Goal: Task Accomplishment & Management: Manage account settings

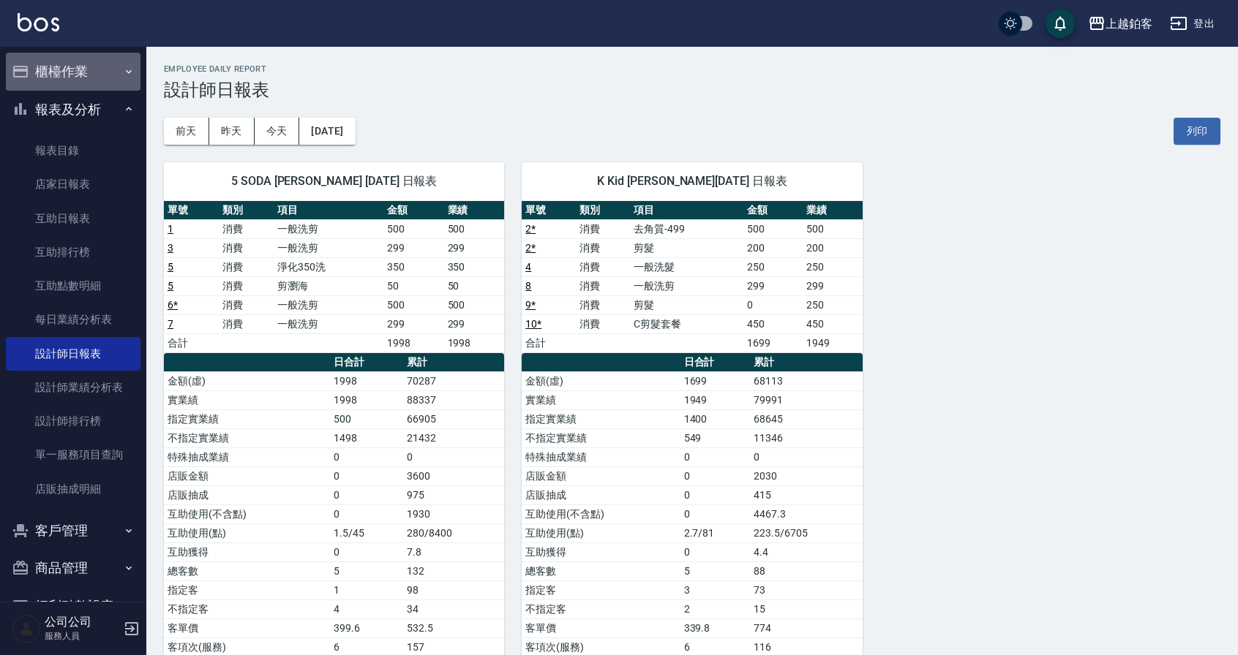
click at [91, 69] on button "櫃檯作業" at bounding box center [73, 72] width 135 height 38
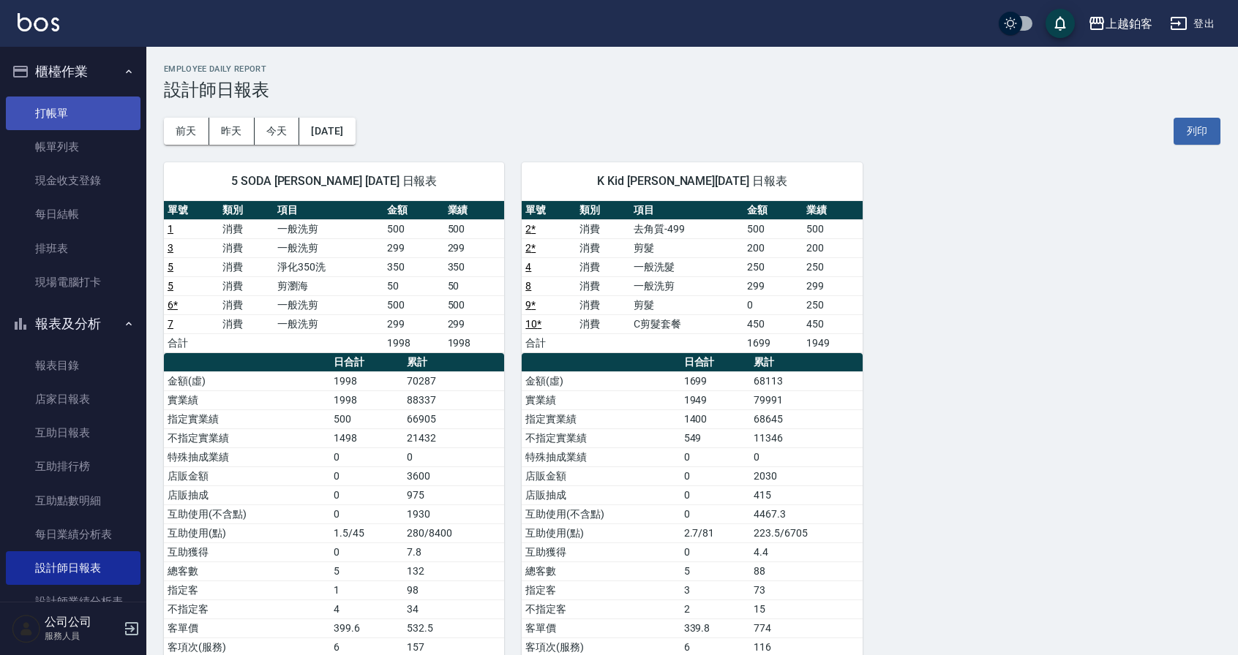
click at [64, 119] on link "打帳單" at bounding box center [73, 114] width 135 height 34
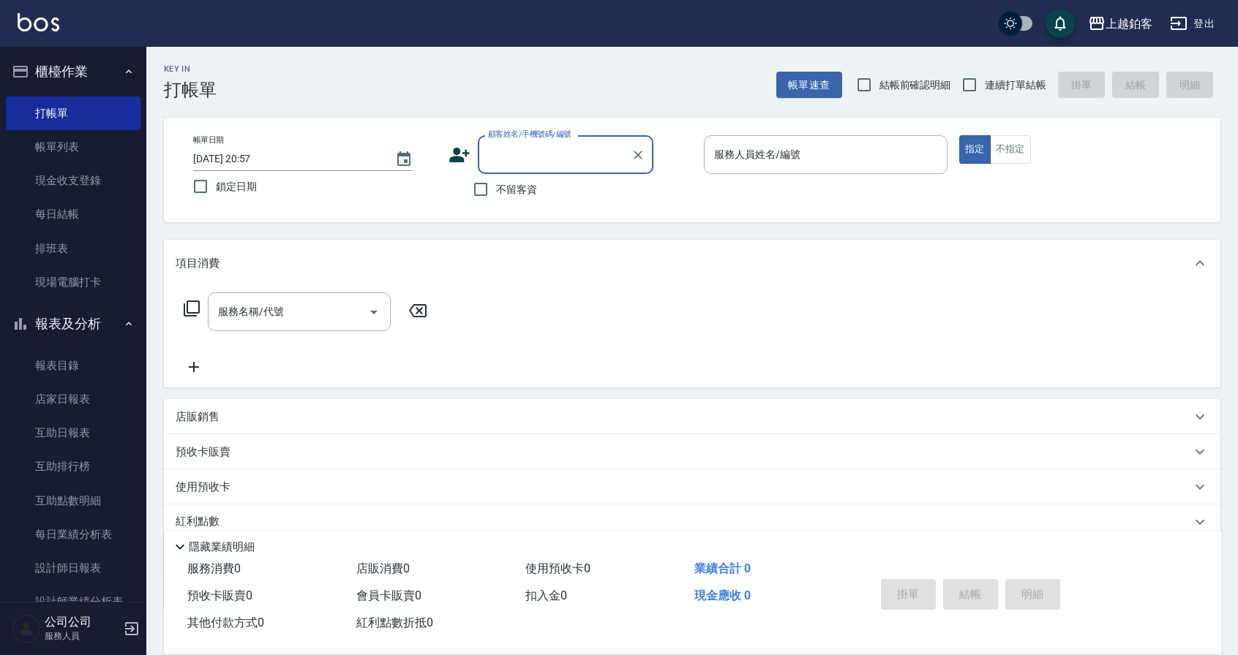
click at [723, 148] on div "服務人員姓名/編號 服務人員姓名/編號" at bounding box center [826, 154] width 244 height 39
drag, startPoint x: 484, startPoint y: 195, endPoint x: 496, endPoint y: 193, distance: 11.8
click at [494, 192] on input "不留客資" at bounding box center [480, 189] width 31 height 31
checkbox input "true"
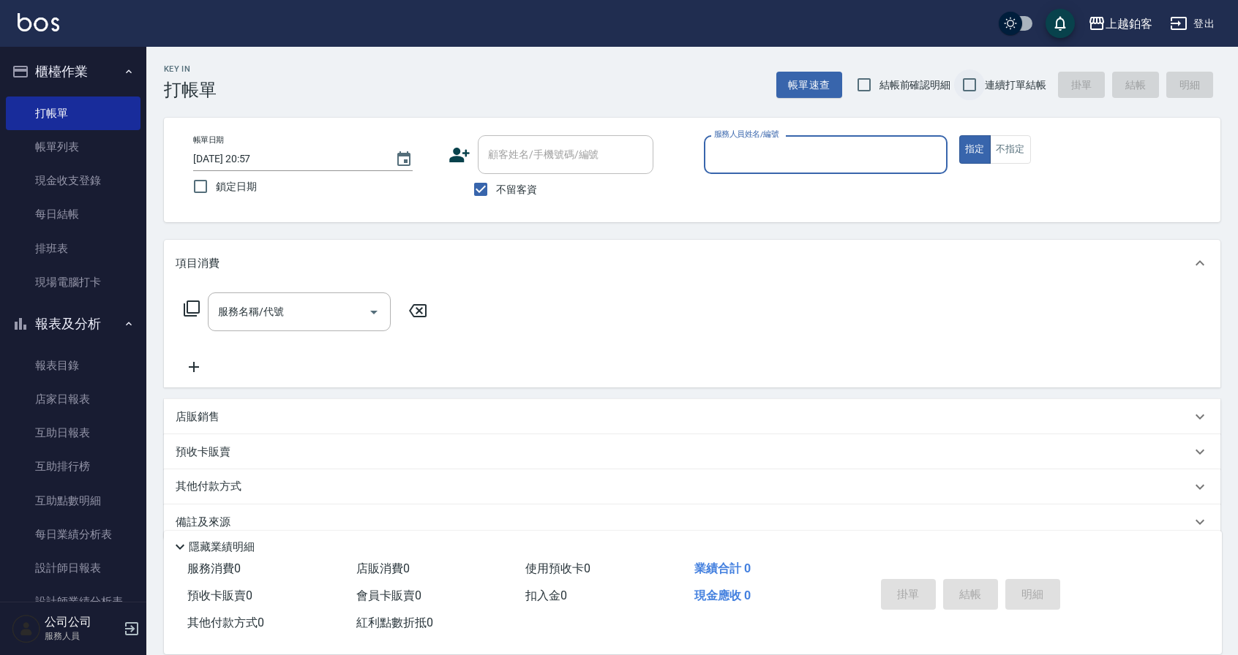
click at [967, 83] on input "連續打單結帳" at bounding box center [969, 84] width 31 height 31
checkbox input "true"
click at [885, 162] on input "服務人員姓名/編號" at bounding box center [825, 155] width 230 height 26
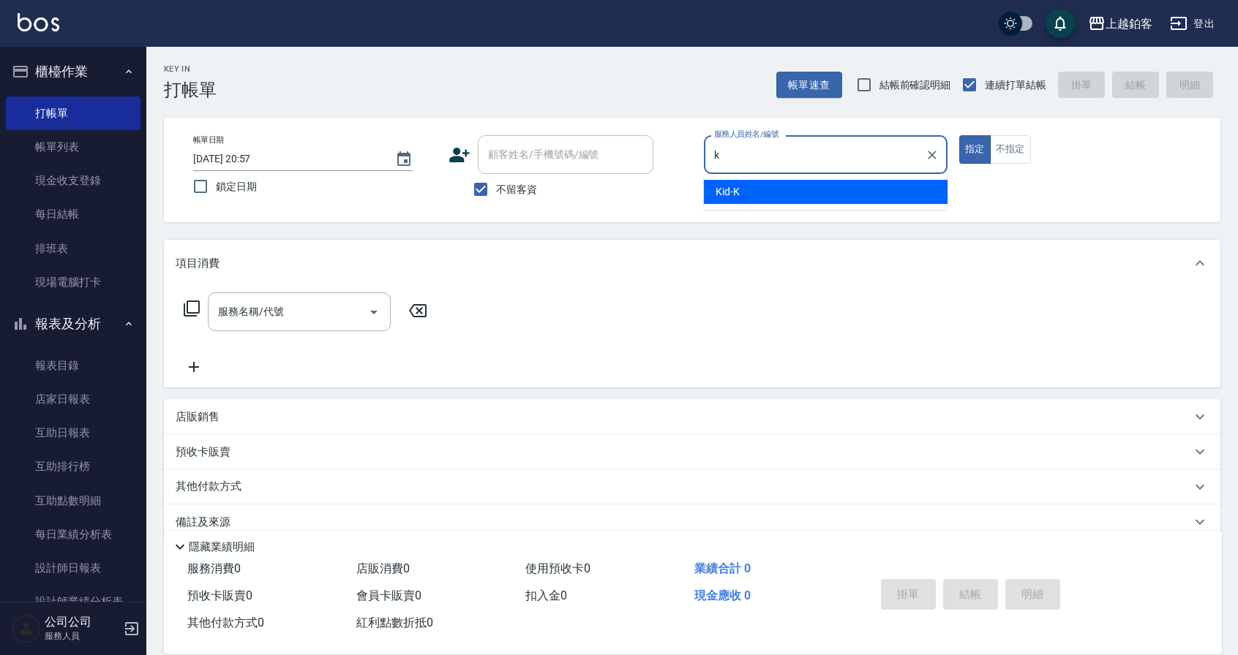
type input "Kid-K"
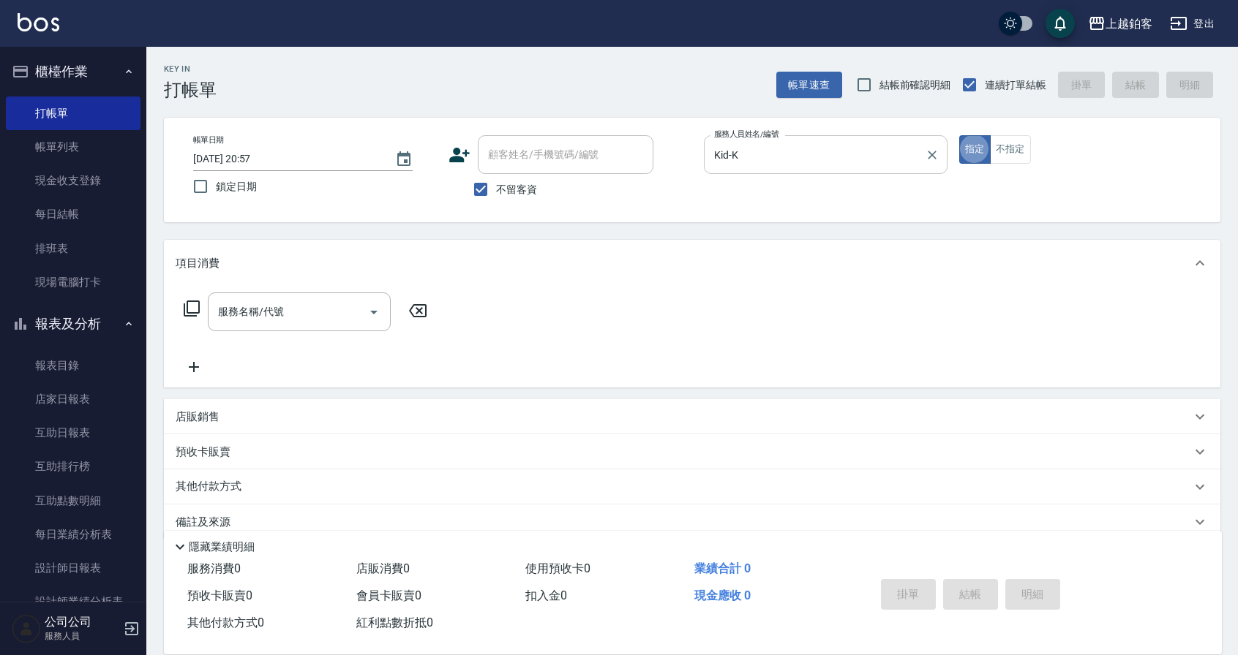
type button "true"
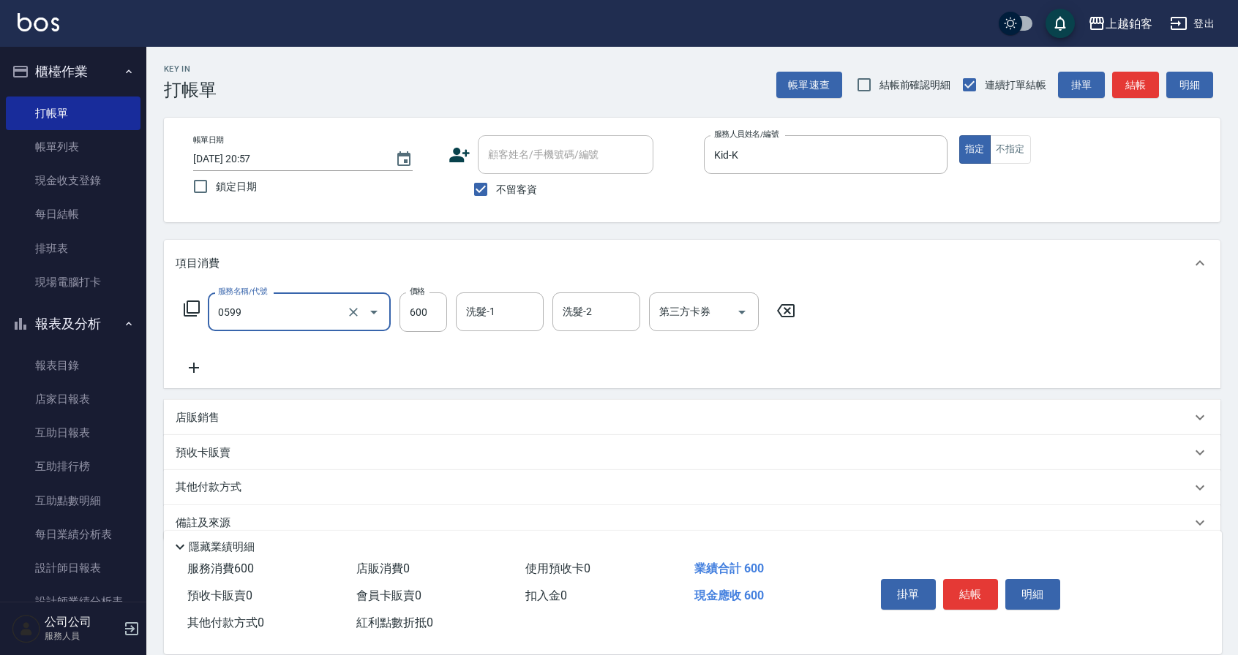
type input "精油-599(0599)"
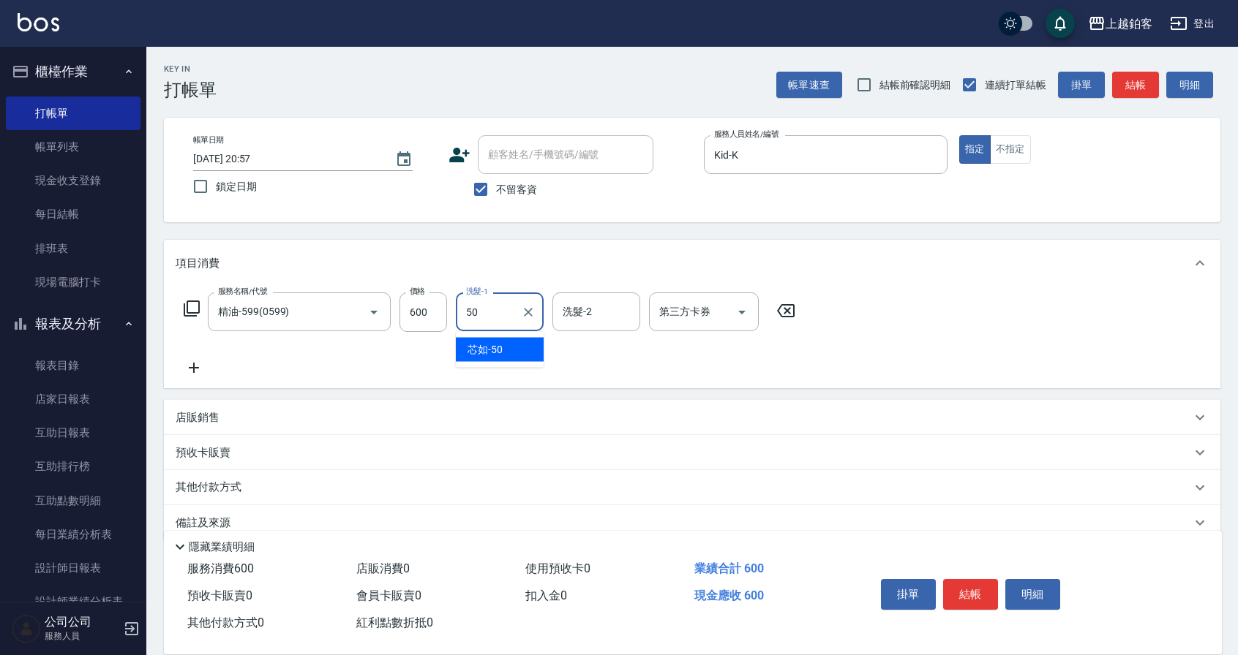
type input "芯如-50"
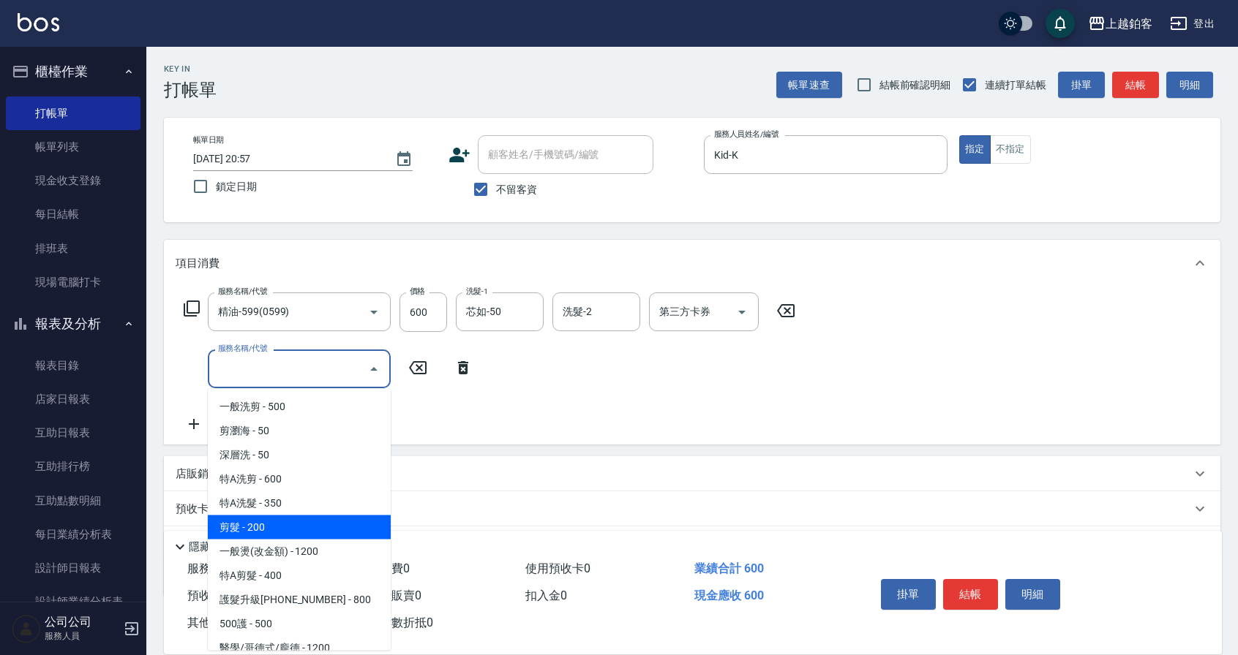
type input "剪髮(200)"
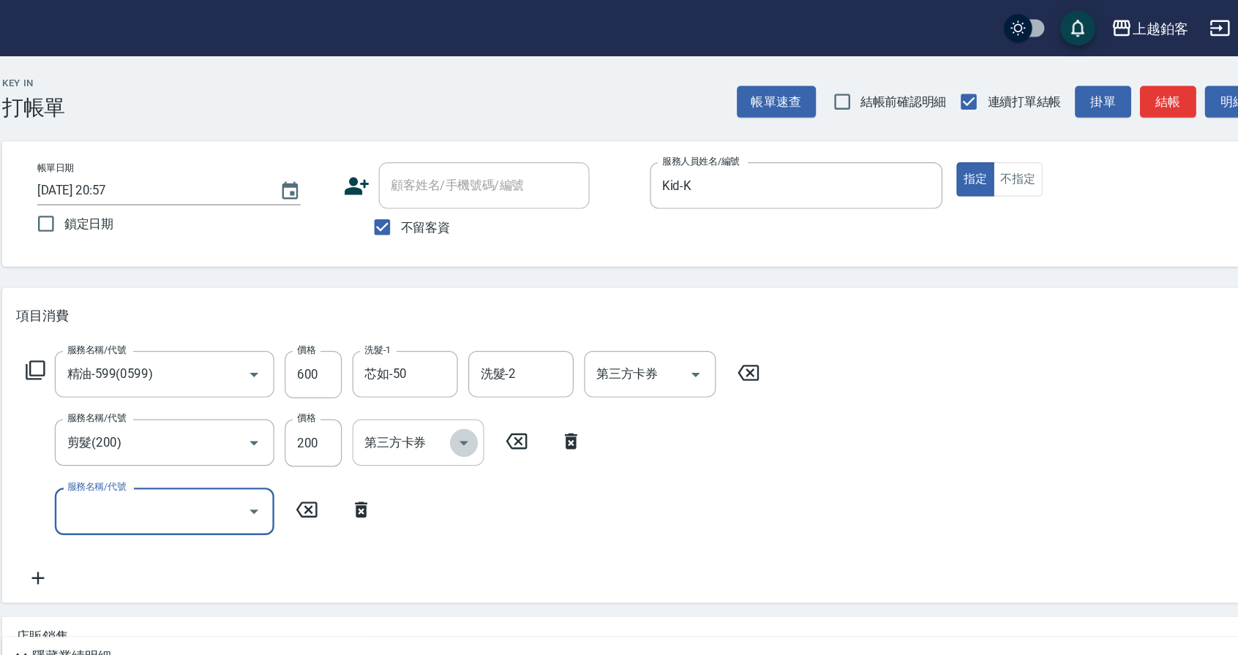
drag, startPoint x: 542, startPoint y: 374, endPoint x: 538, endPoint y: 383, distance: 9.5
click at [542, 374] on icon "Open" at bounding box center [549, 370] width 18 height 18
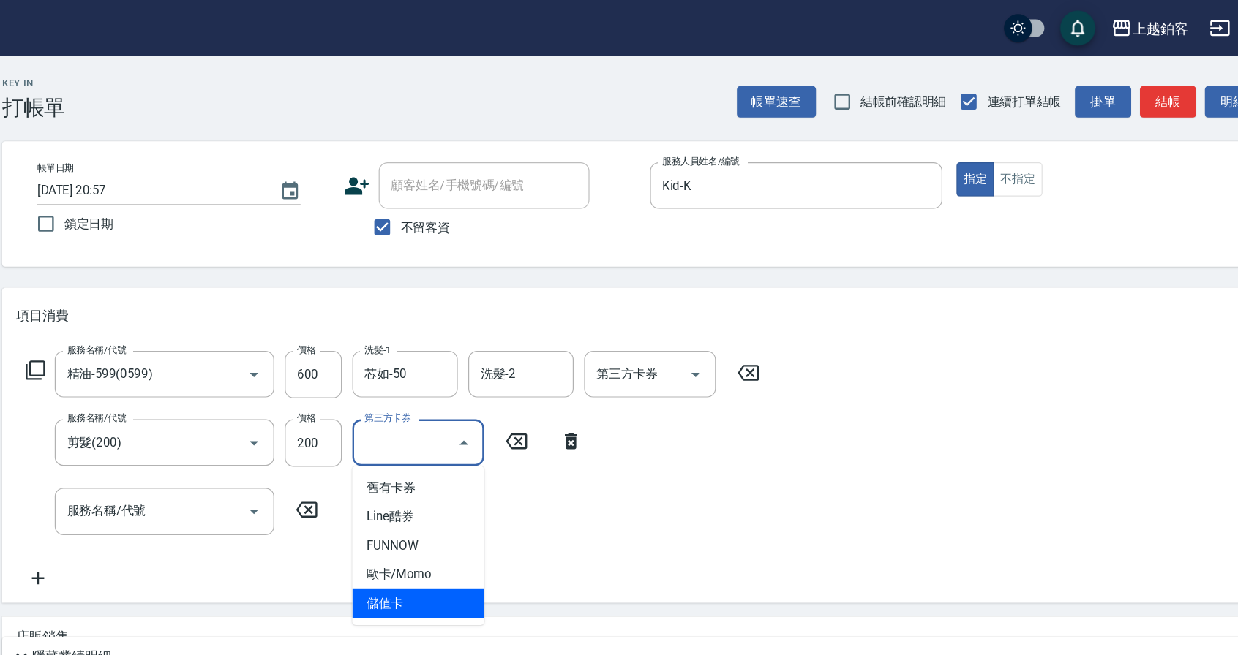
click at [494, 500] on span "儲值卡" at bounding box center [511, 504] width 110 height 24
type input "儲值卡"
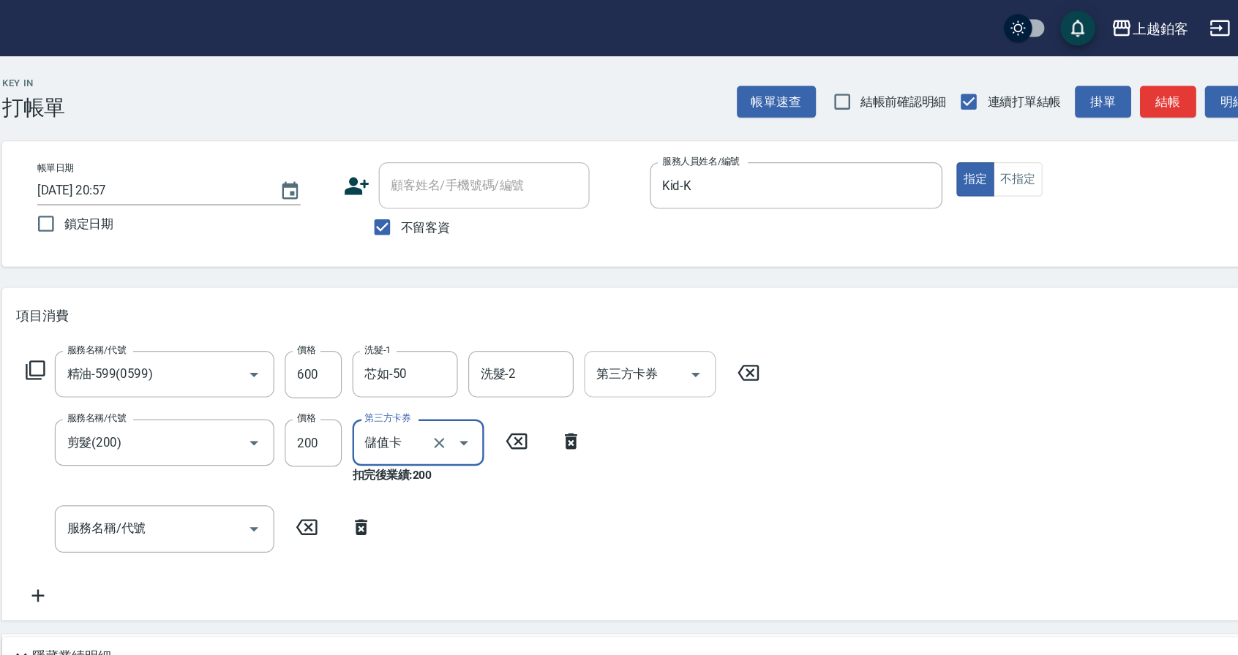
click at [707, 319] on input "第三方卡券" at bounding box center [692, 312] width 75 height 26
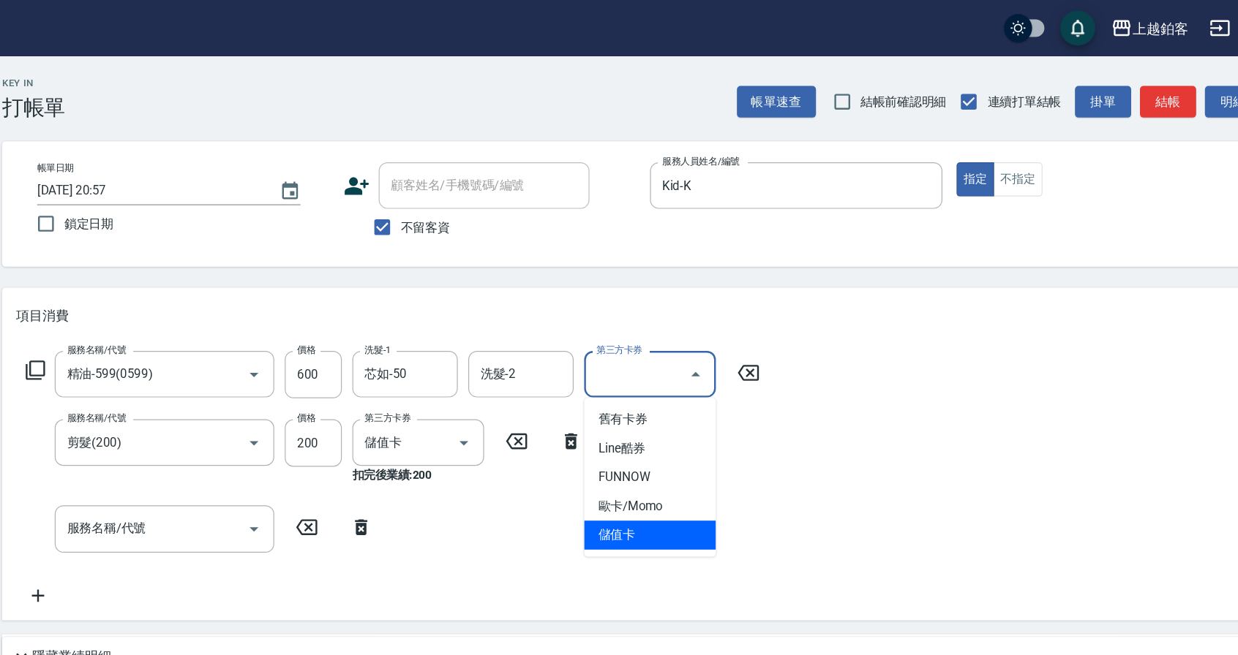
drag, startPoint x: 680, startPoint y: 443, endPoint x: 692, endPoint y: 424, distance: 21.7
click at [680, 443] on span "儲值卡" at bounding box center [704, 447] width 110 height 24
type input "儲值卡"
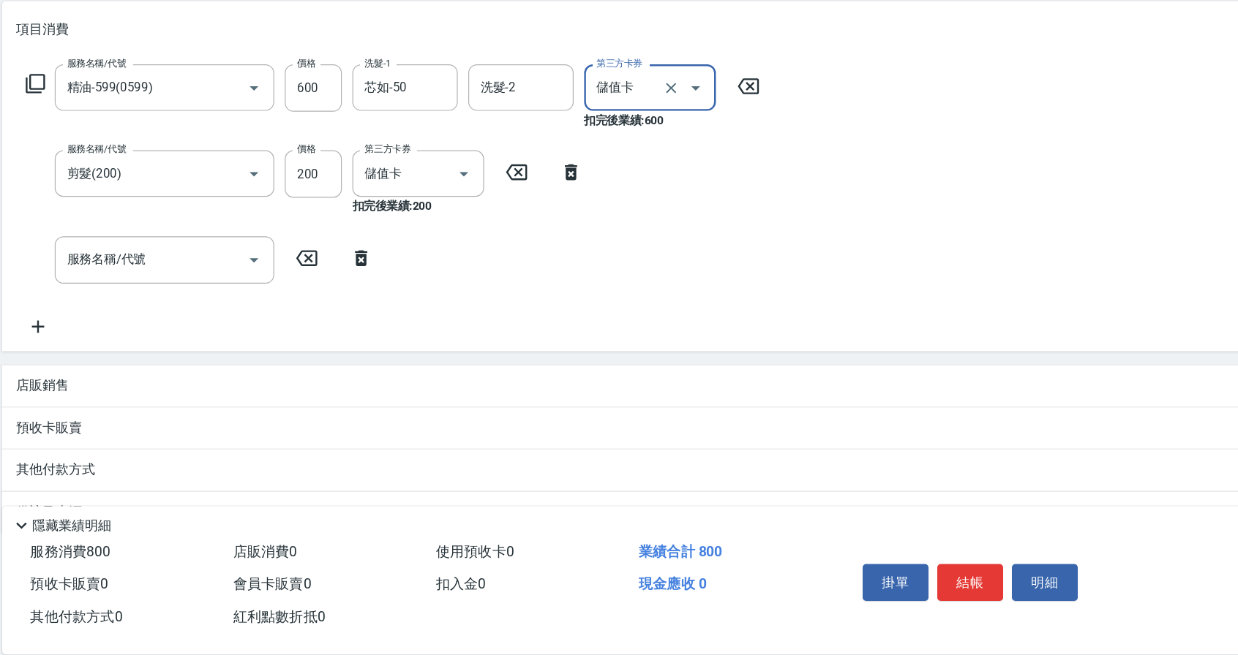
scroll to position [166, 0]
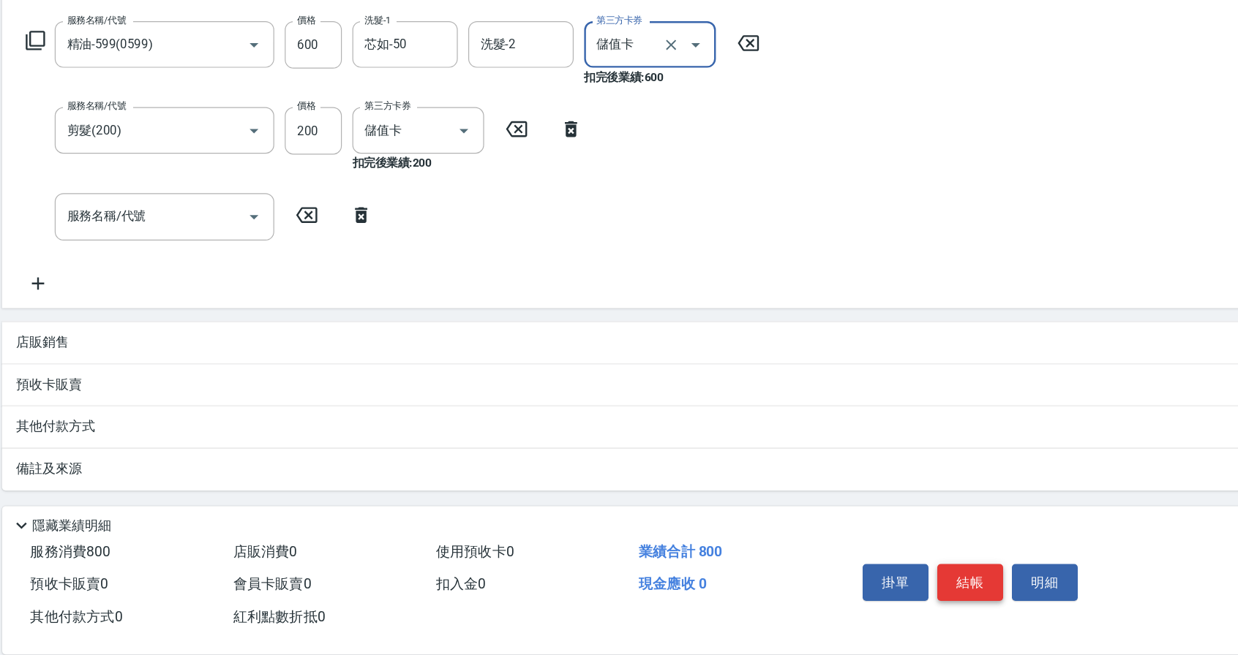
click at [973, 585] on button "結帳" at bounding box center [970, 594] width 55 height 31
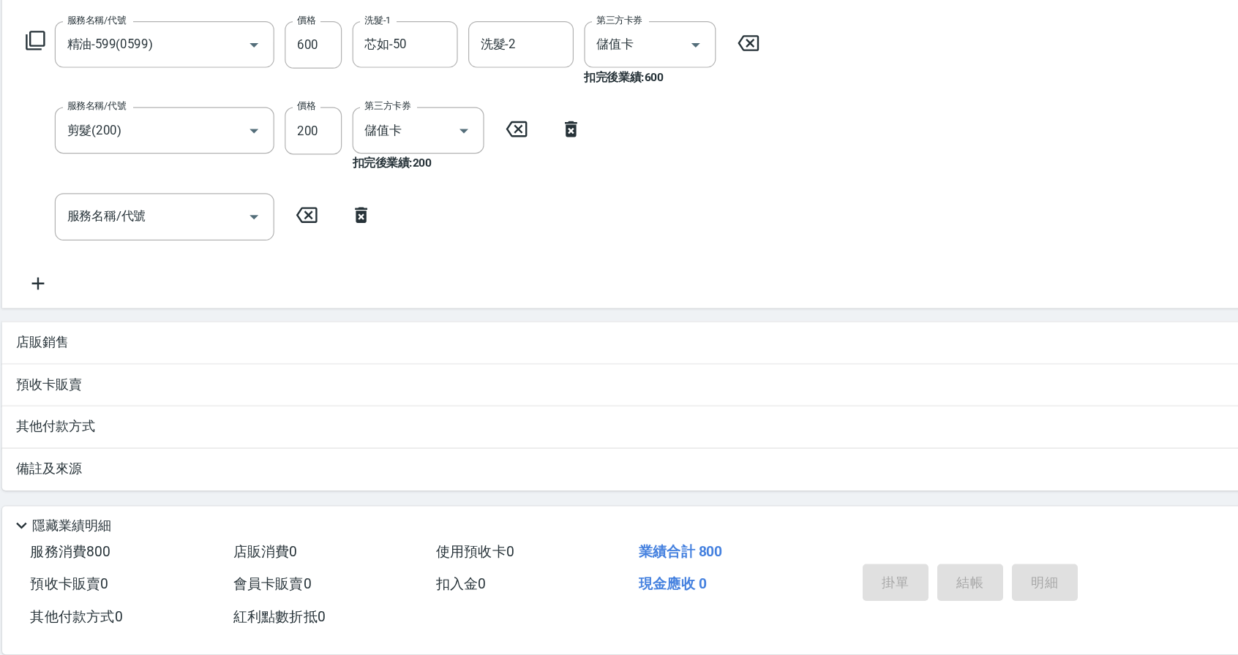
type input "[DATE] 20:58"
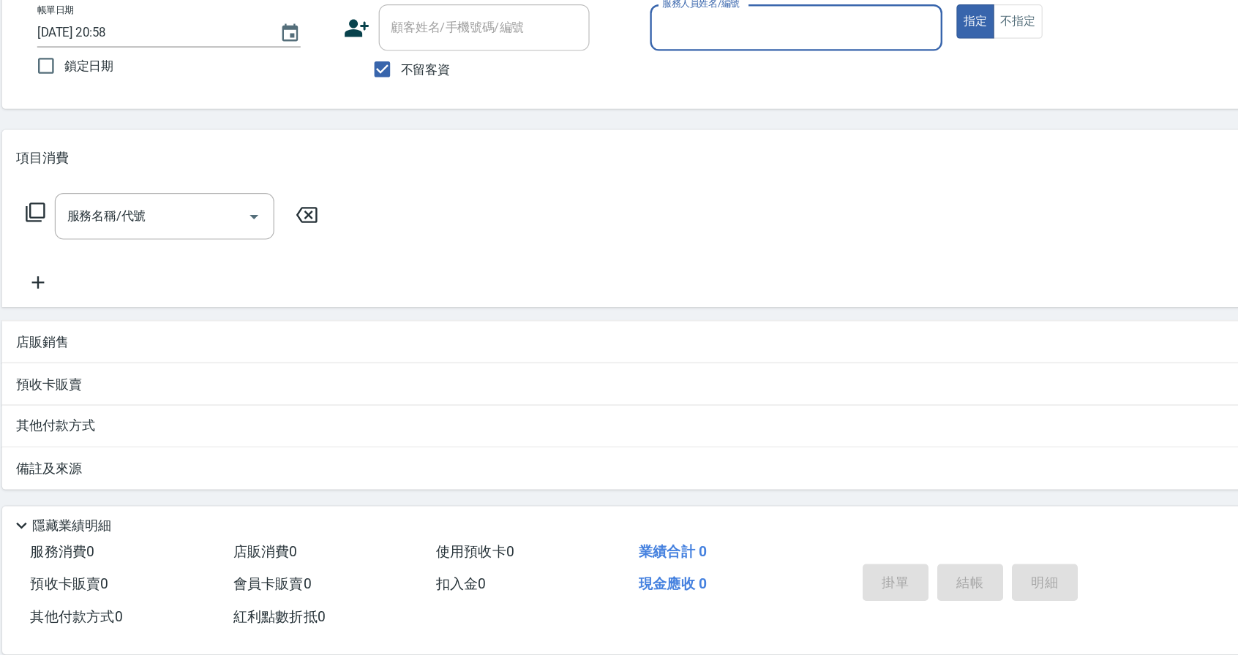
scroll to position [23, 0]
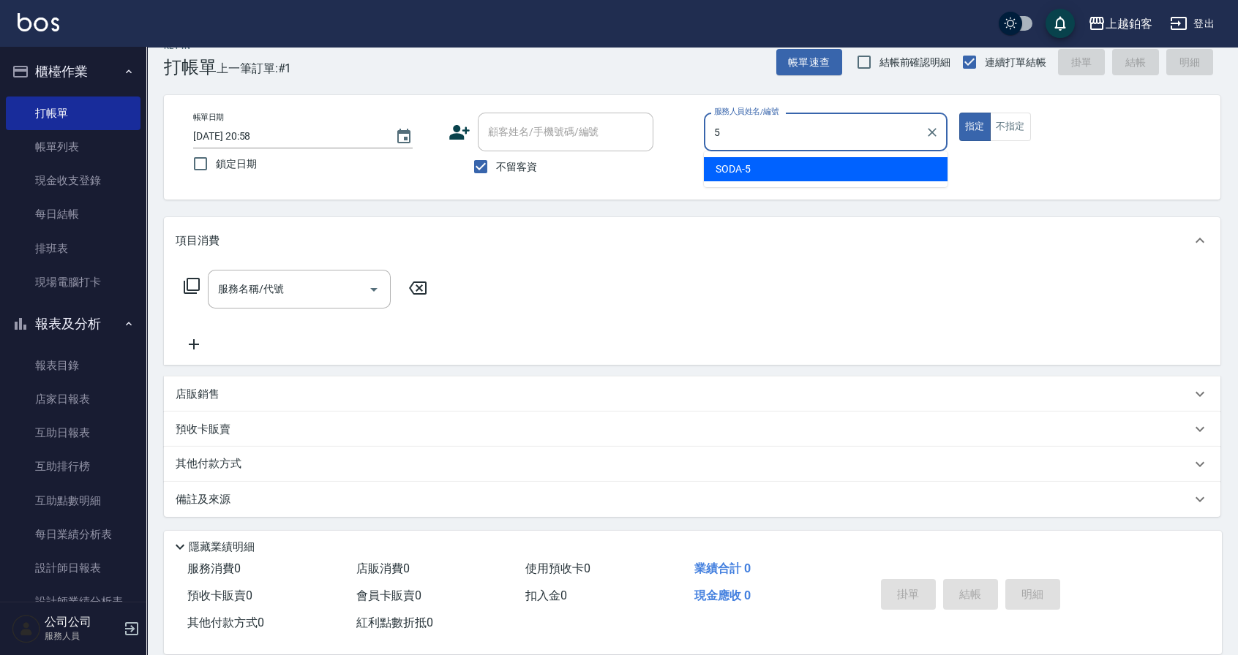
type input "SODA-5"
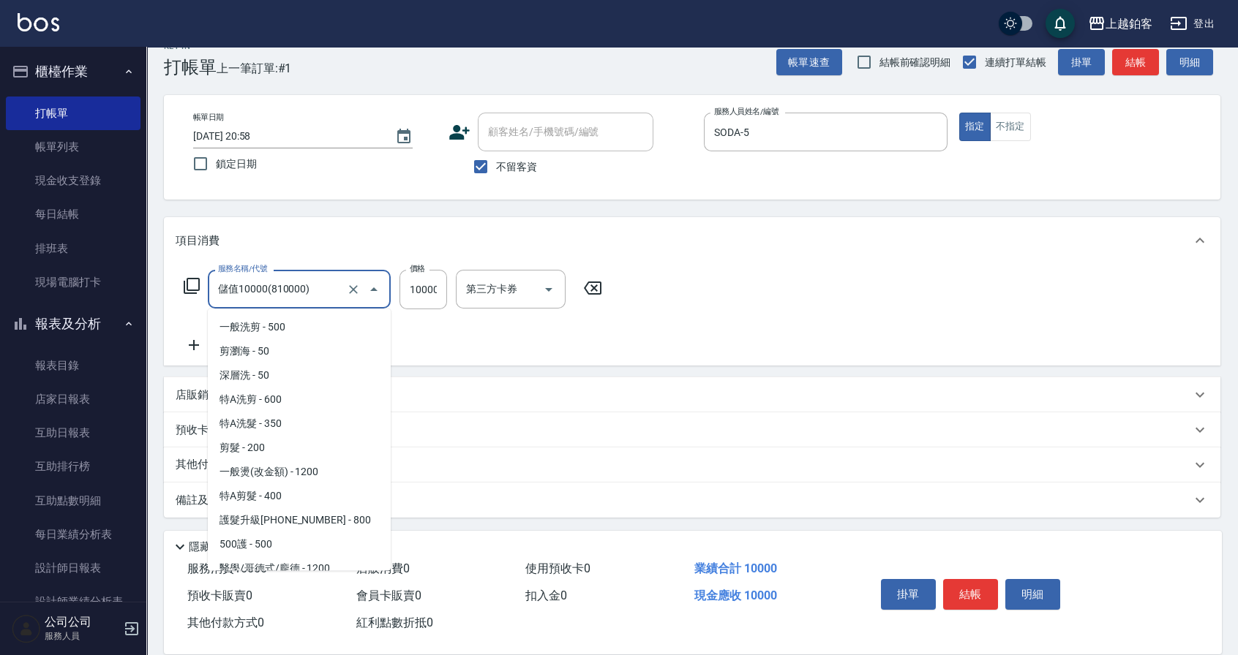
scroll to position [6, 0]
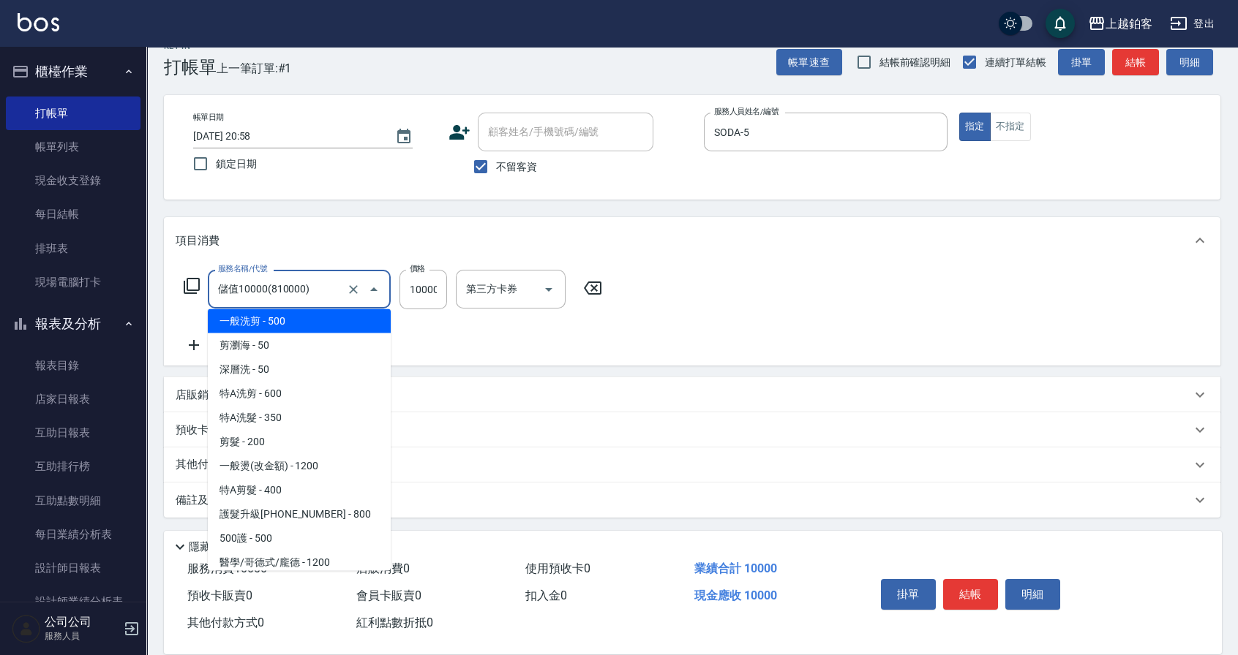
type input "一般洗剪(5)"
type input "500"
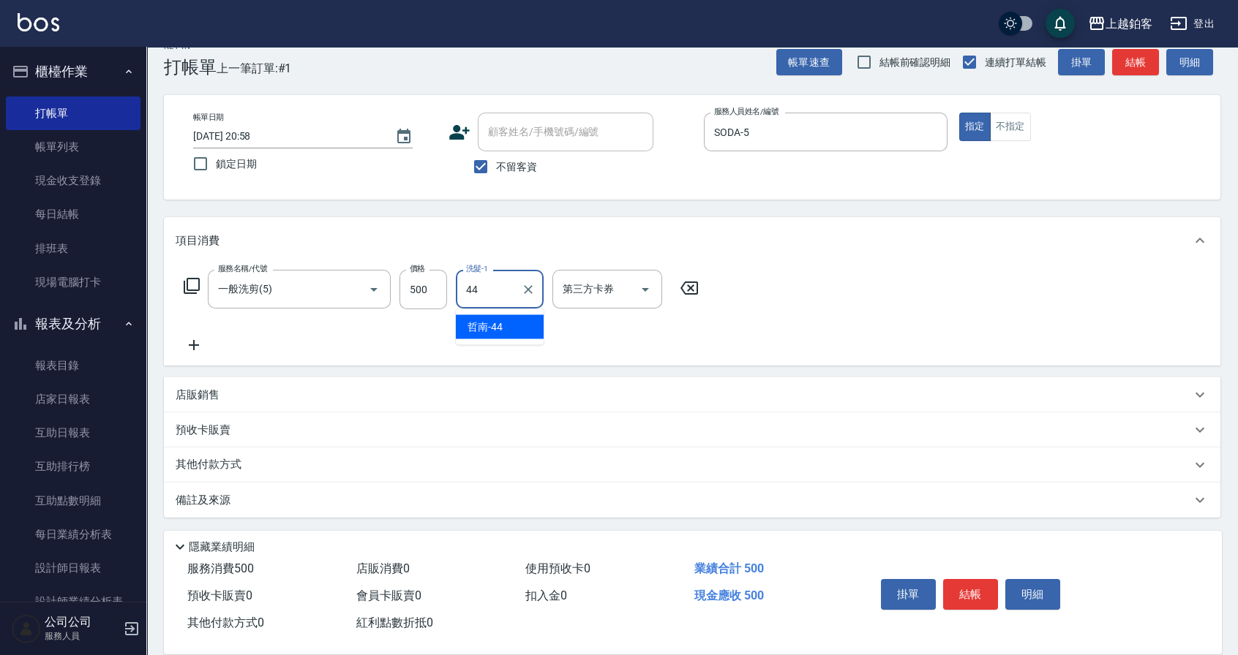
type input "哲南-44"
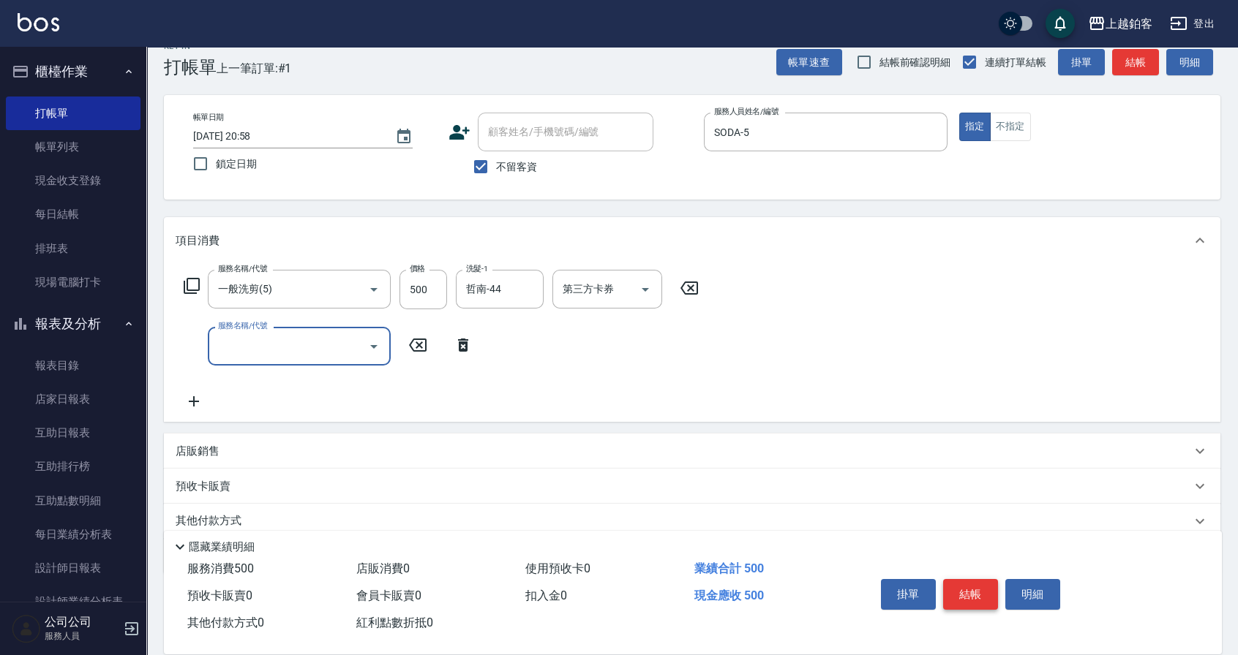
click at [985, 599] on button "結帳" at bounding box center [970, 594] width 55 height 31
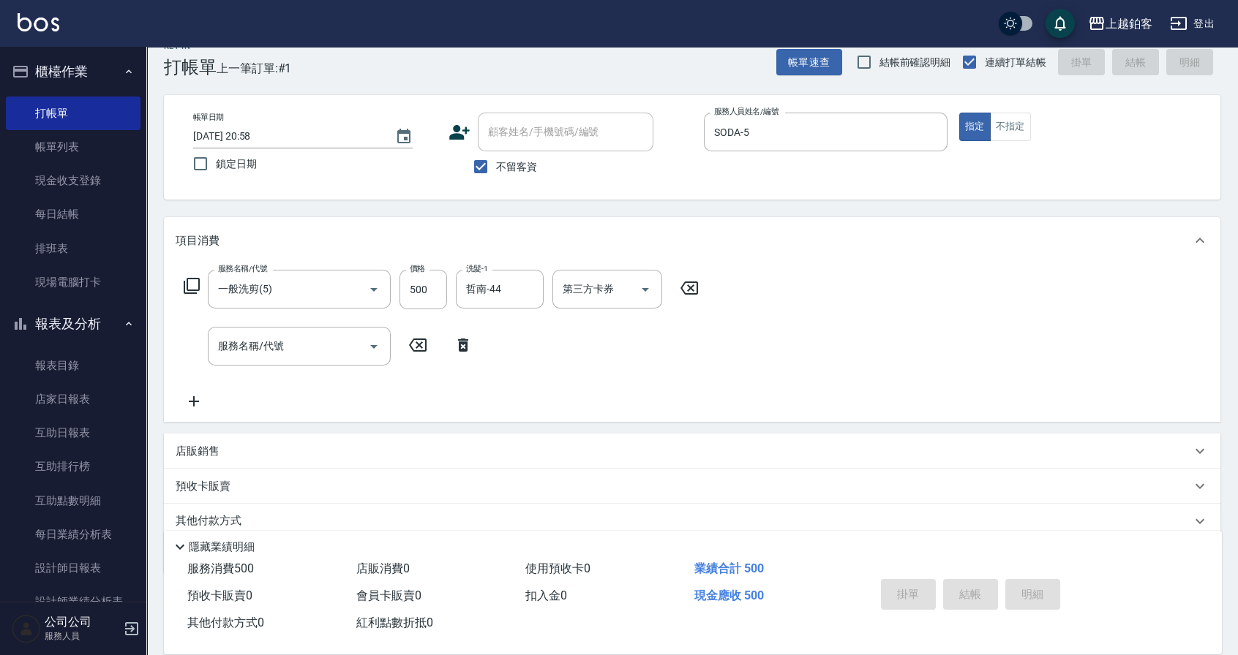
type input "[DATE] 20:59"
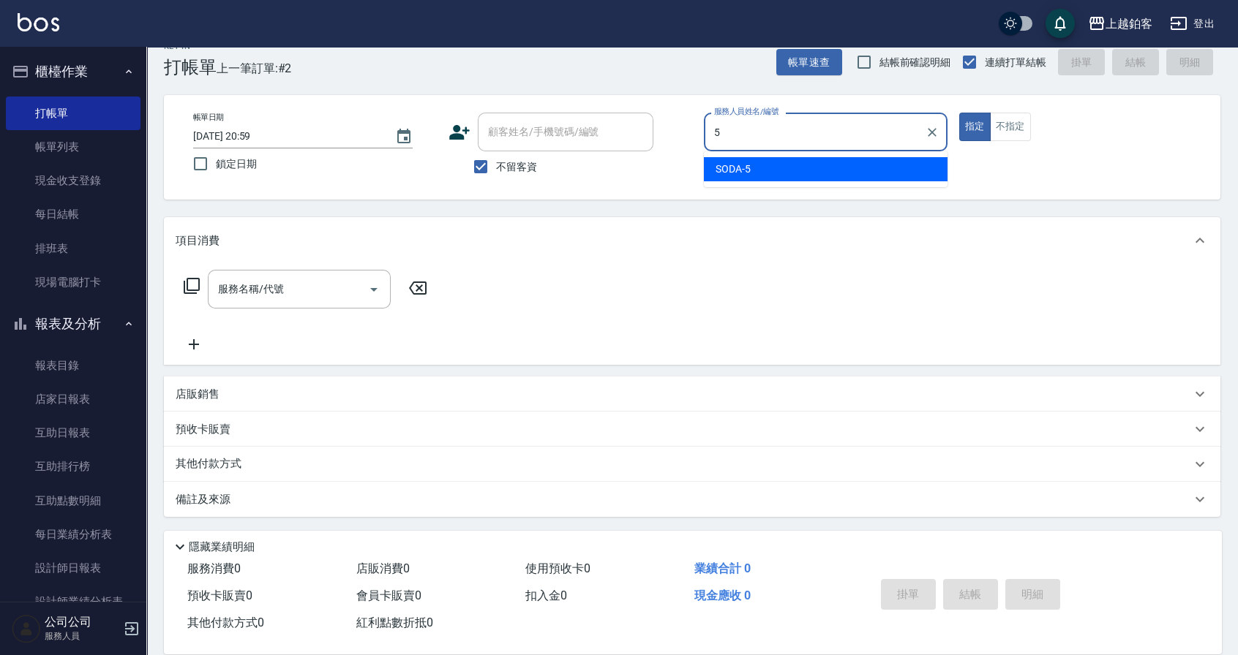
type input "SODA-5"
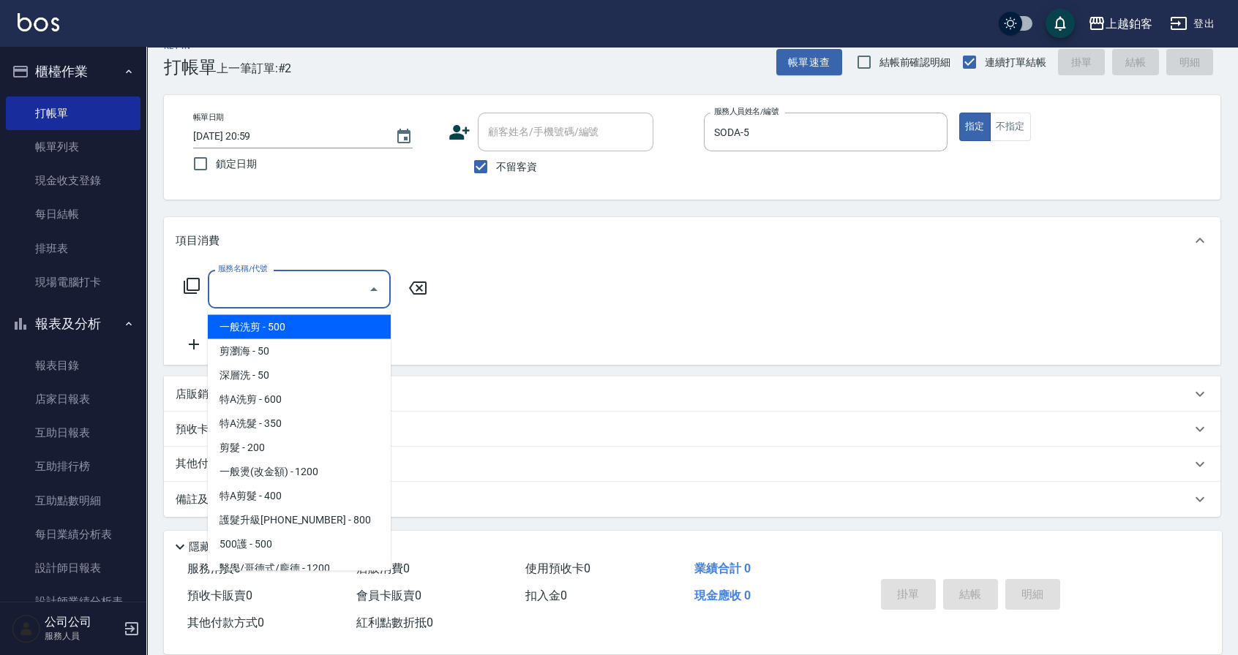
type input "一般洗剪(5)"
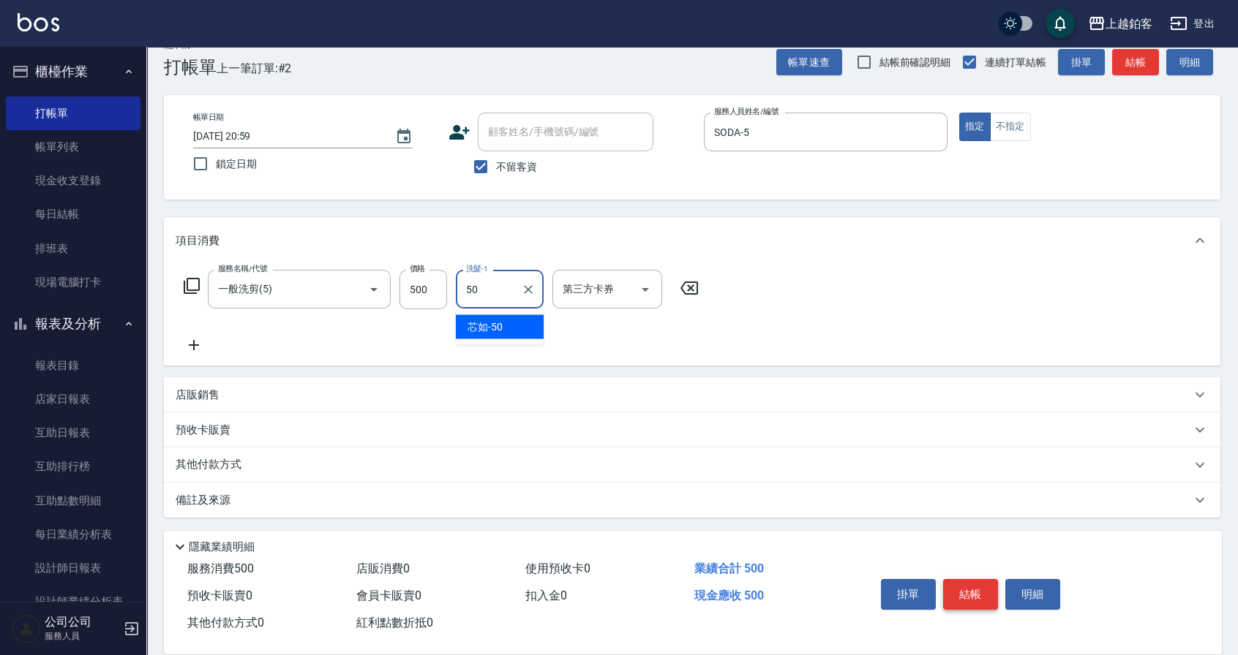
type input "芯如-50"
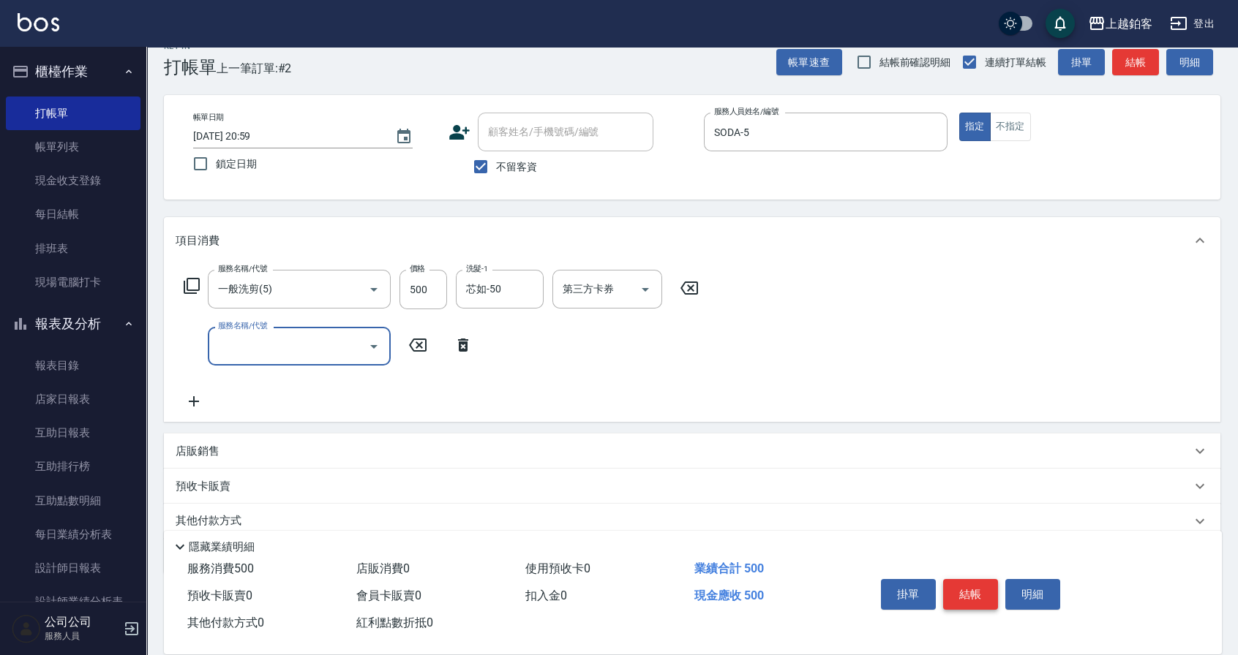
click at [978, 591] on button "結帳" at bounding box center [970, 594] width 55 height 31
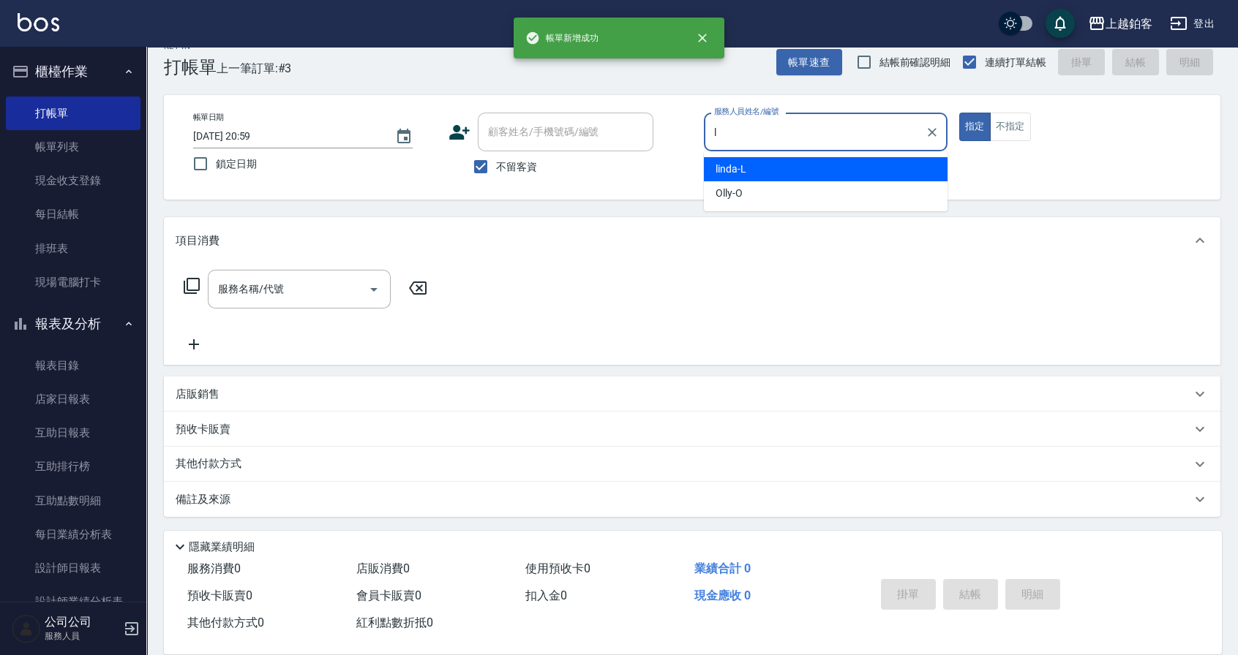
type input "linda-L"
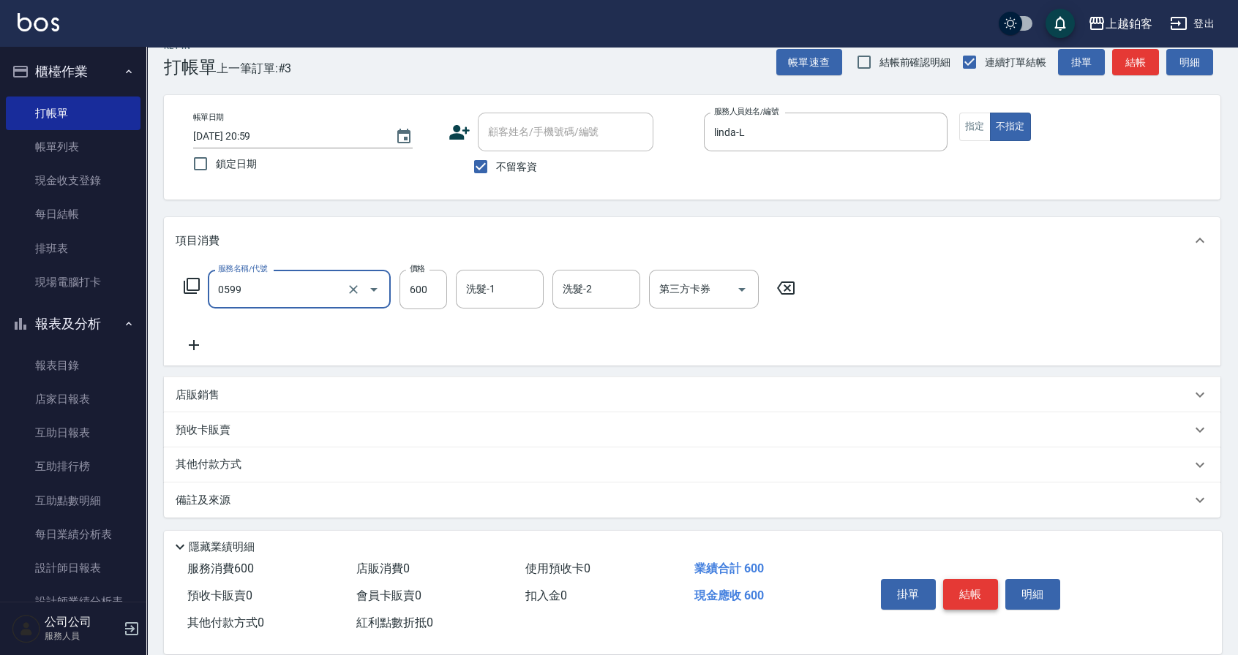
type input "精油-599(0599)"
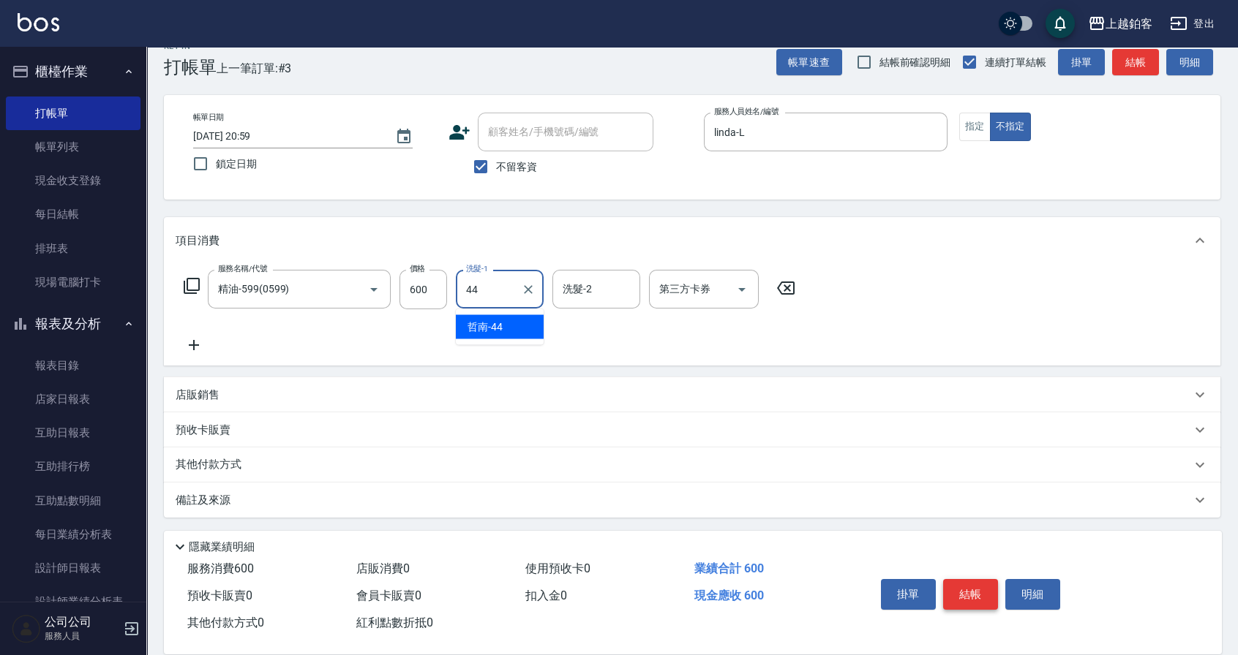
type input "哲南-44"
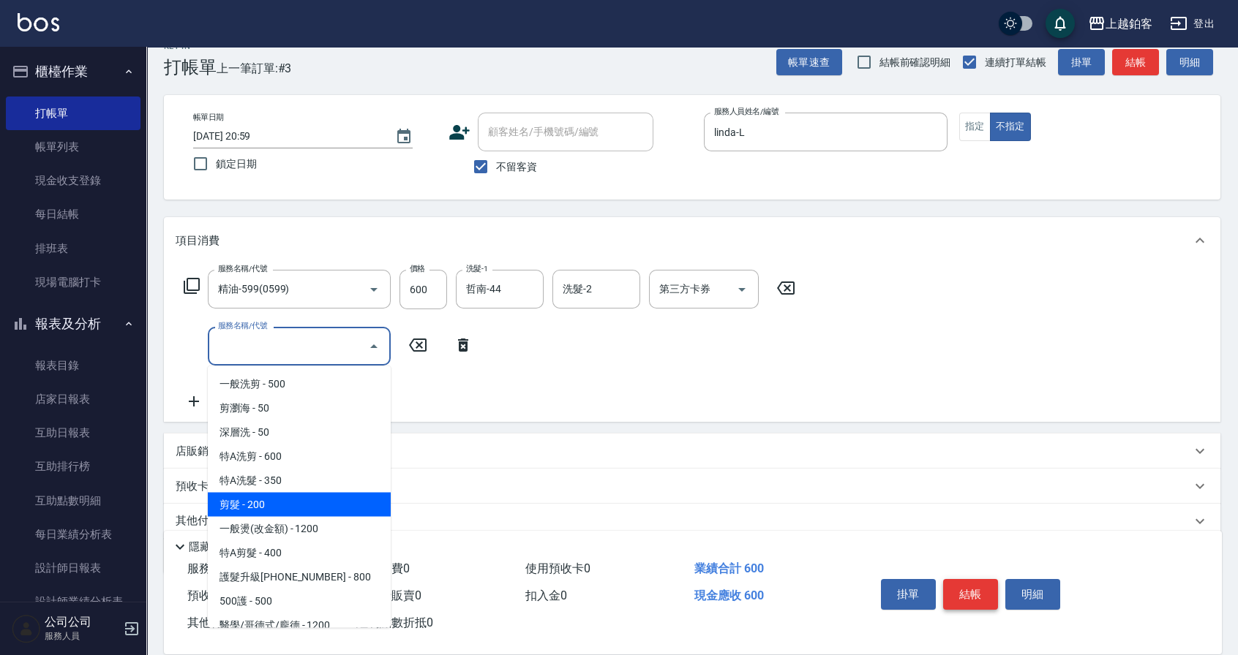
type input "剪髮(200)"
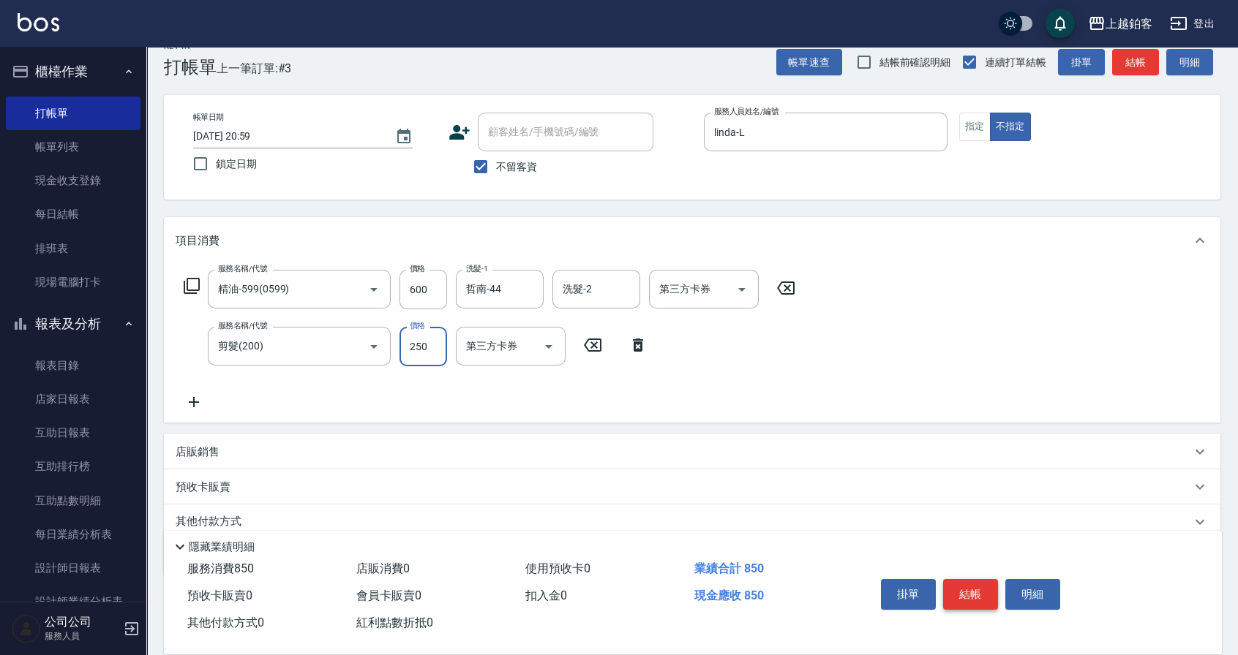
type input "250"
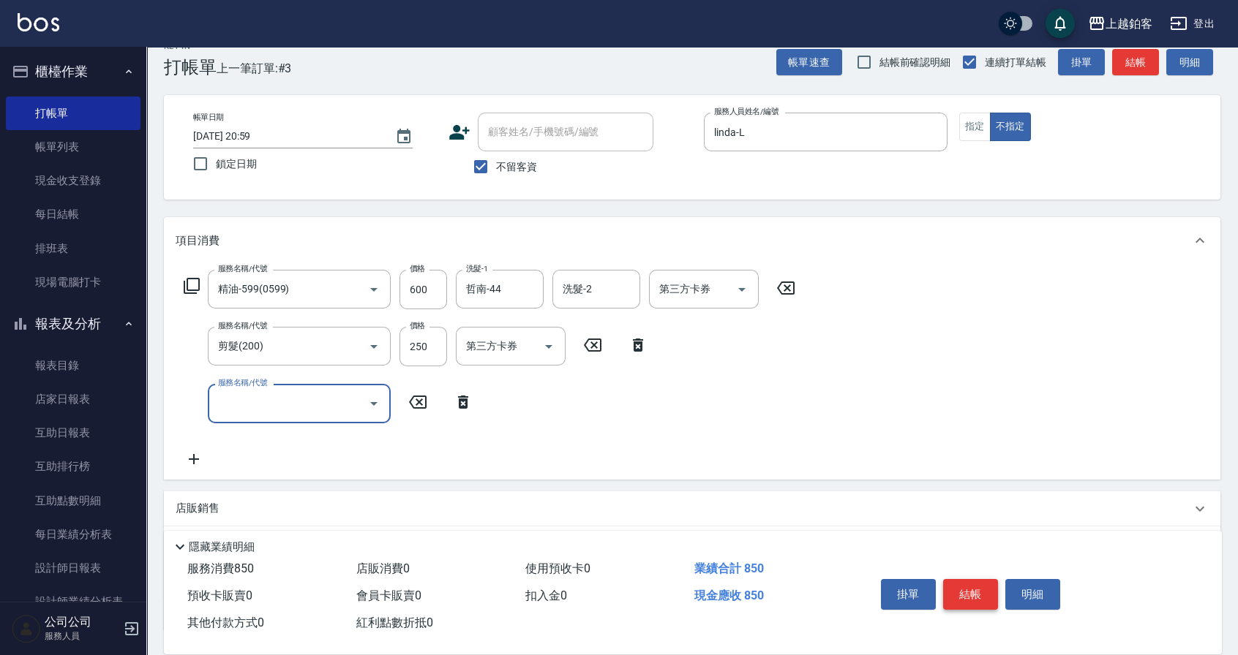
click at [988, 595] on button "結帳" at bounding box center [970, 594] width 55 height 31
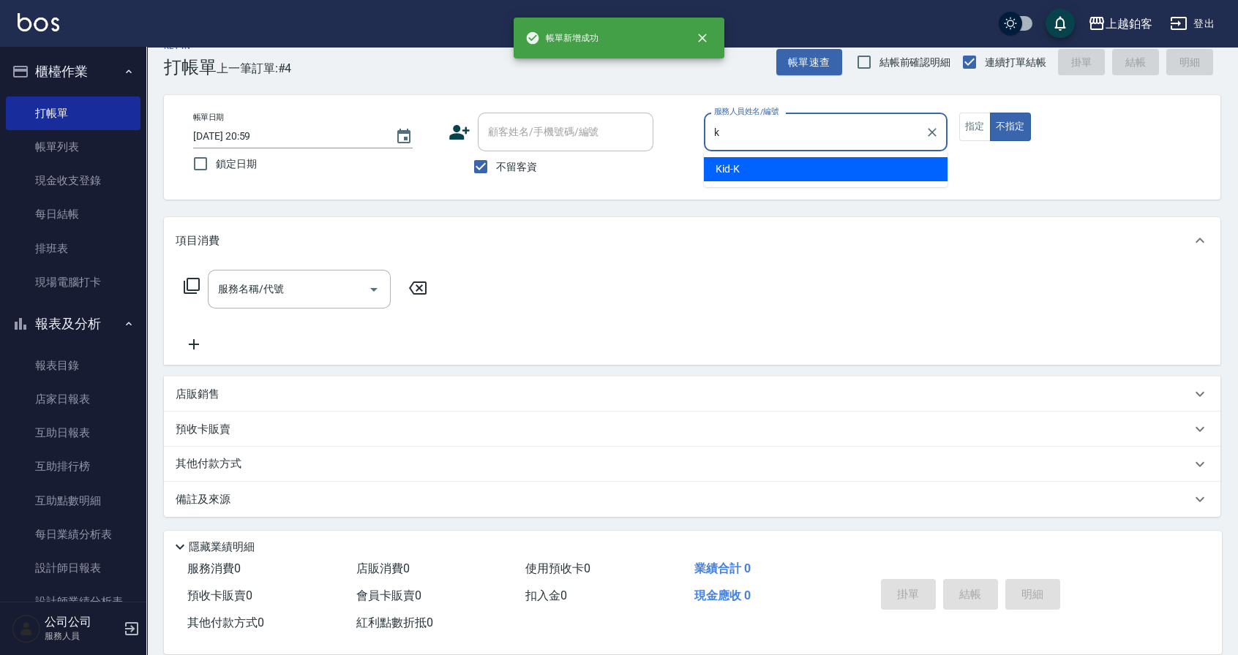
type input "Kid-K"
type button "false"
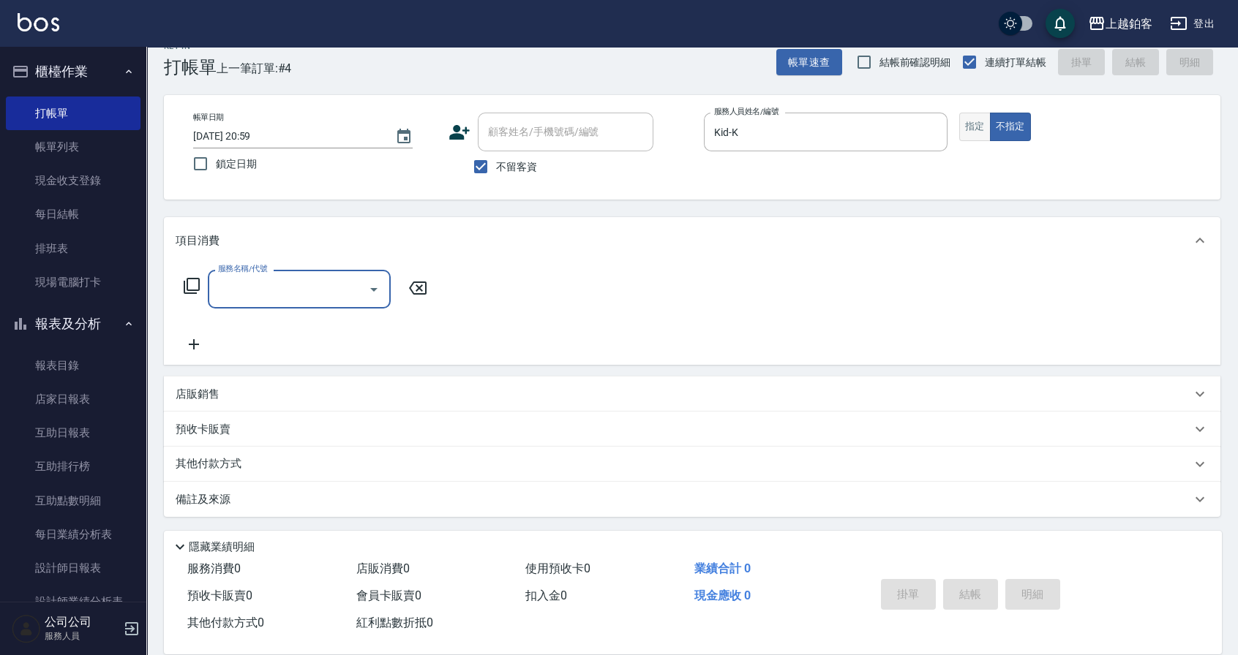
click at [979, 138] on button "指定" at bounding box center [974, 127] width 31 height 29
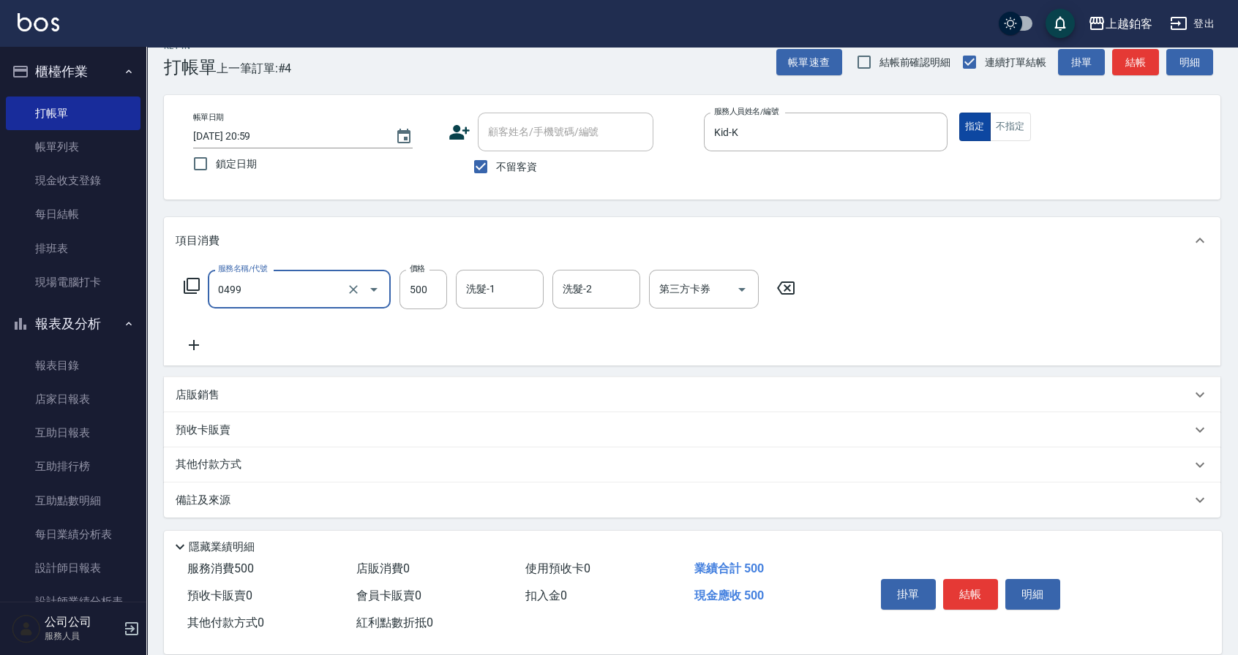
type input "去角質-499(0499)"
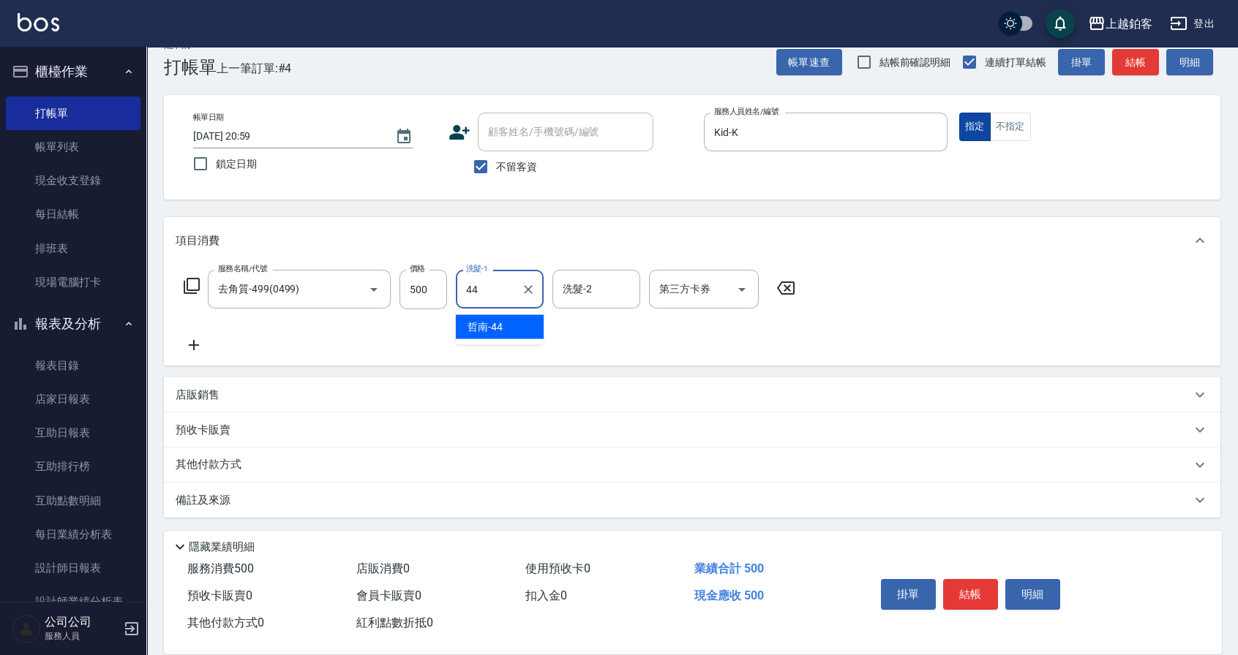
type input "哲南-44"
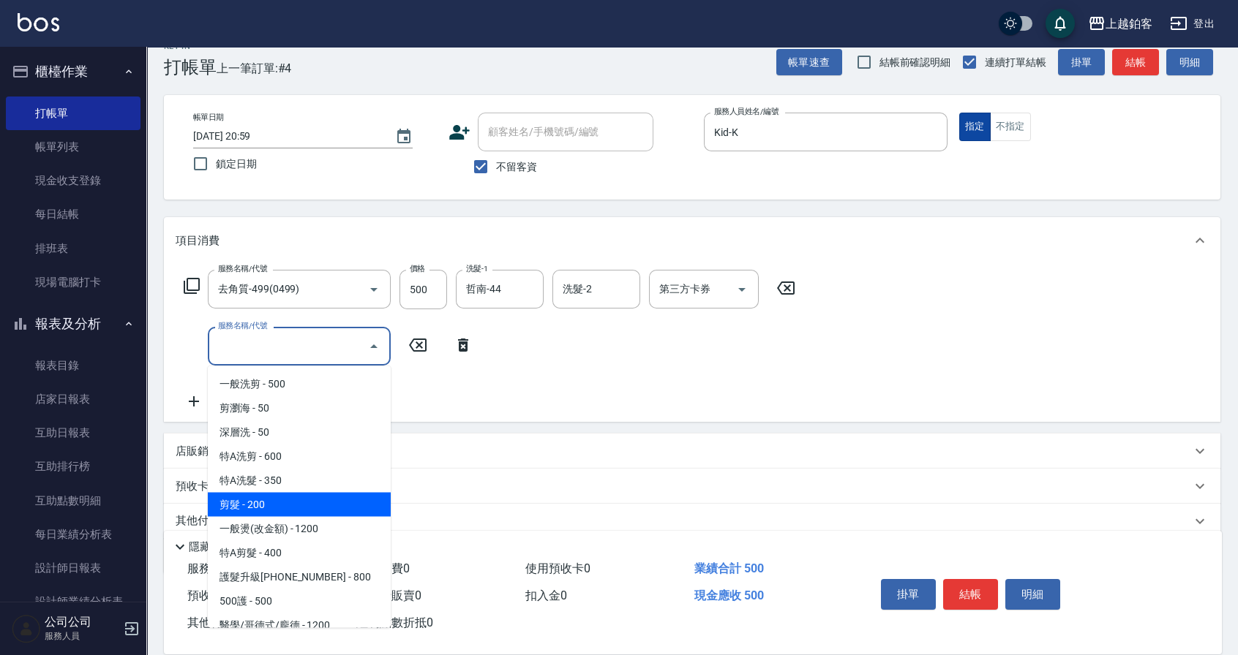
type input "剪髮(200)"
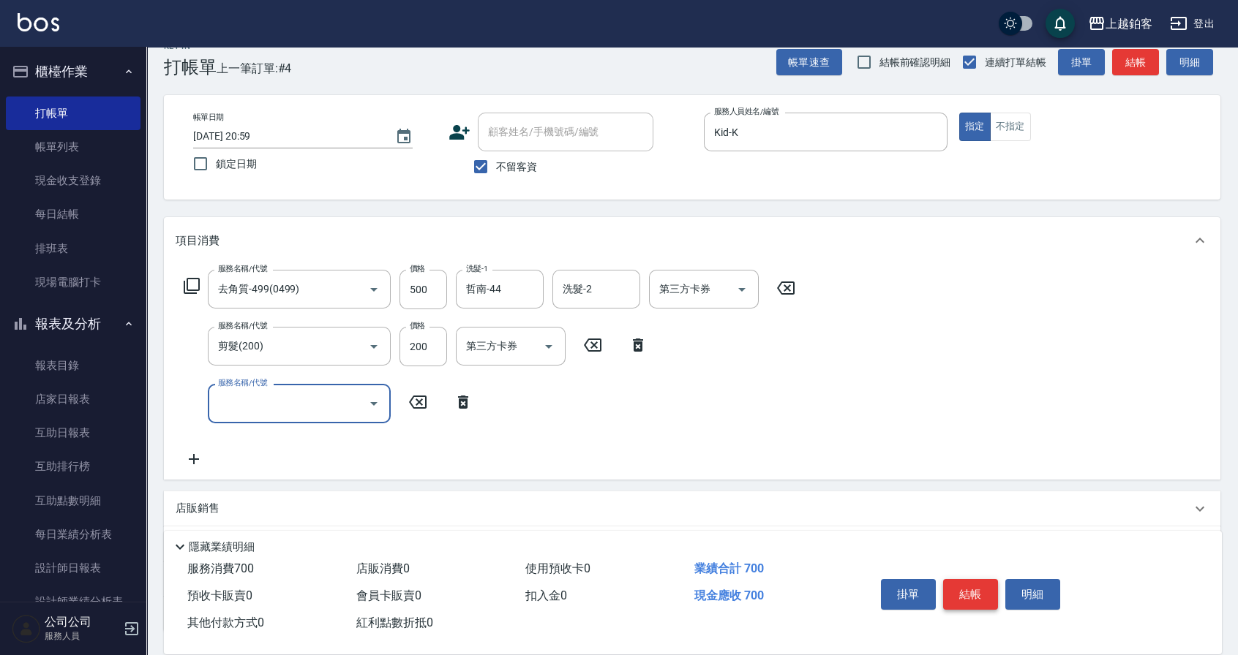
click at [977, 594] on button "結帳" at bounding box center [970, 594] width 55 height 31
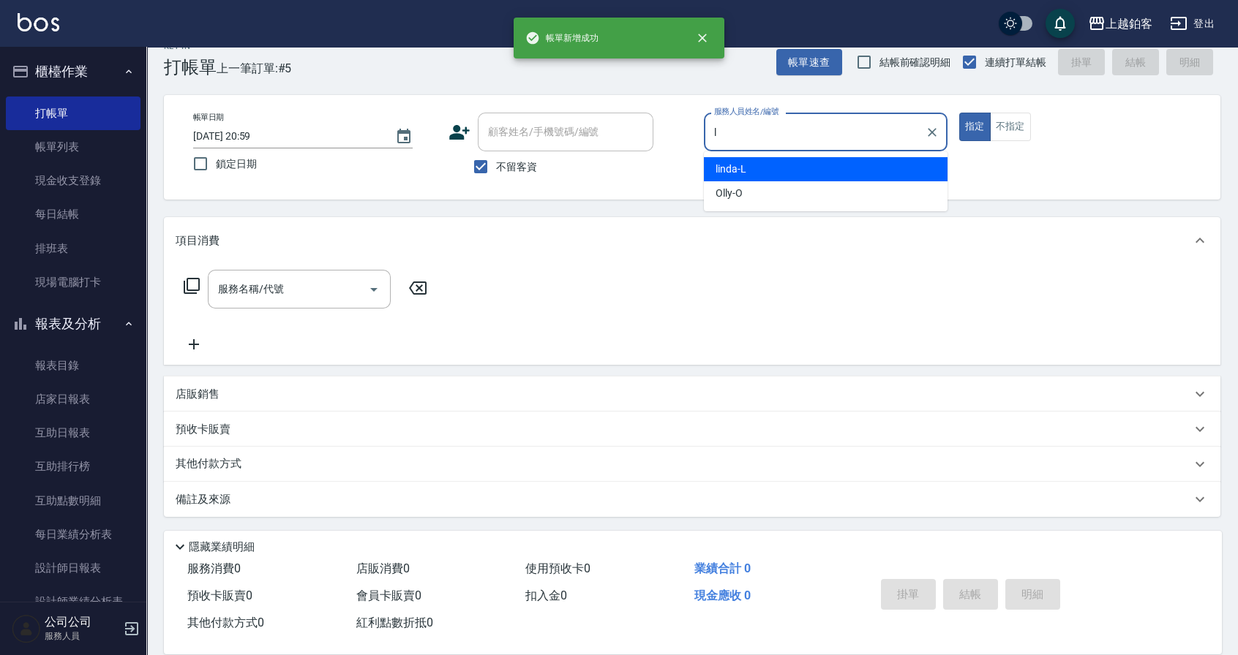
type input "linda-L"
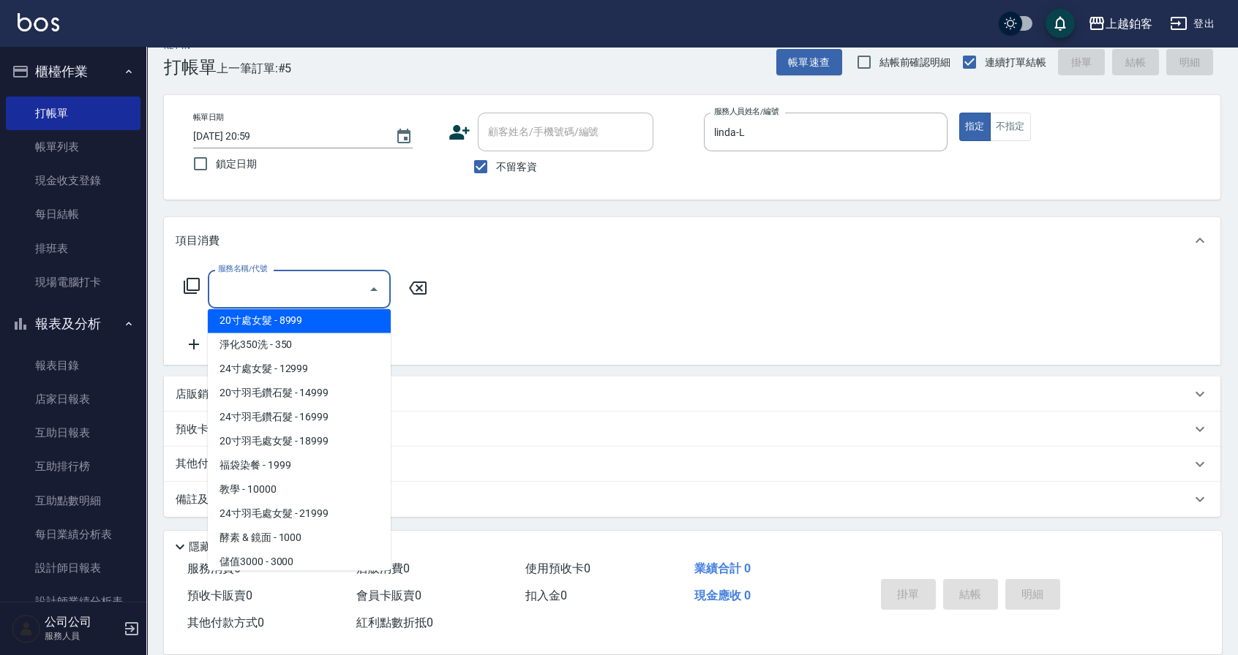
scroll to position [1599, 0]
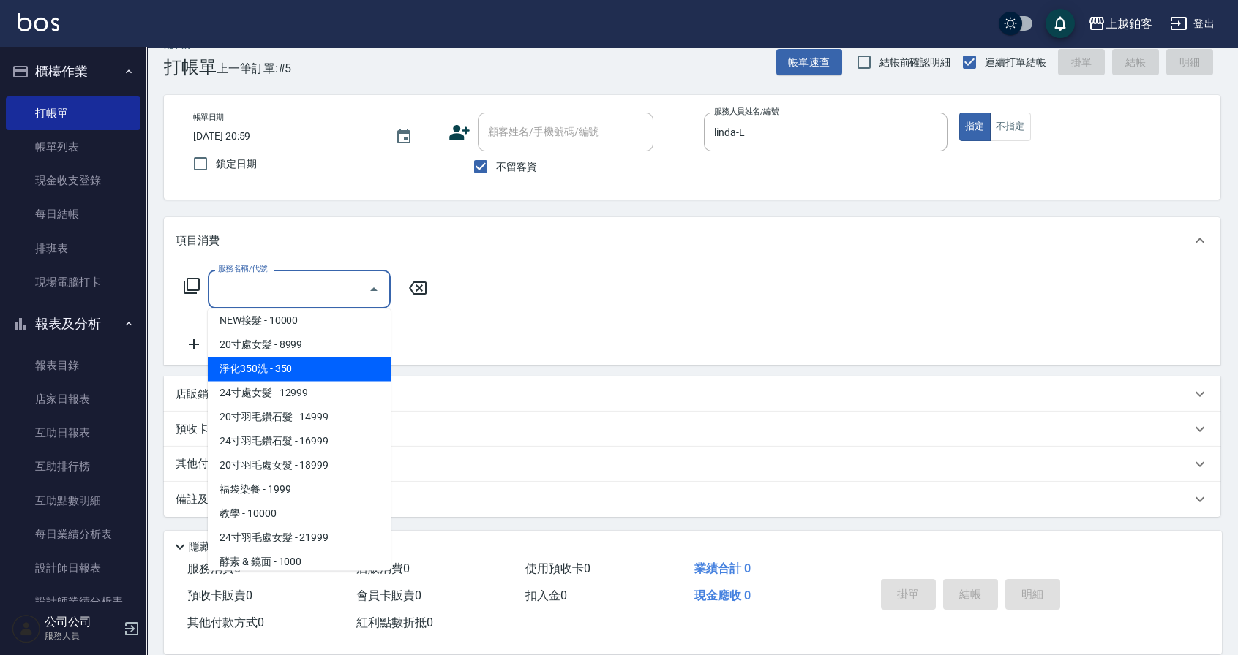
type input "淨化350洗(10020)"
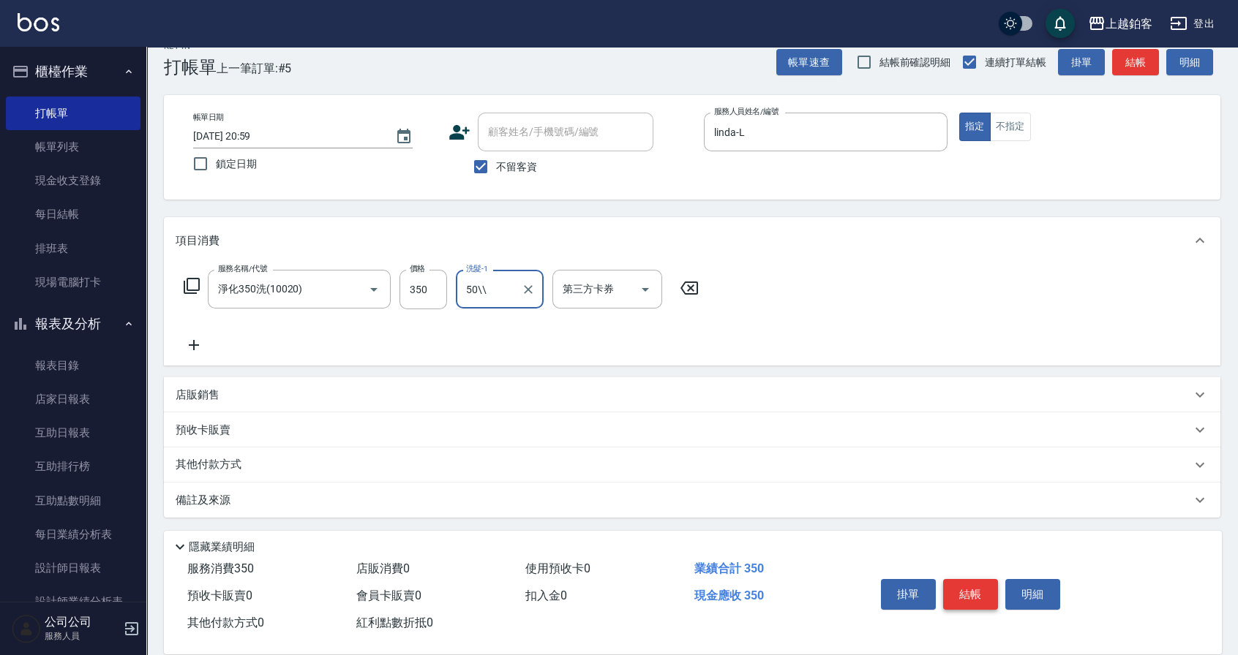
type input "50\\"
click at [500, 285] on input "洗髮-1" at bounding box center [499, 290] width 75 height 26
type input "芯如-50"
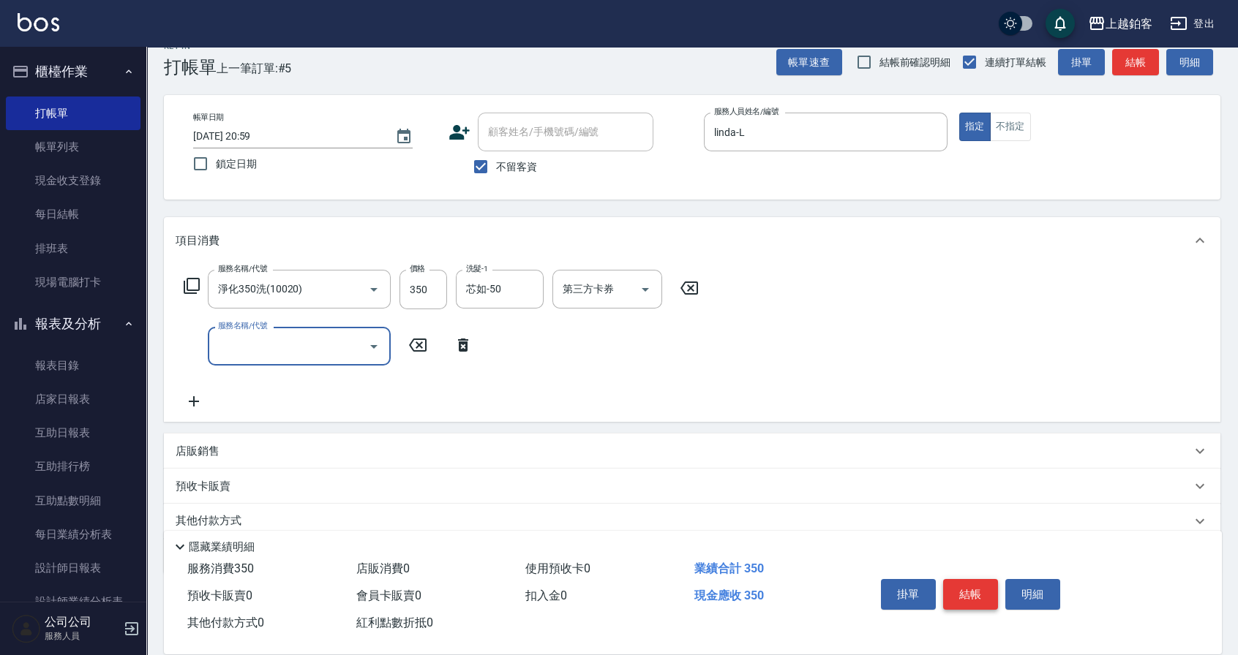
click at [974, 589] on button "結帳" at bounding box center [970, 594] width 55 height 31
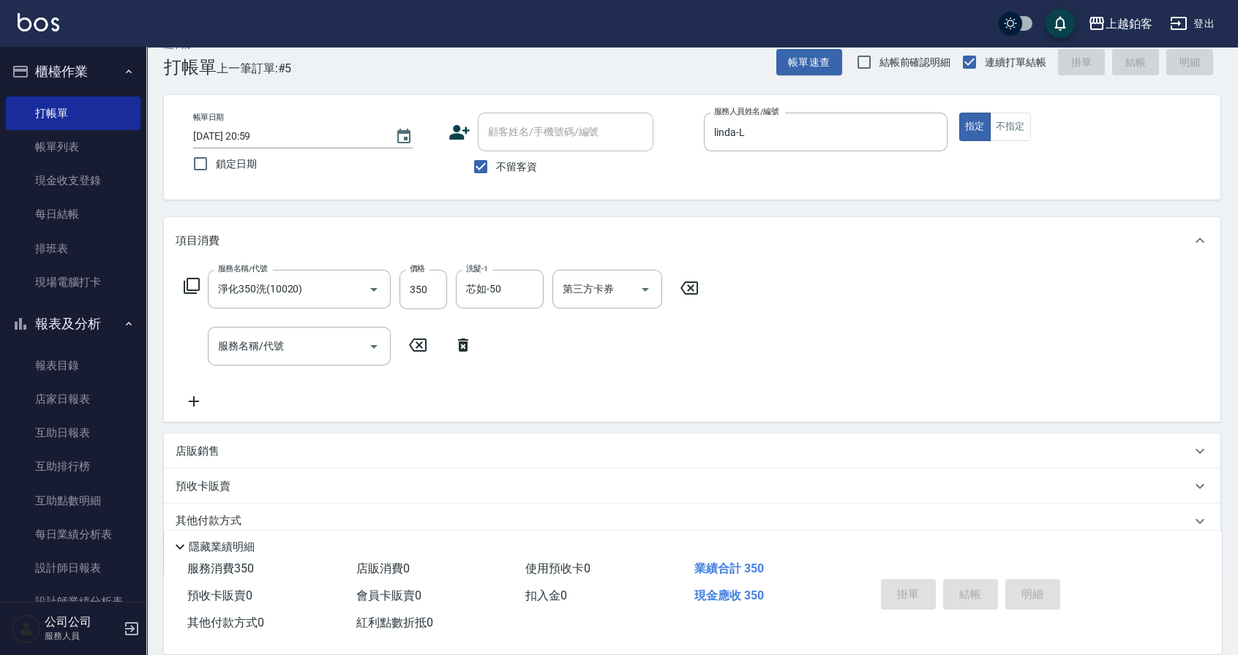
type input "[DATE] 21:00"
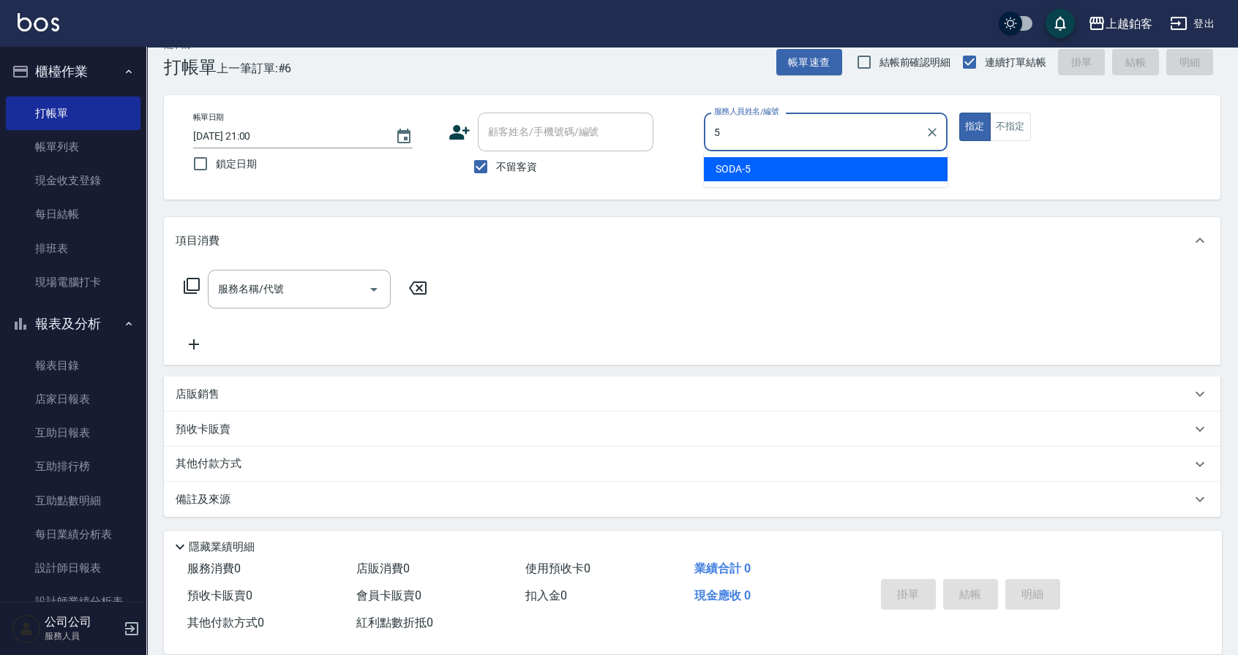
type input "SODA-5"
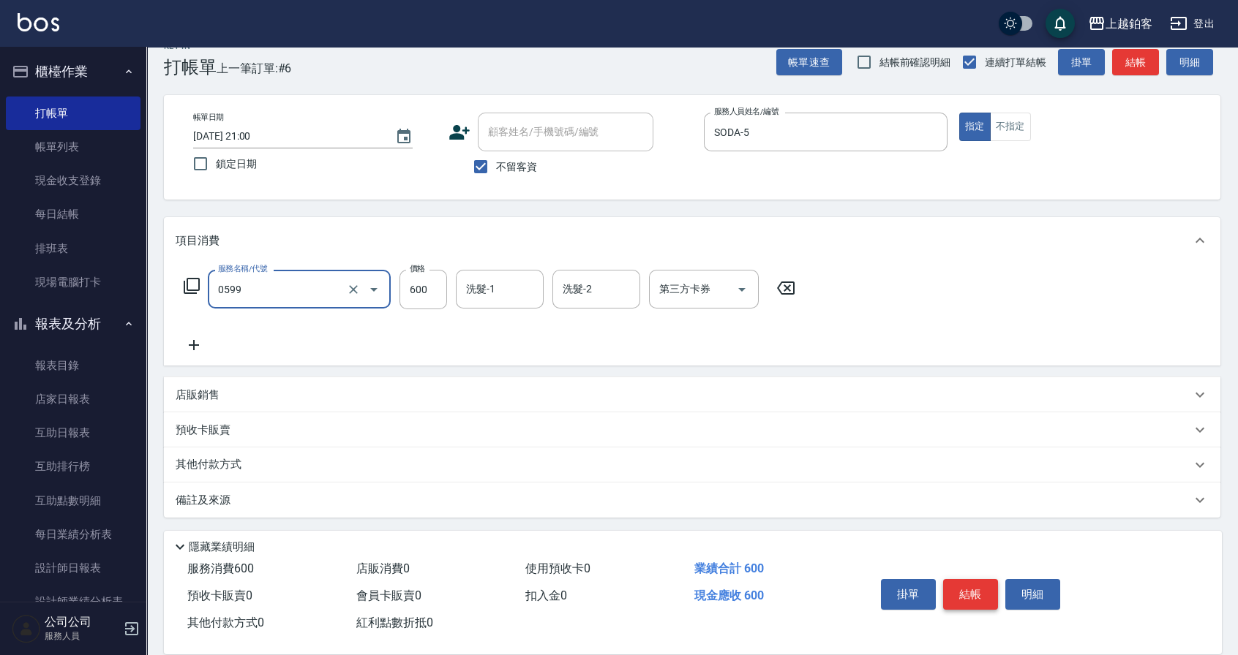
type input "精油-599(0599)"
click at [435, 294] on input "500" at bounding box center [423, 290] width 48 height 40
type input "400"
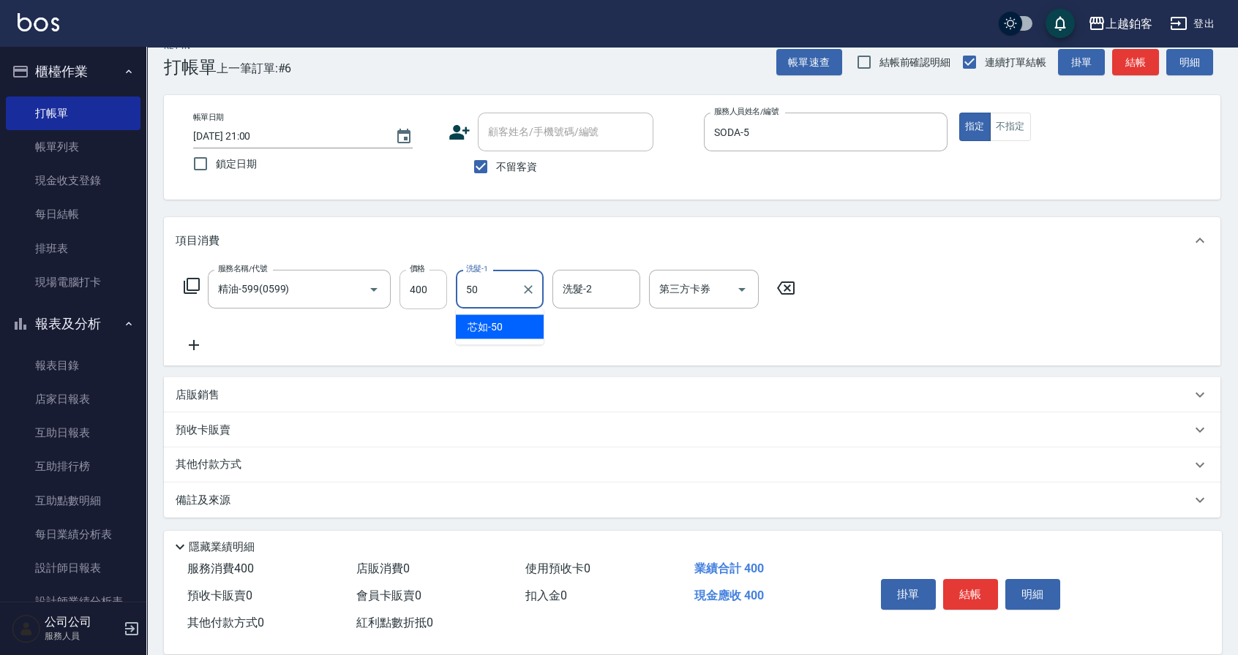
type input "芯如-50"
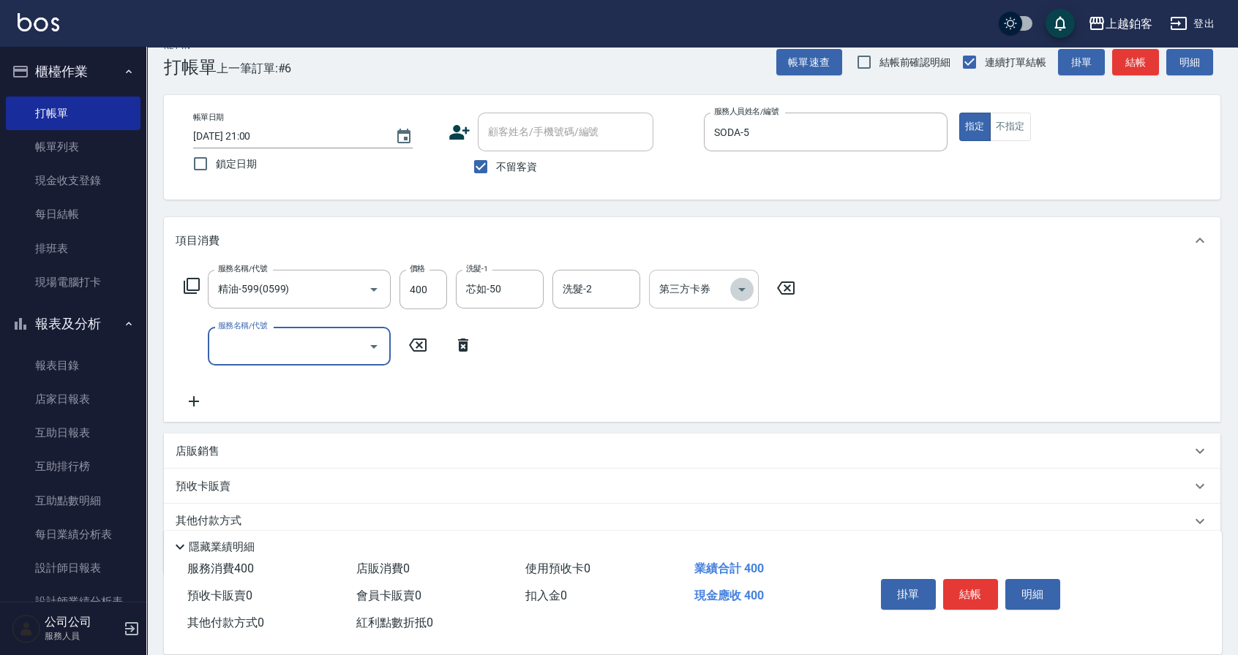
drag, startPoint x: 737, startPoint y: 291, endPoint x: 736, endPoint y: 298, distance: 7.4
click at [739, 292] on icon "Open" at bounding box center [742, 290] width 18 height 18
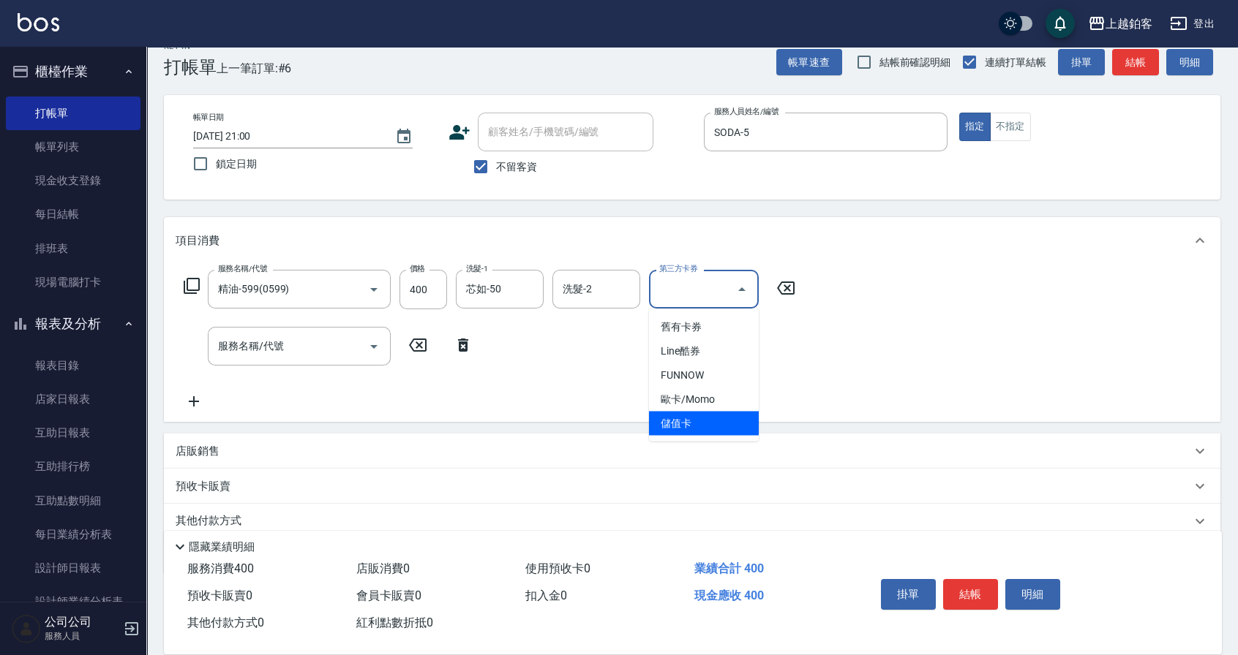
click at [682, 418] on span "儲值卡" at bounding box center [704, 424] width 110 height 24
type input "儲值卡"
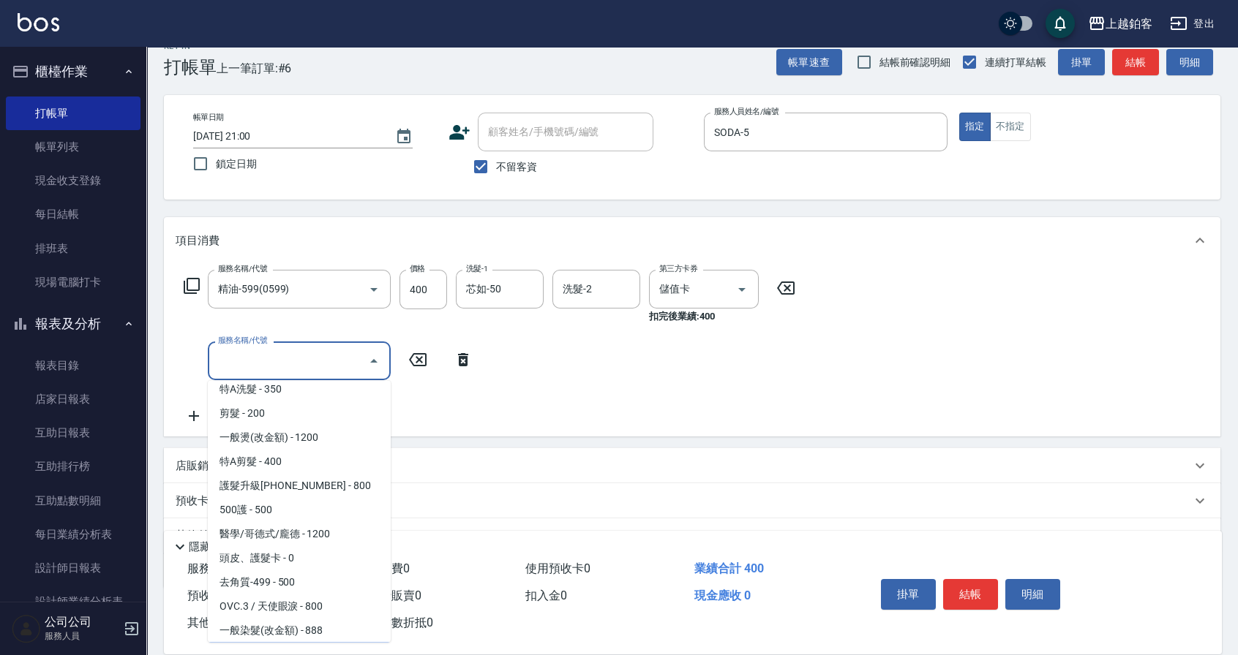
scroll to position [130, 0]
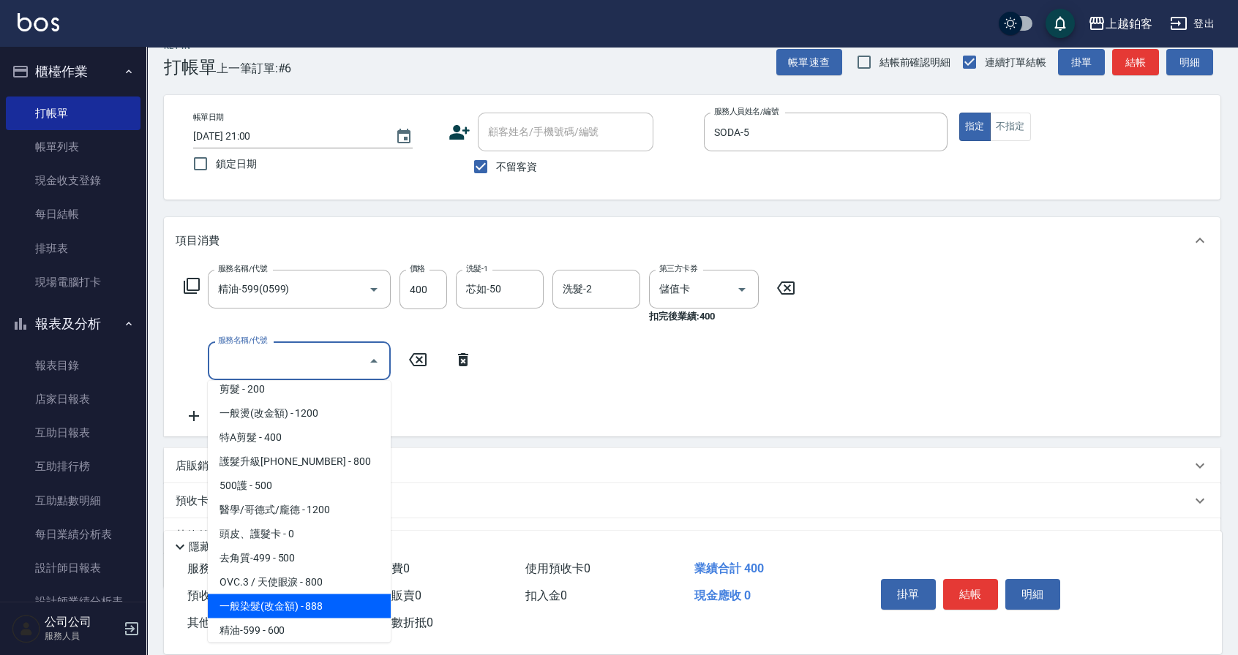
type input "一般染髮(改金額)(501)"
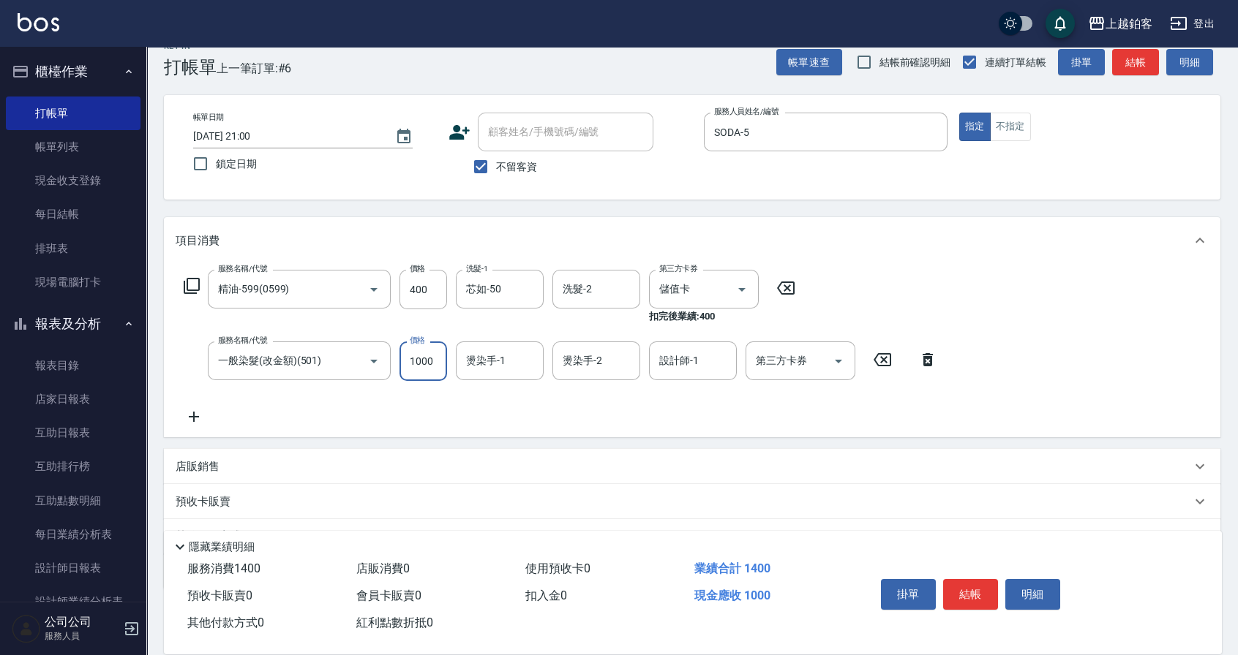
type input "1000"
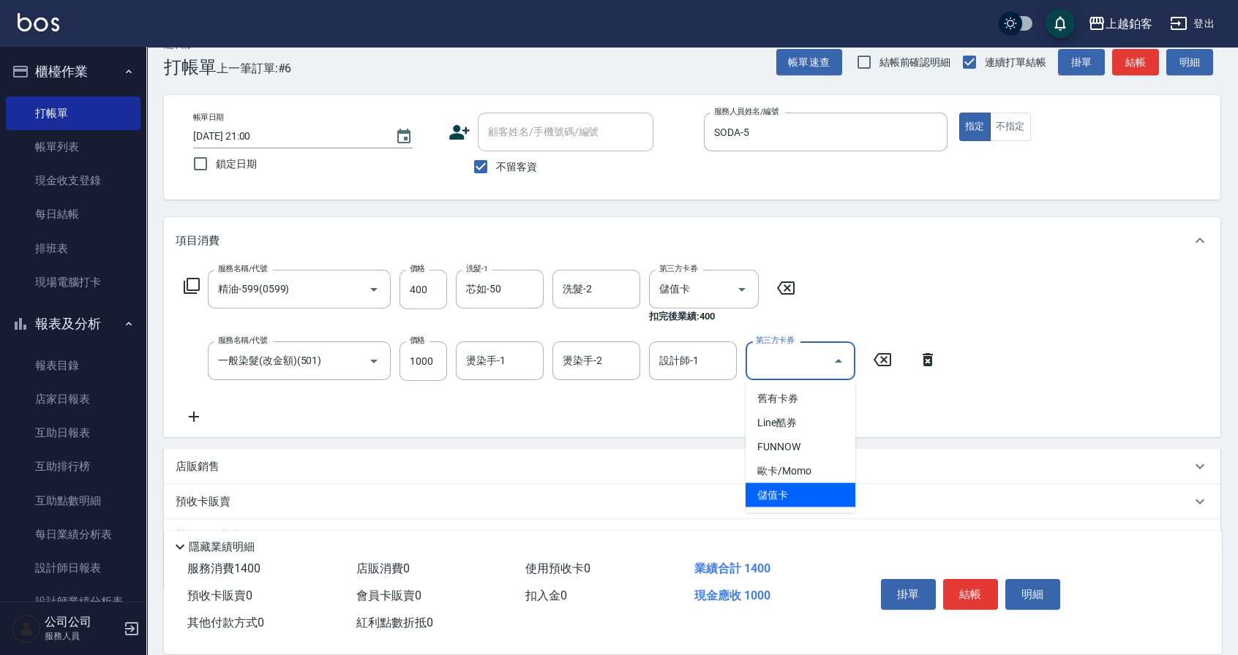
type input "儲值卡"
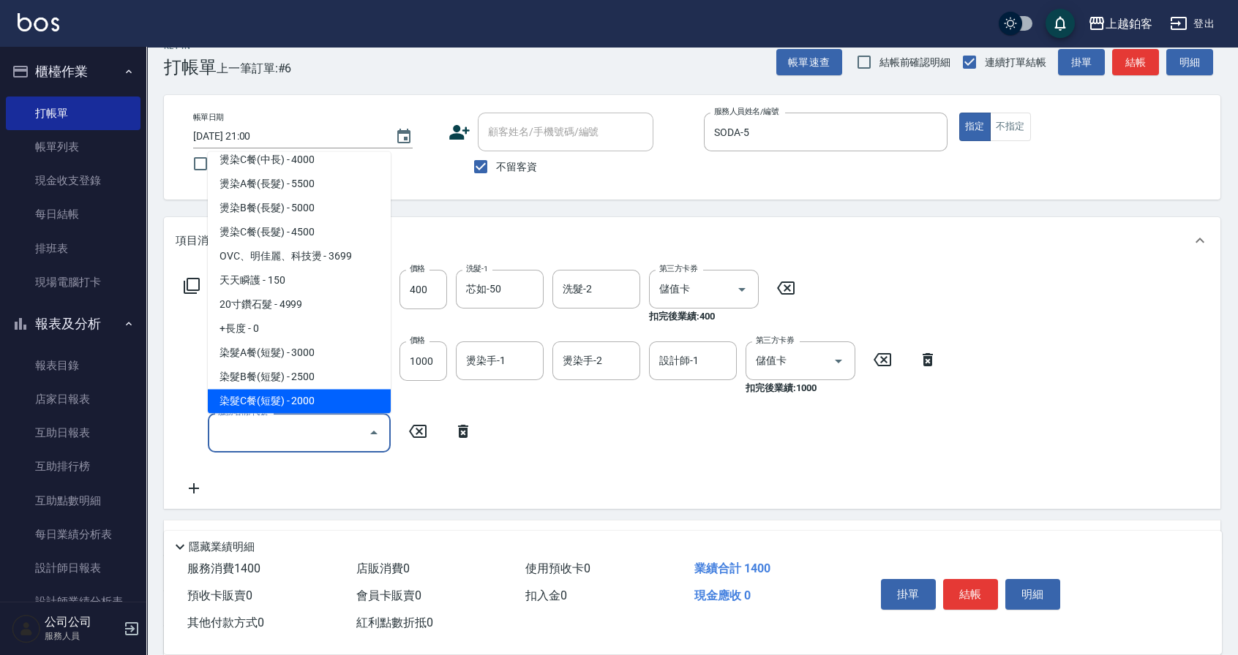
scroll to position [1023, 0]
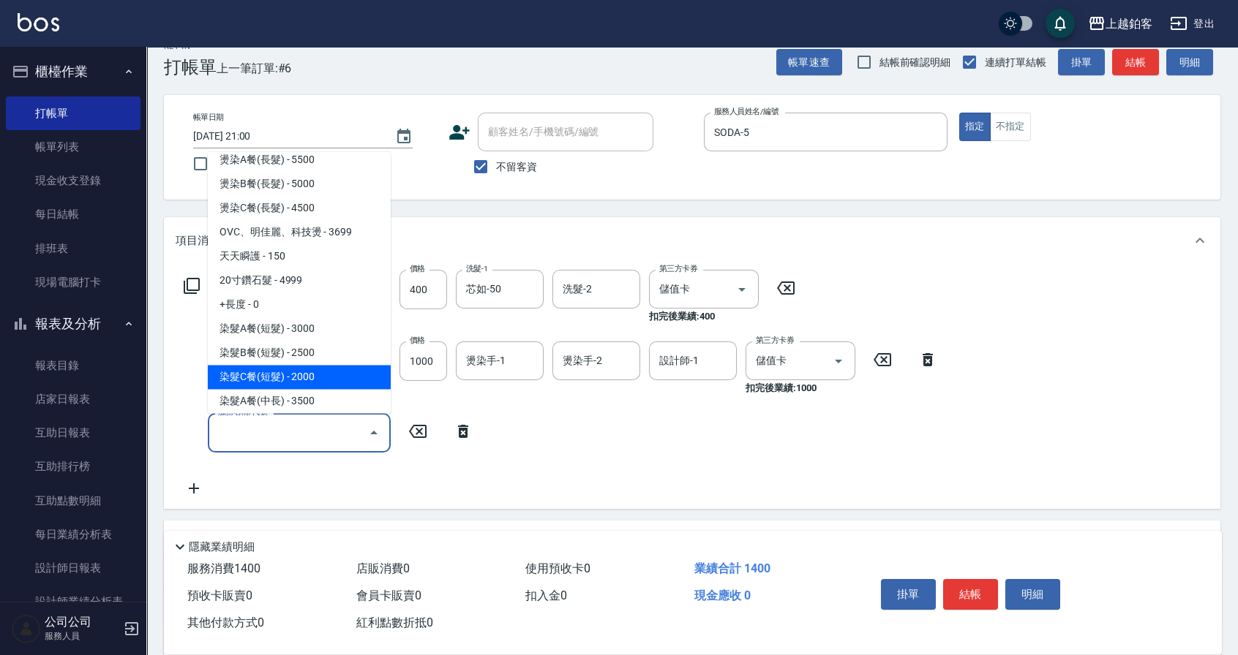
type input "染髮C餐(短髮)(5203)"
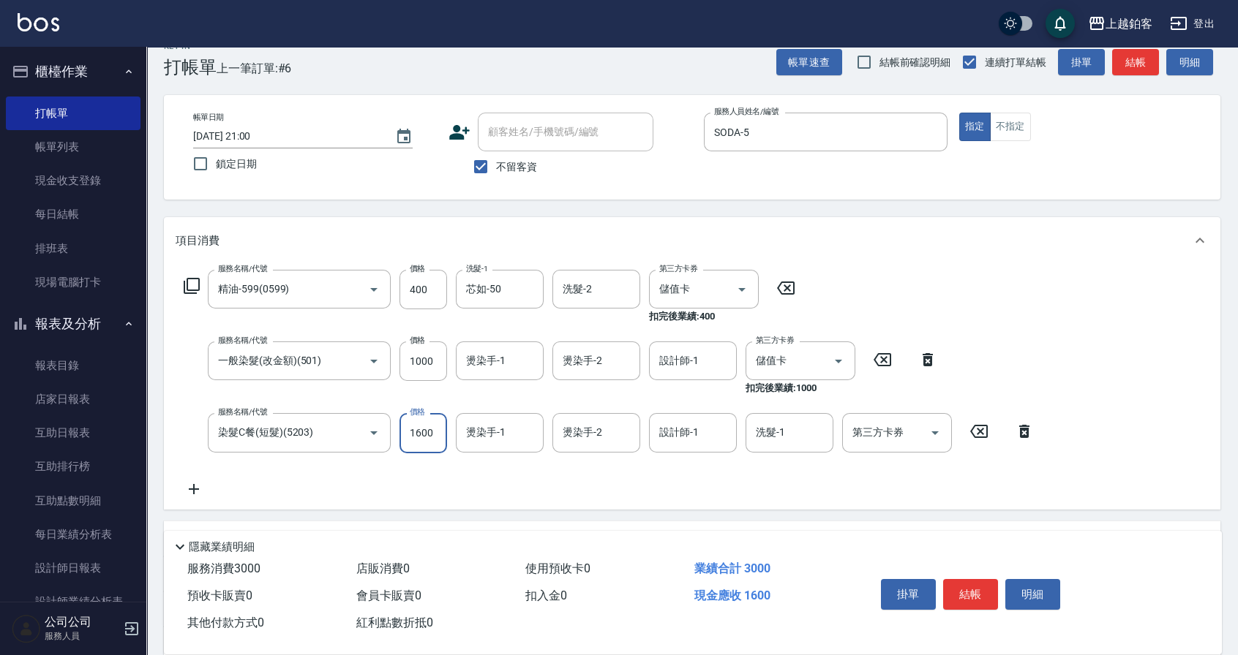
type input "1600"
type input "芯如-50"
type input "SODA-5"
type input "芯如-50"
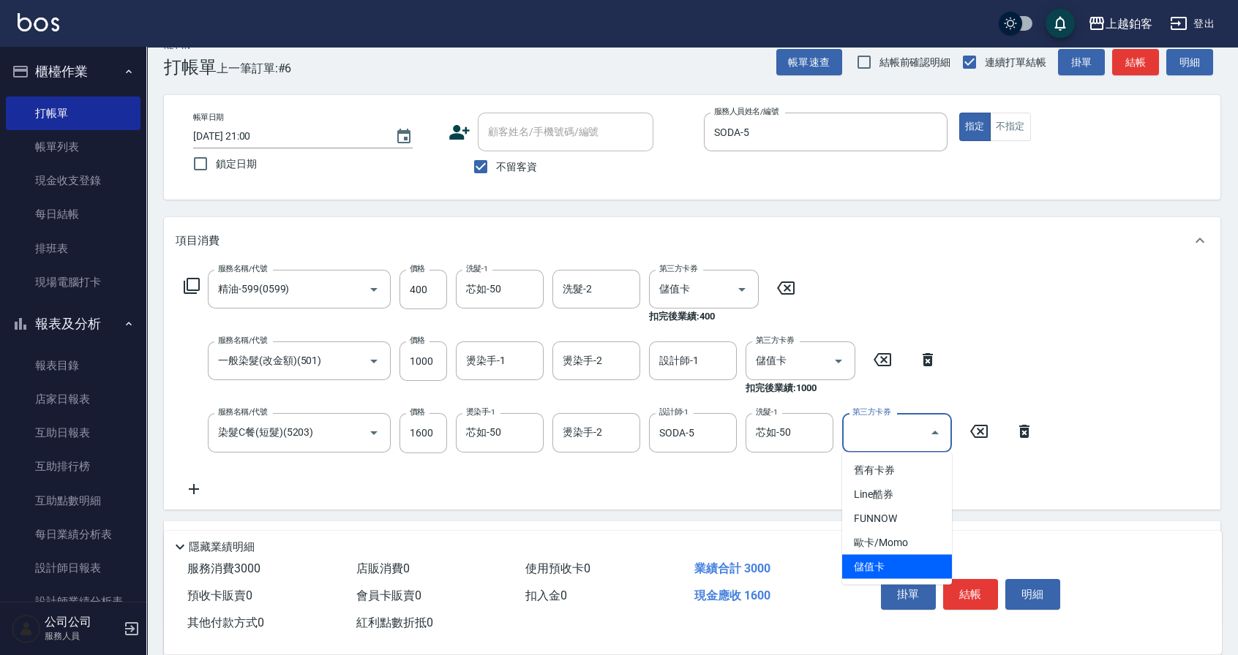
type input "儲值卡"
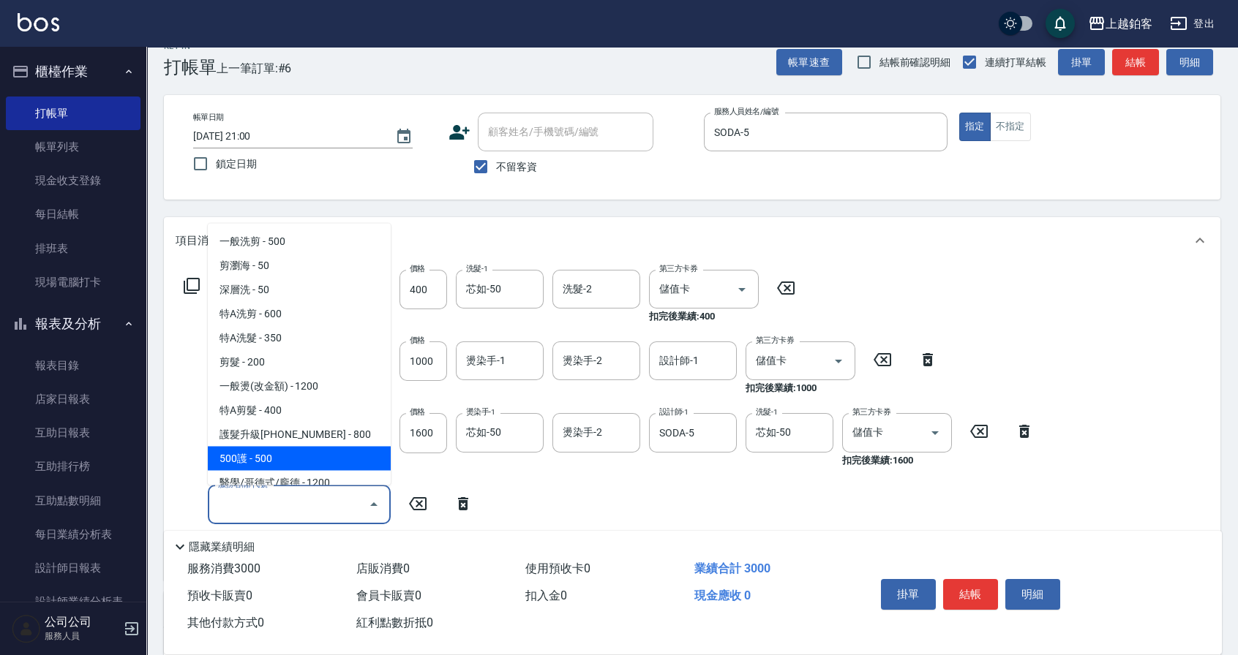
scroll to position [10, 0]
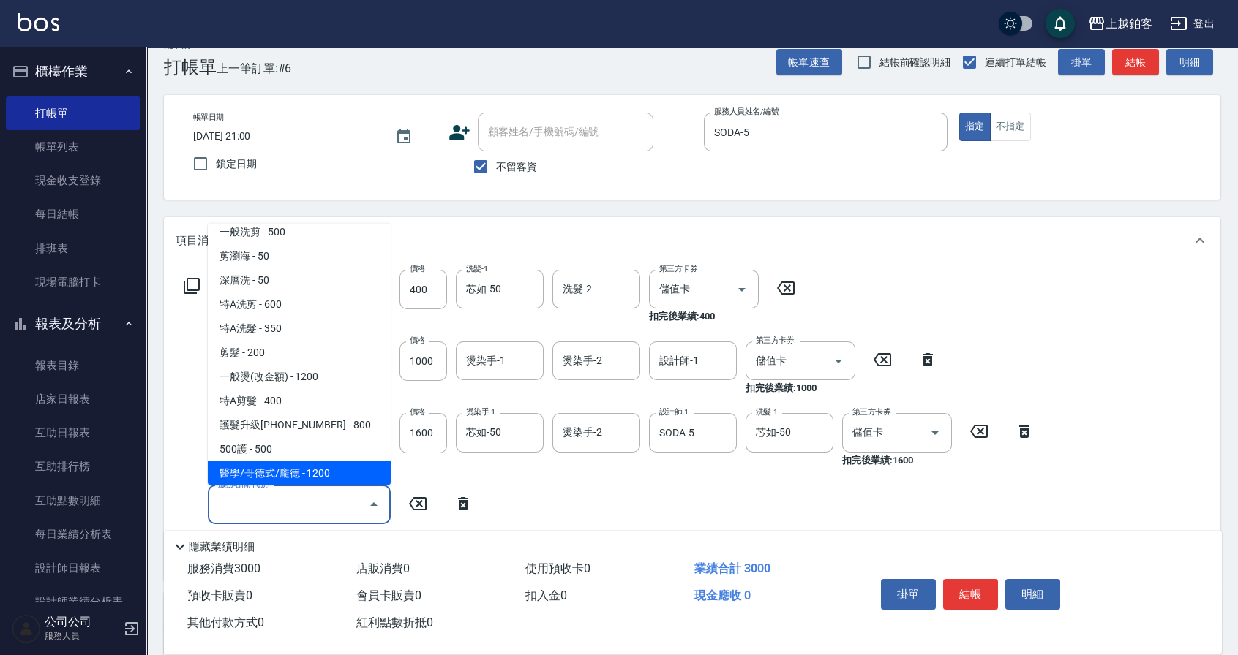
type input "醫學/哥德式/龐德(417)"
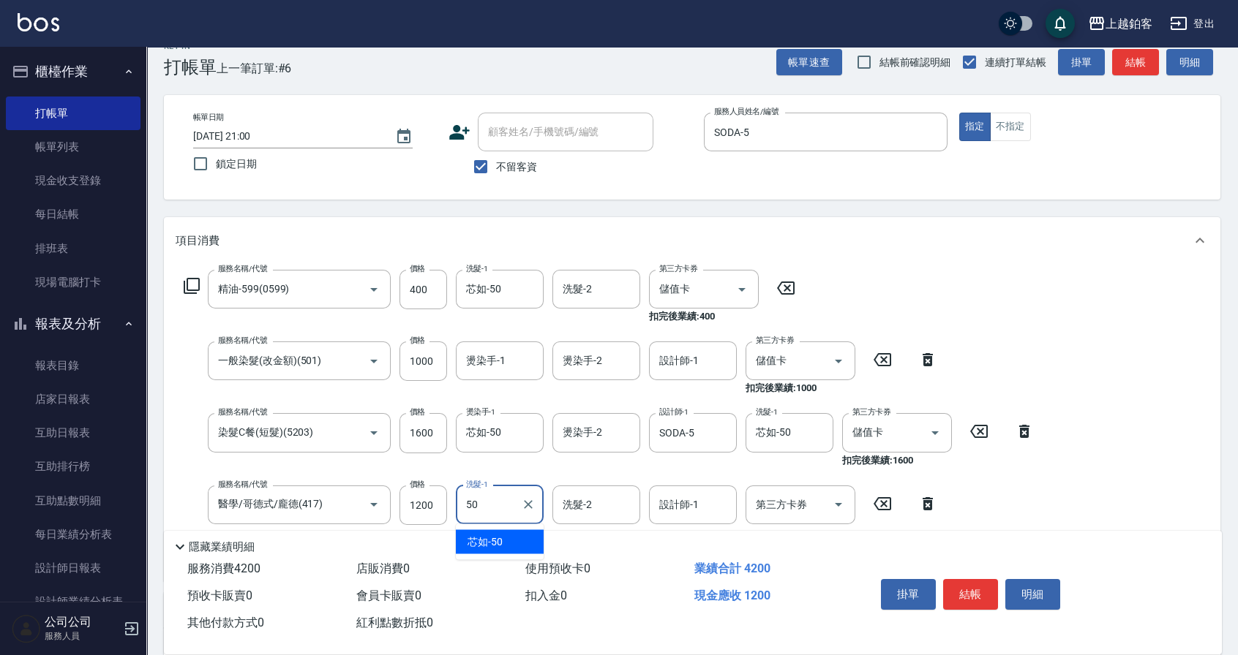
type input "芯如-50"
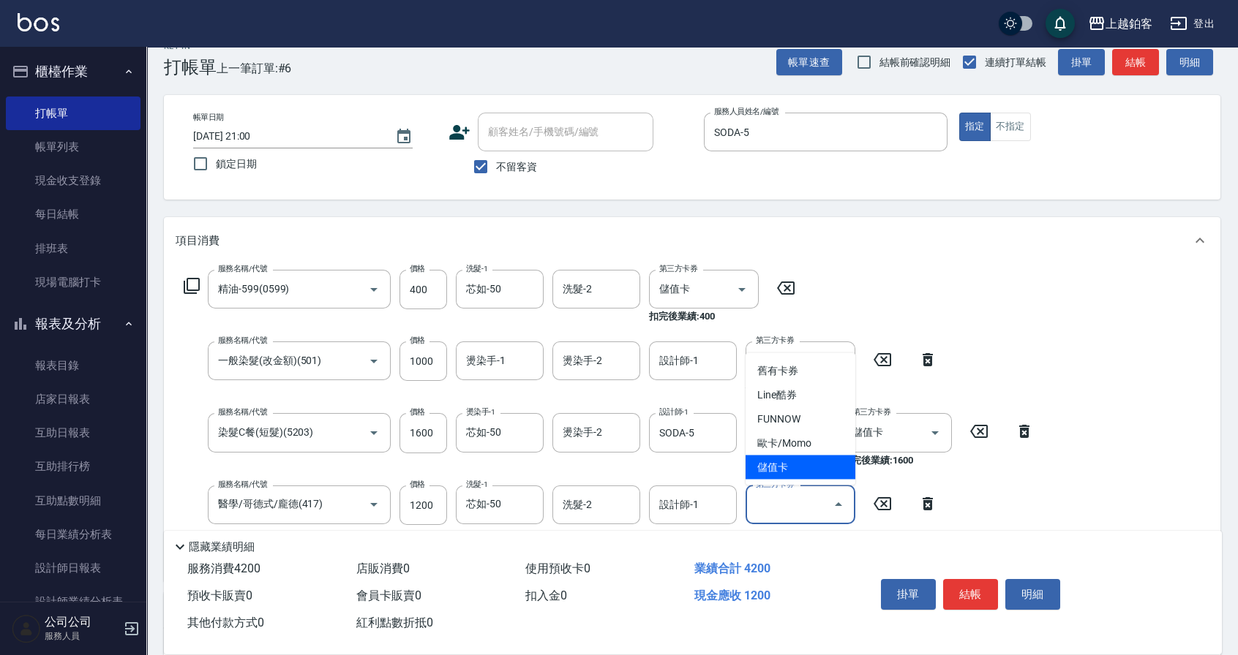
type input "儲值卡"
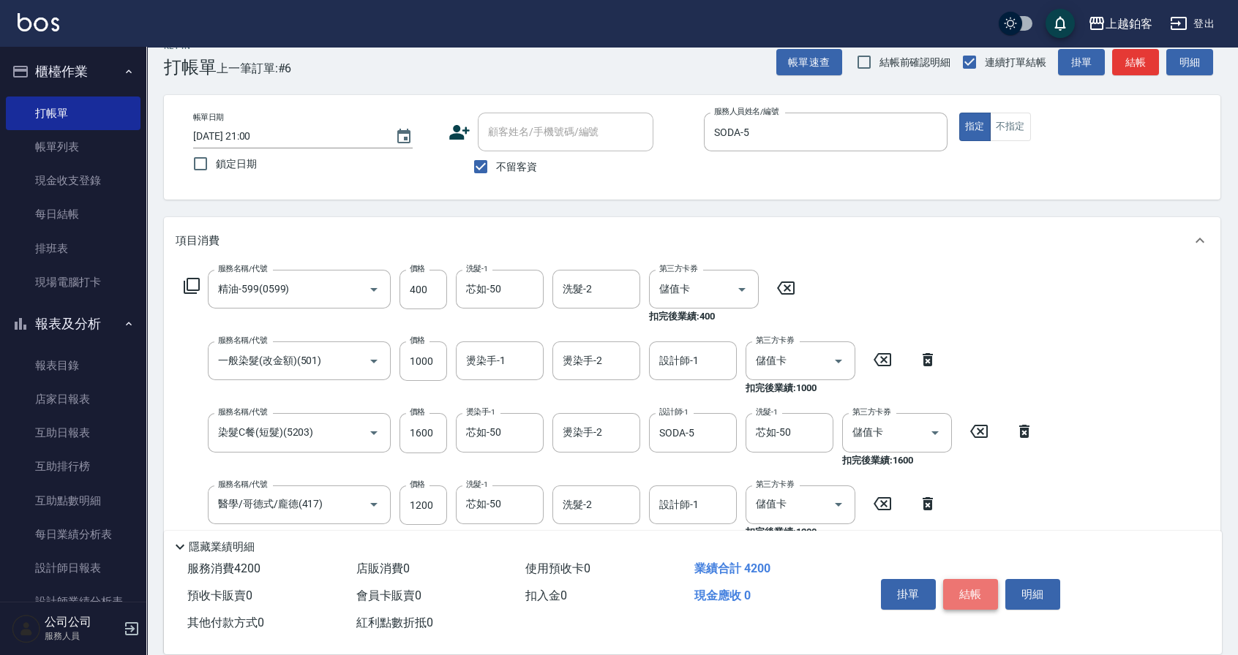
click at [976, 584] on button "結帳" at bounding box center [970, 594] width 55 height 31
type input "[DATE] 21:01"
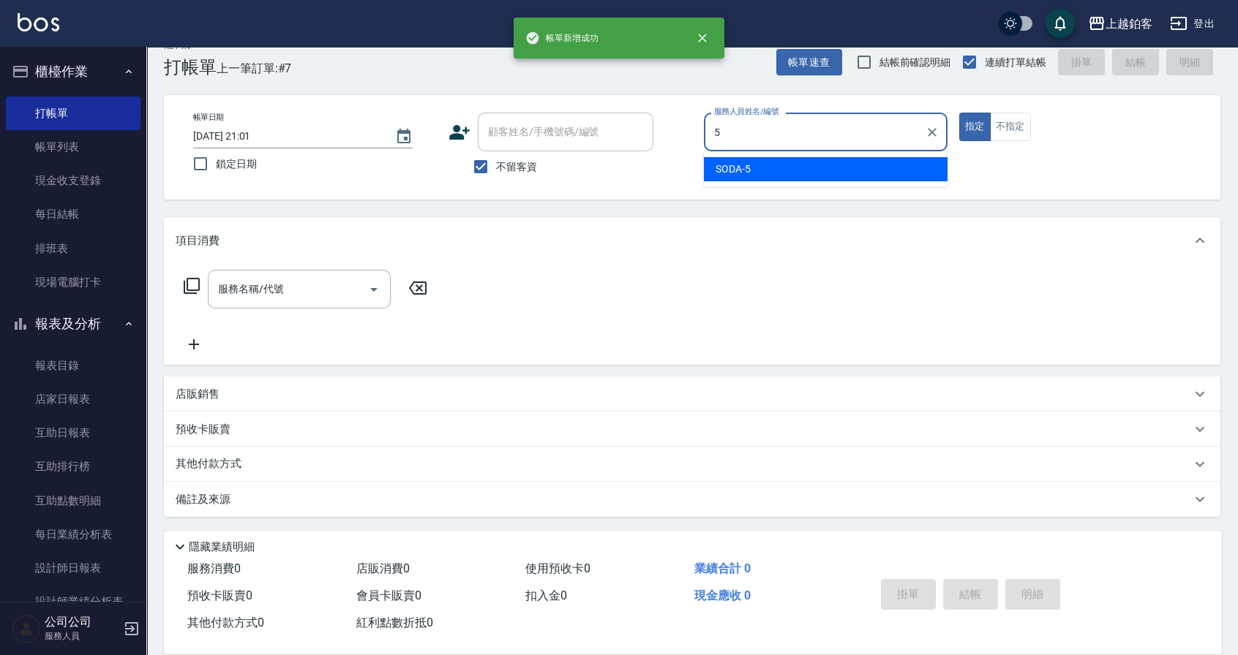
type input "SODA-5"
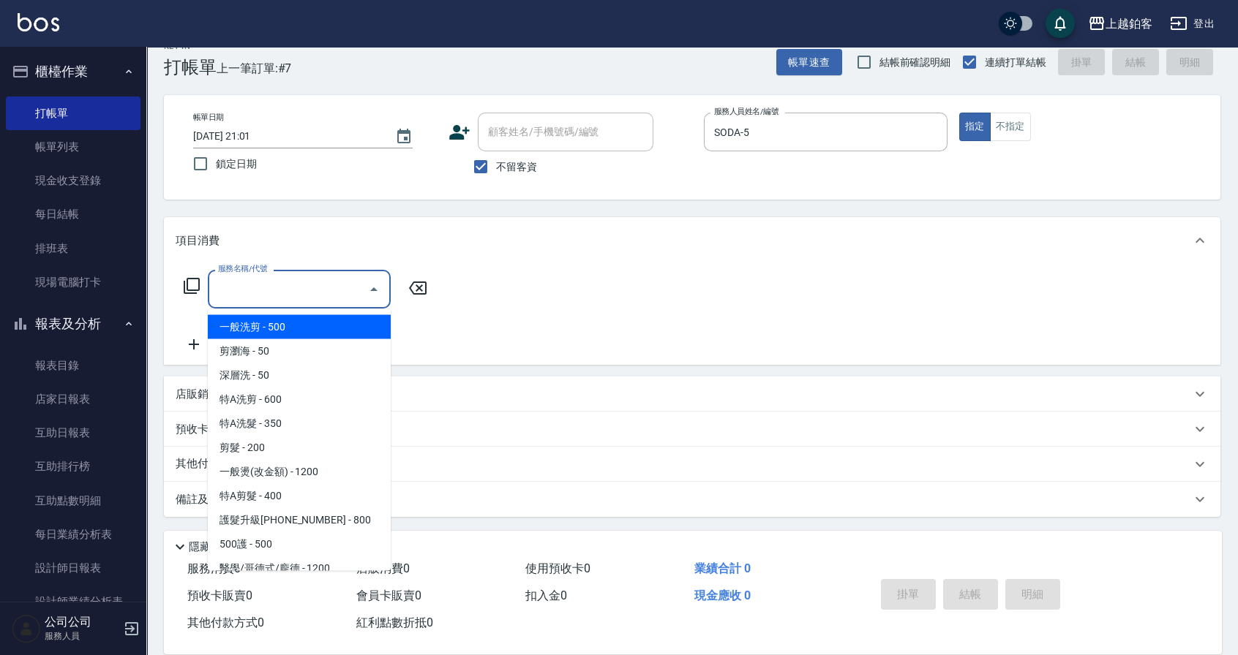
type input "一般洗剪(5)"
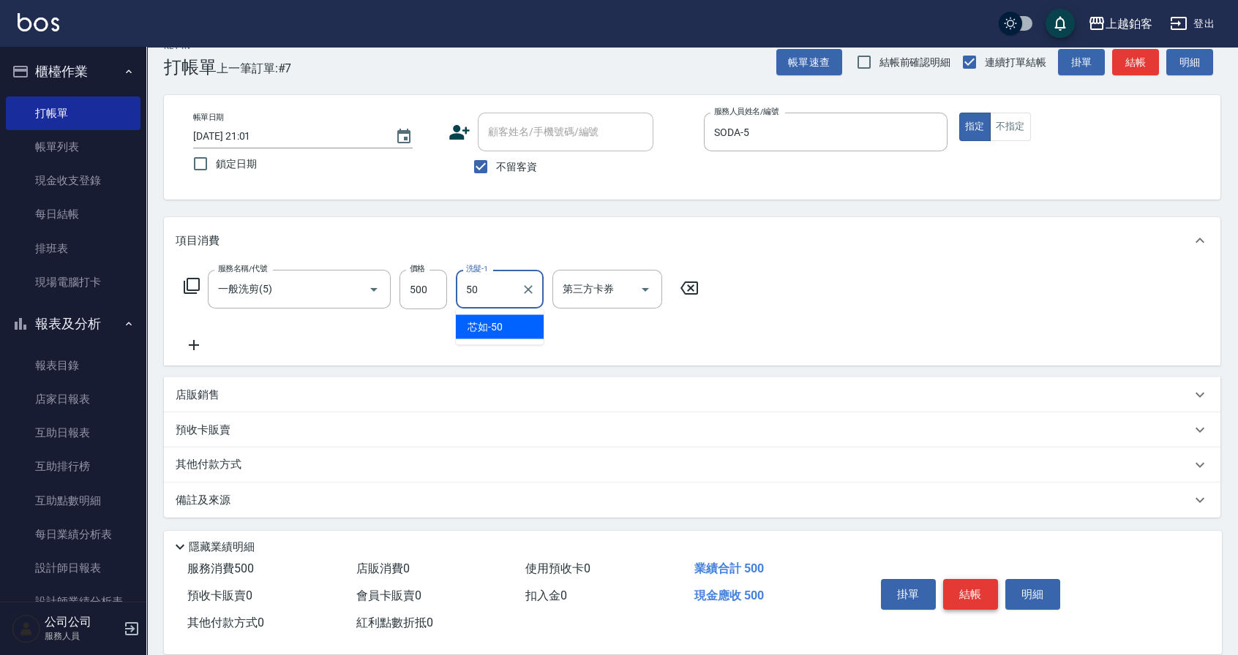
type input "芯如-50"
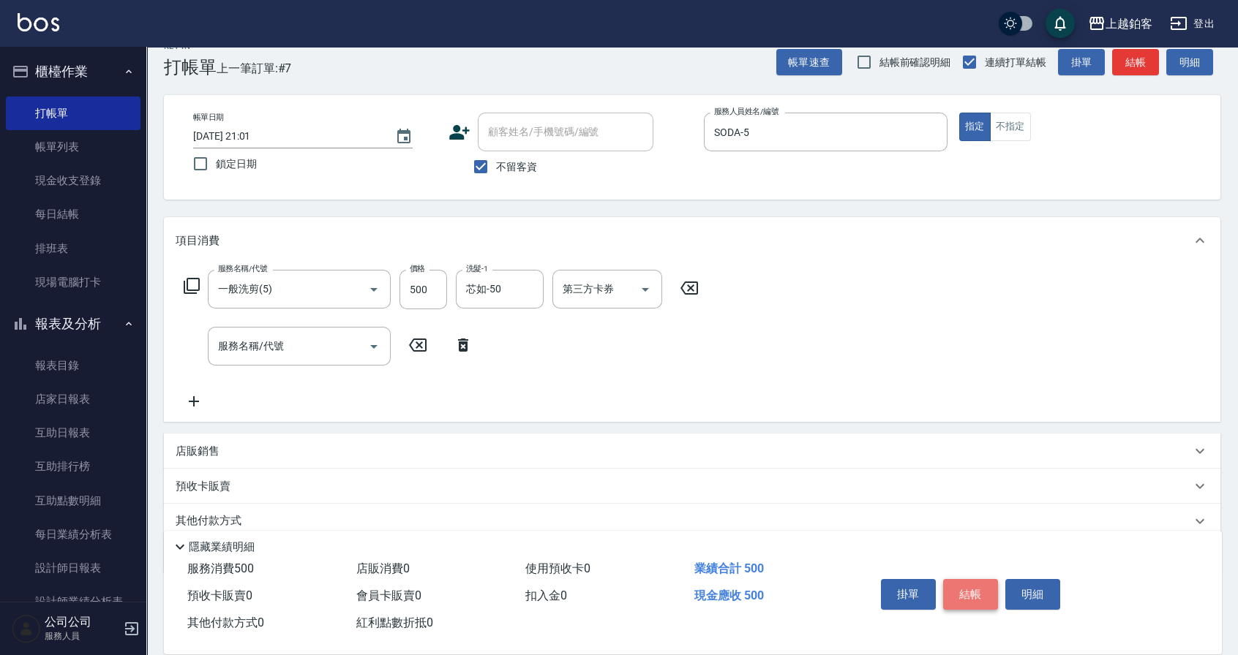
click at [963, 589] on button "結帳" at bounding box center [970, 594] width 55 height 31
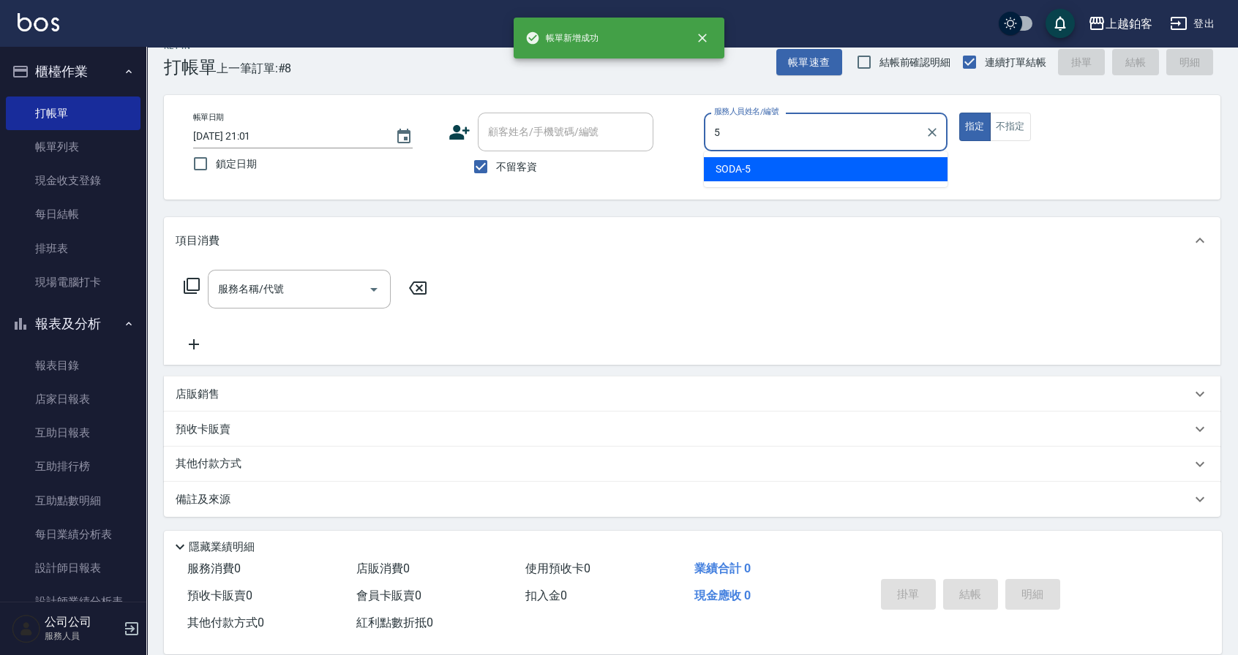
type input "SODA-5"
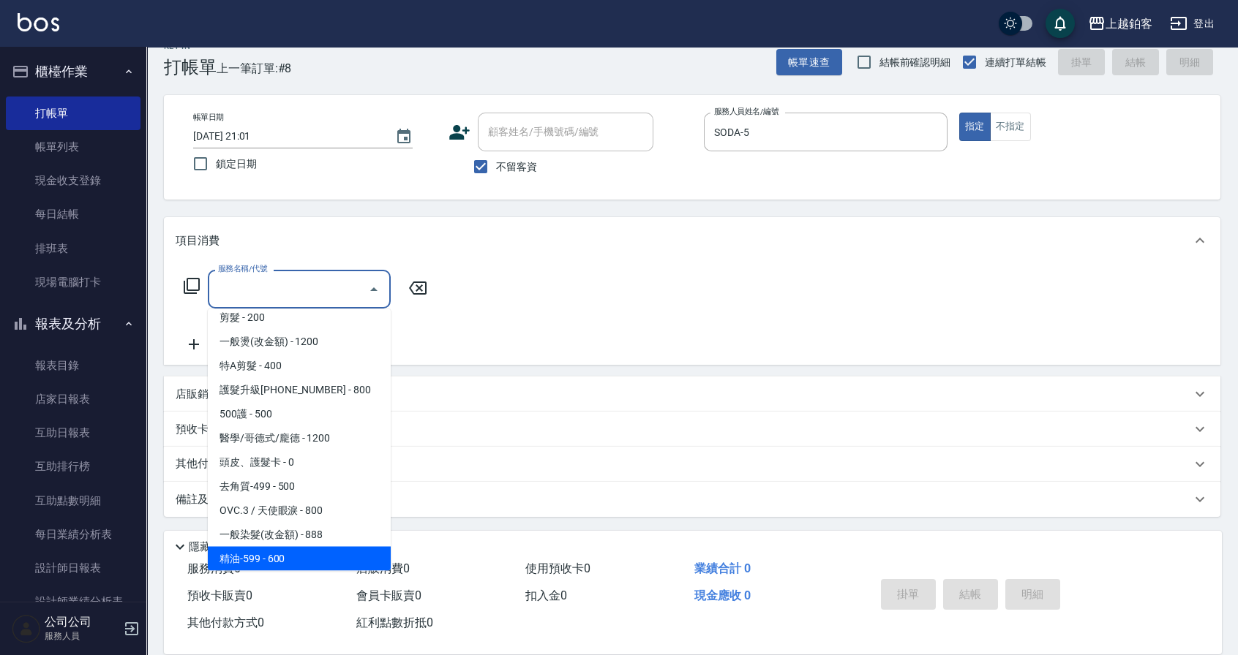
scroll to position [154, 0]
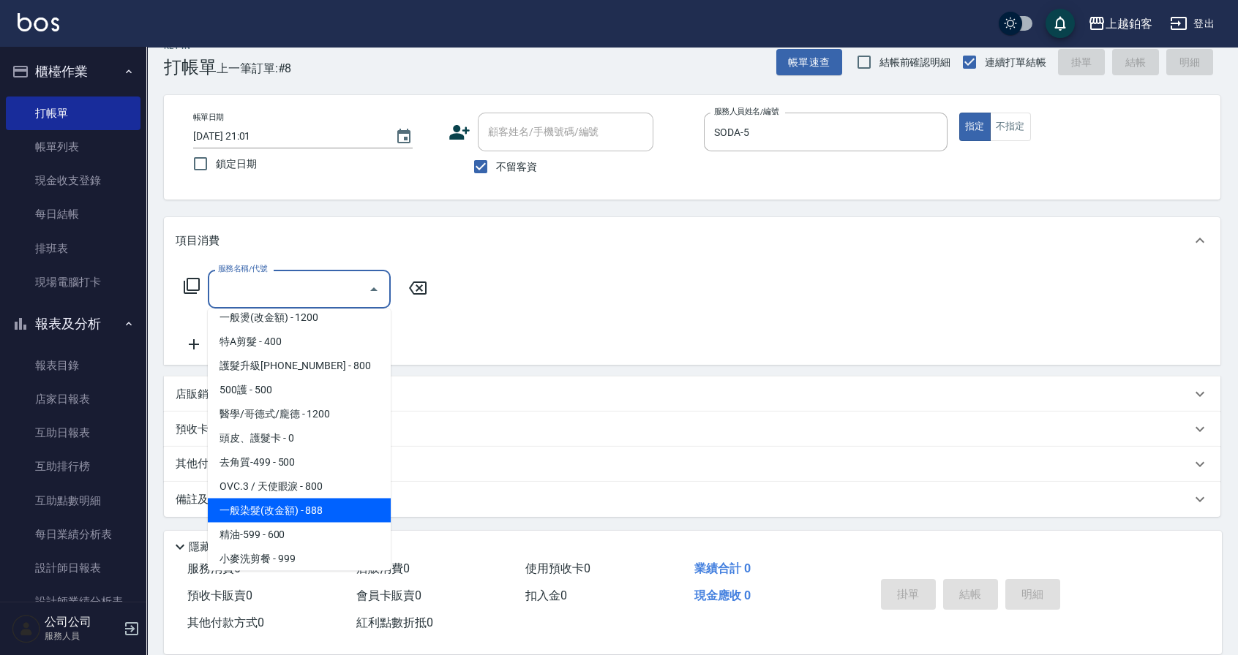
type input "一般染髮(改金額)(501)"
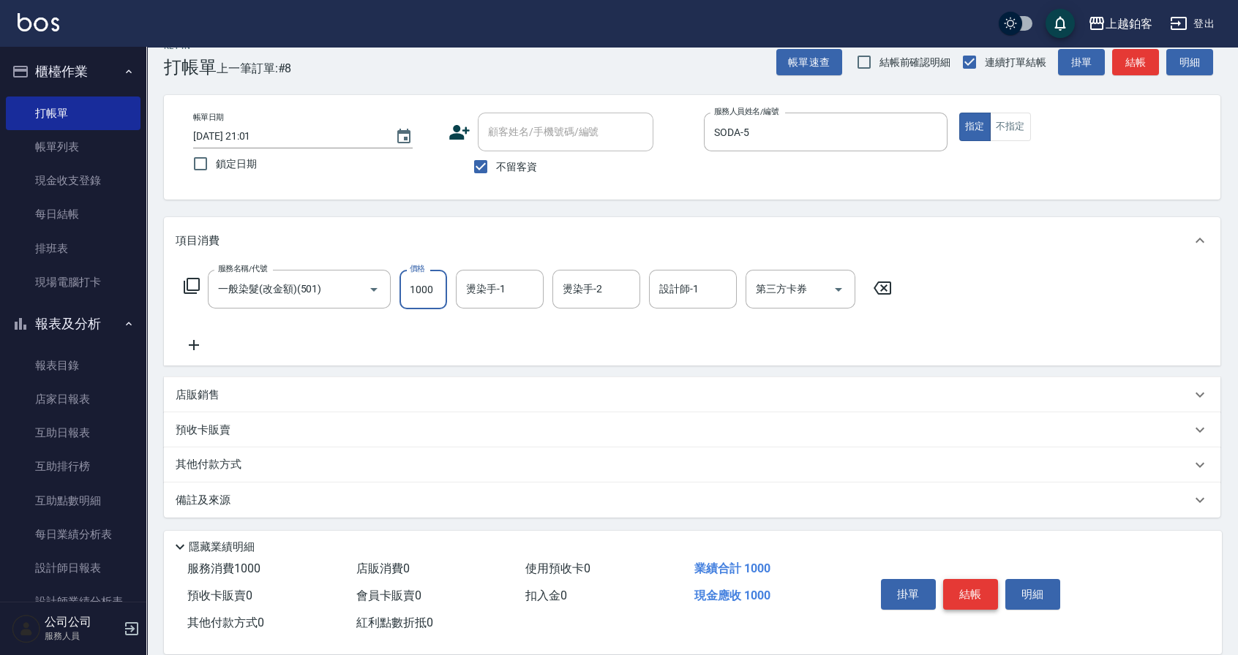
type input "1000"
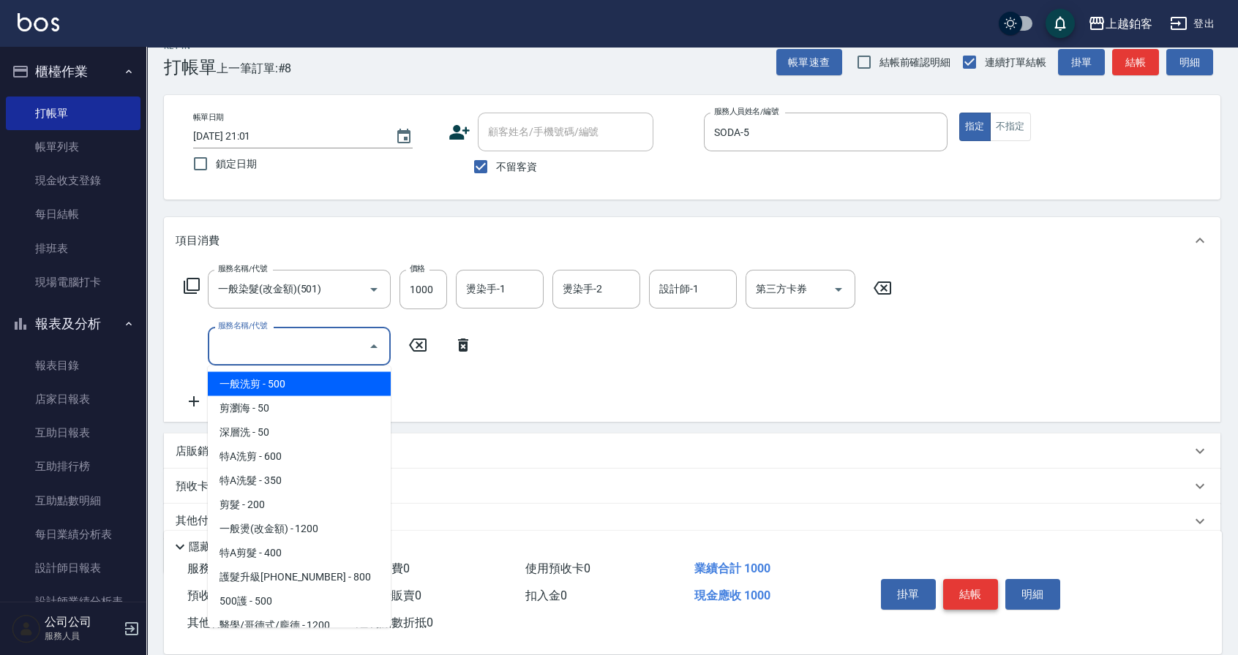
type input "一般洗剪(5)"
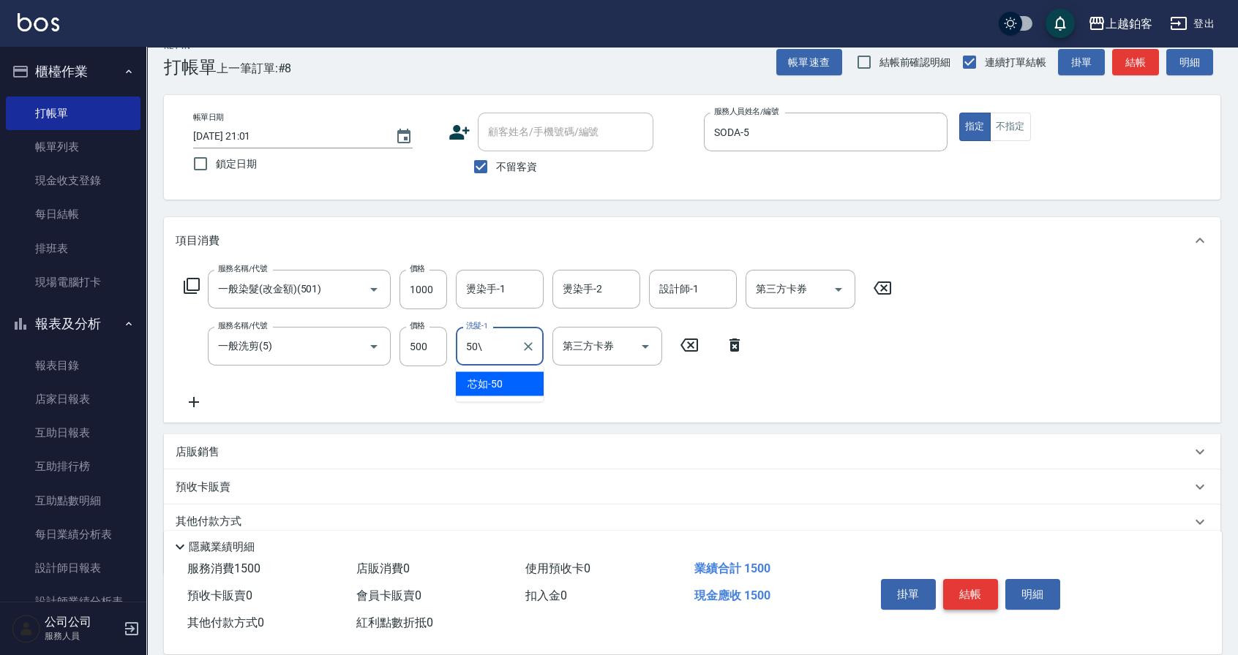
type input "50\"
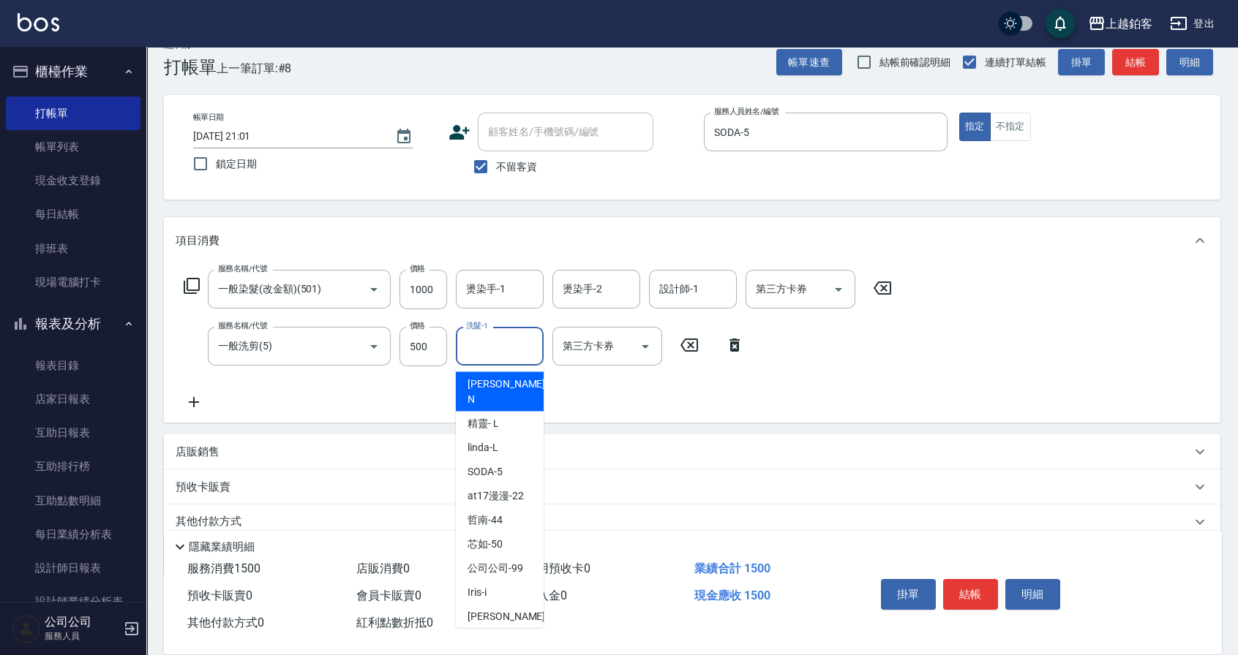
click at [503, 346] on input "洗髮-1" at bounding box center [499, 347] width 75 height 26
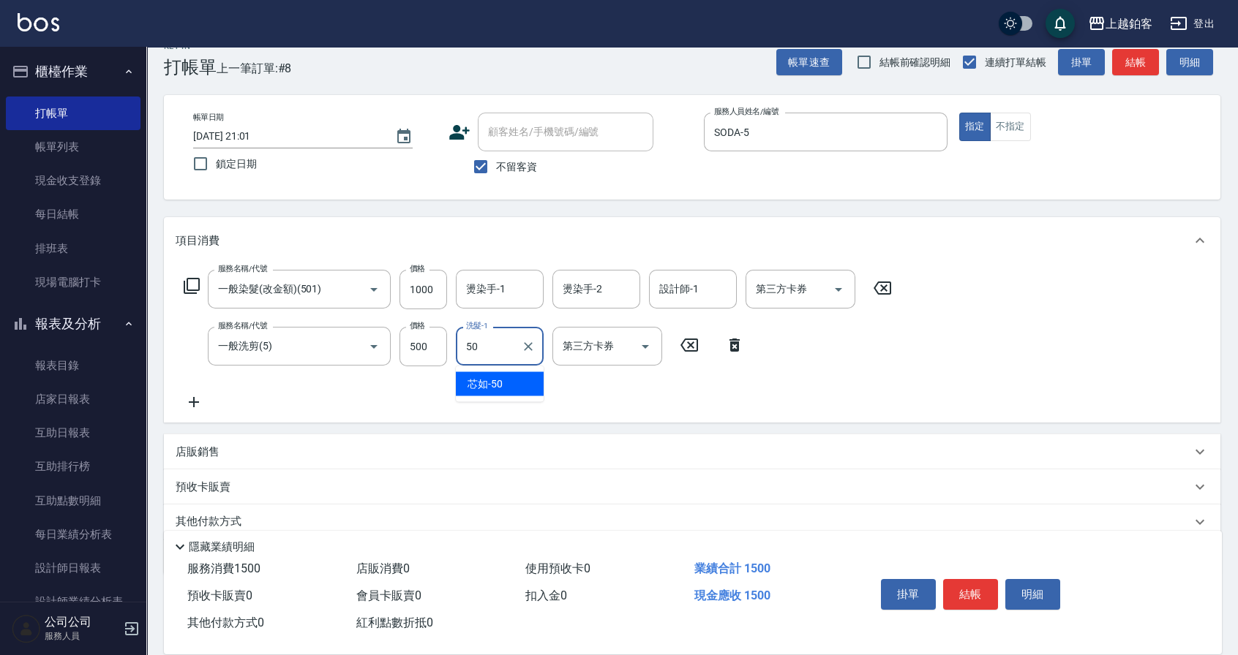
type input "芯如-50"
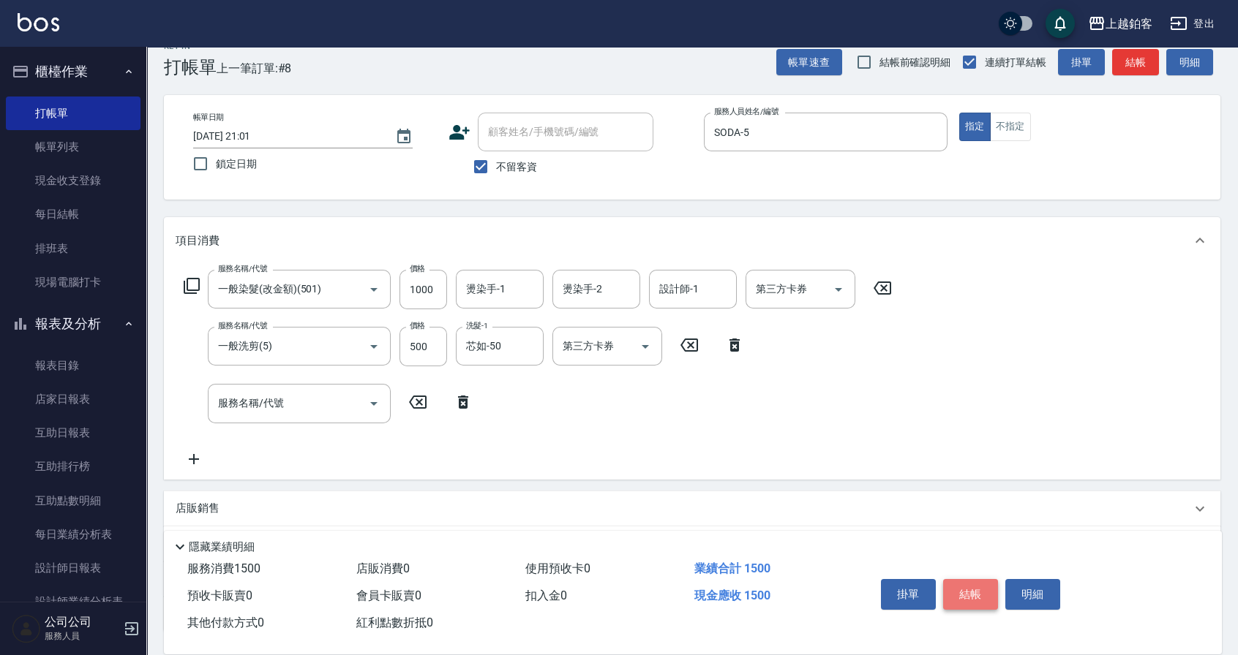
click at [985, 587] on button "結帳" at bounding box center [970, 594] width 55 height 31
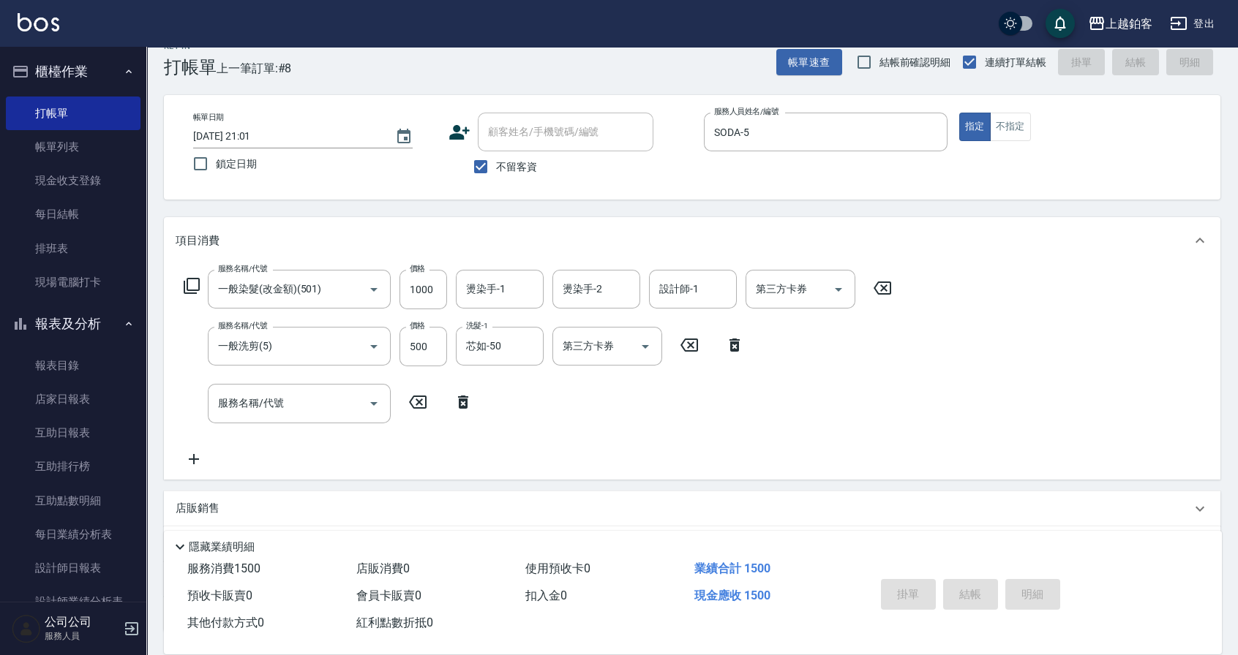
type input "[DATE] 21:02"
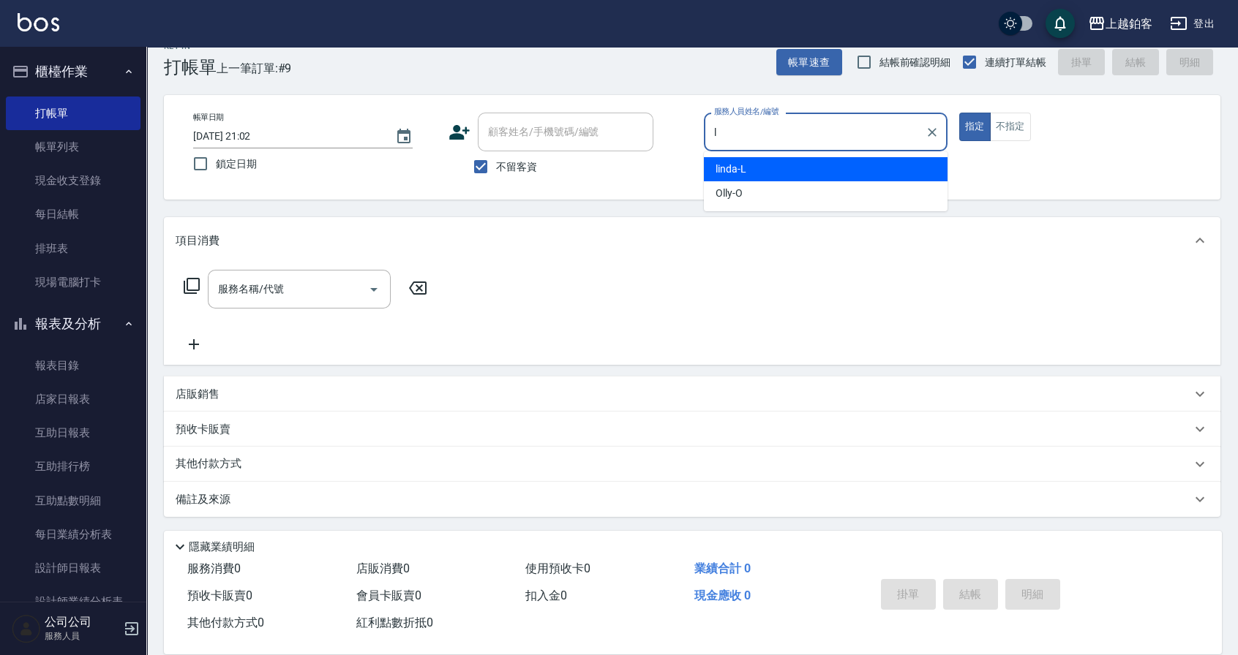
type input "linda-L"
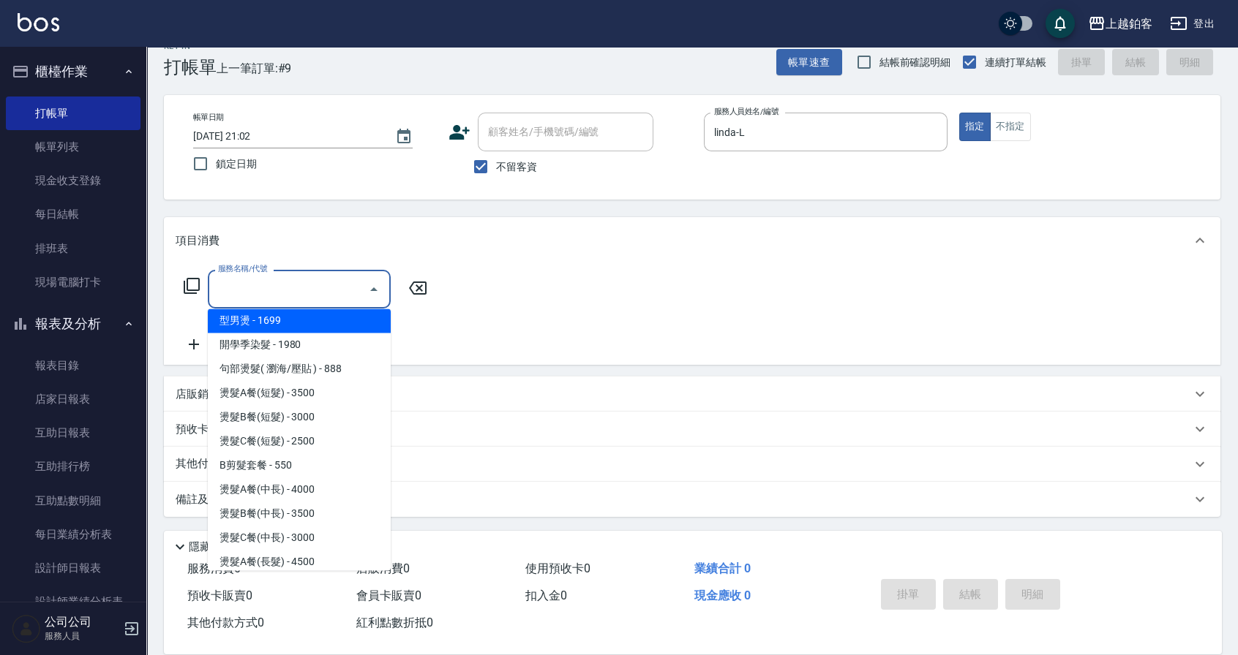
scroll to position [513, 0]
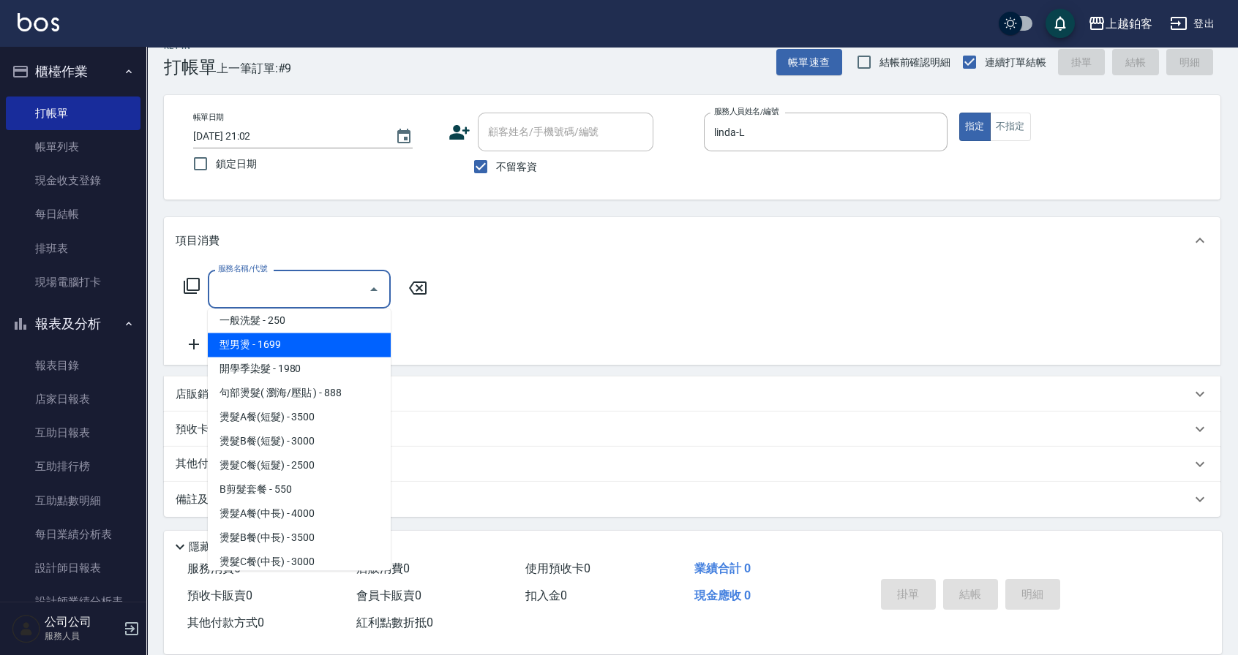
type input "型男燙(1699)"
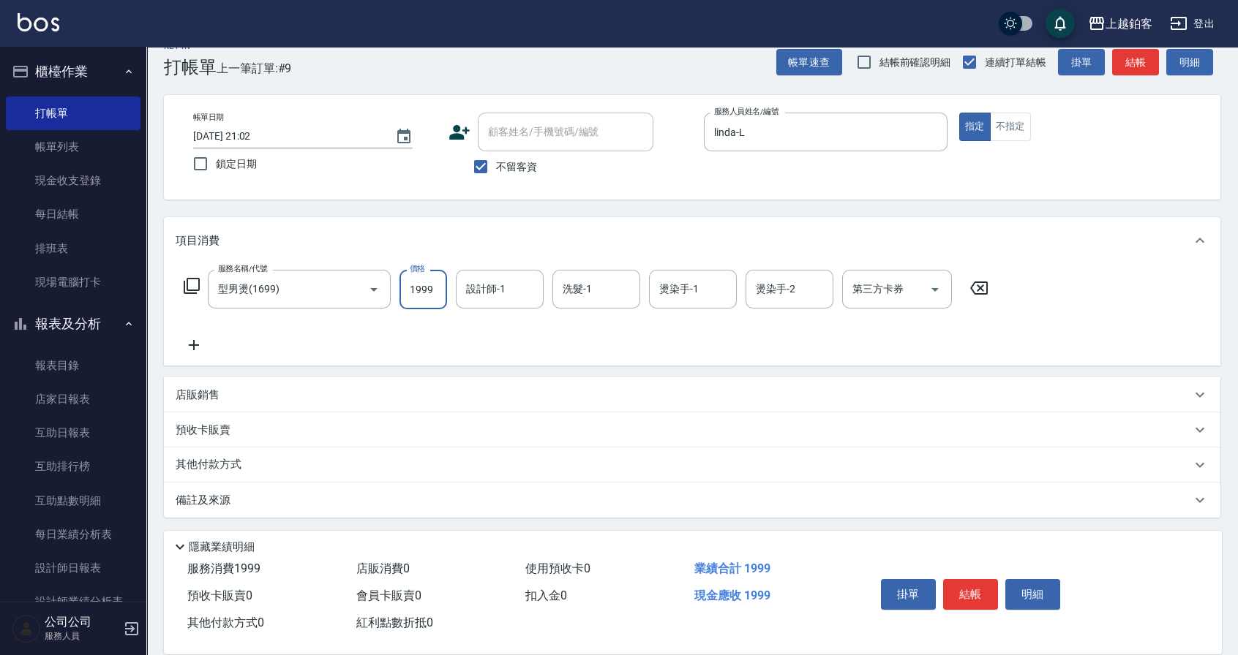
type input "1999"
type input "linda-L"
type input "芯如-50"
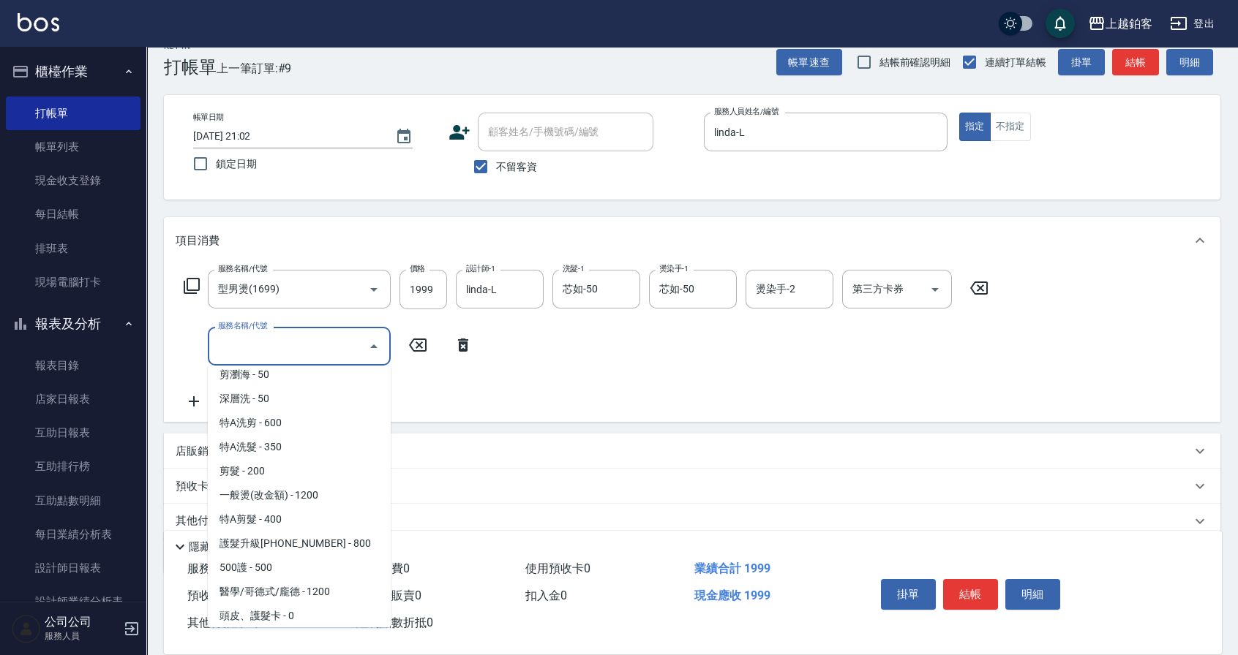
scroll to position [58, 0]
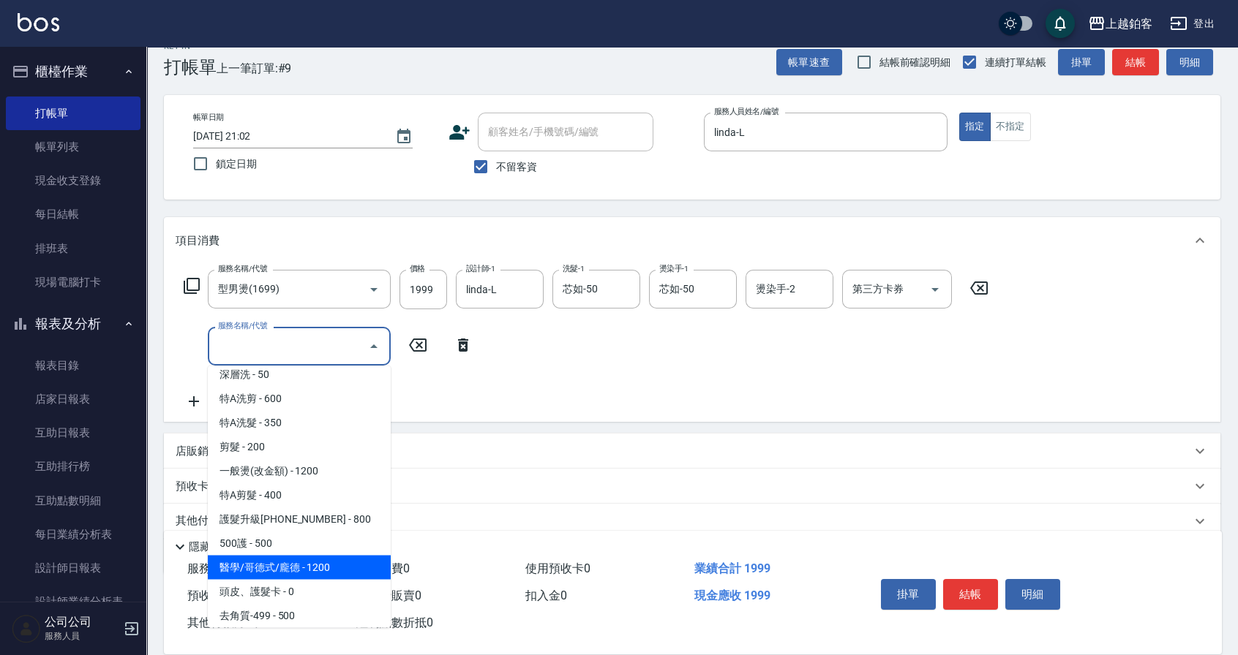
type input "醫學/哥德式/龐德(417)"
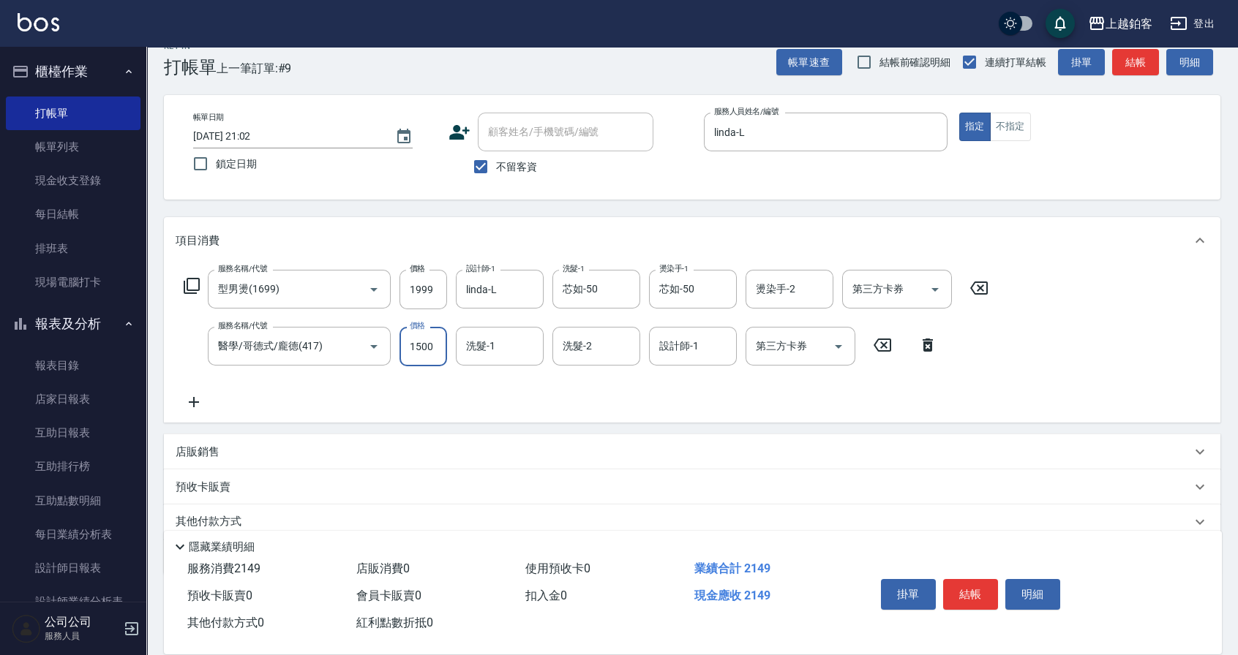
type input "1500"
type input "芯如-50"
type input "linda-L"
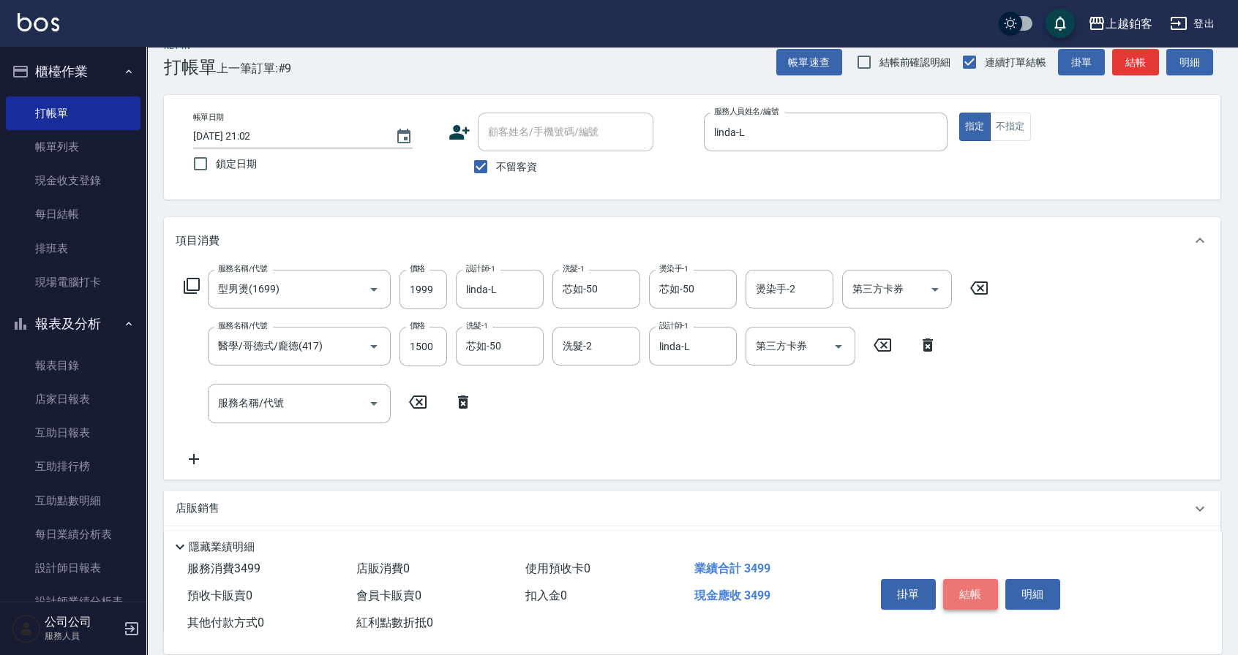
click at [985, 596] on button "結帳" at bounding box center [970, 594] width 55 height 31
type input "[DATE] 21:03"
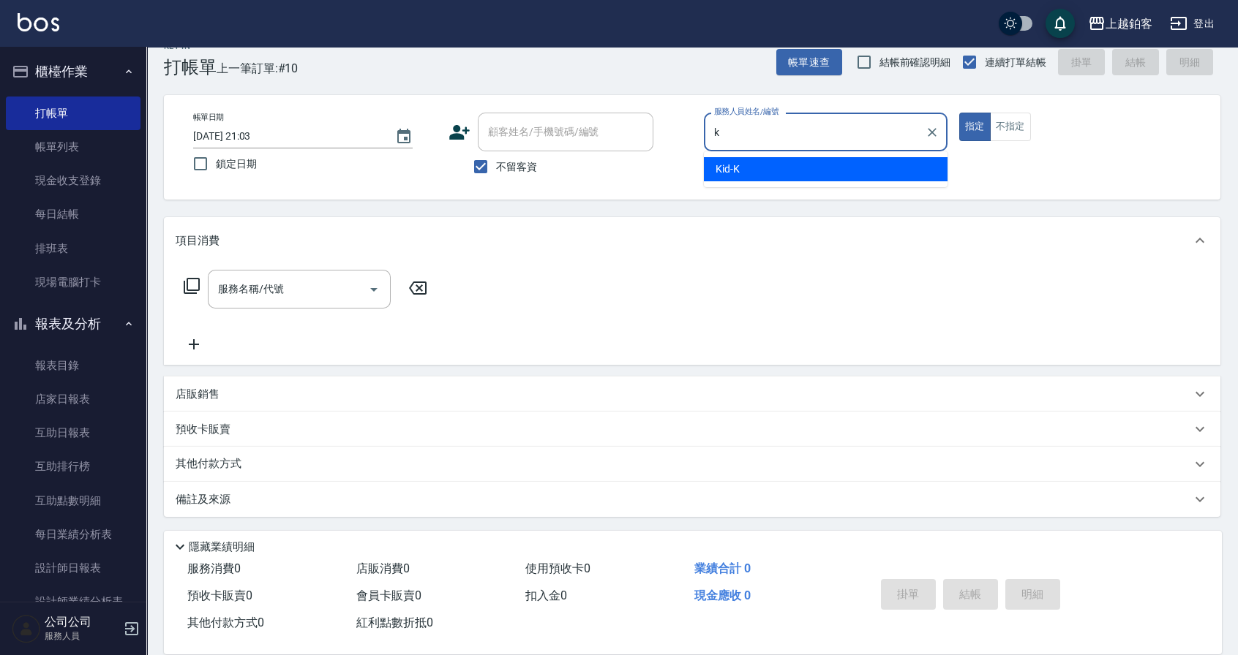
type input "Kid-K"
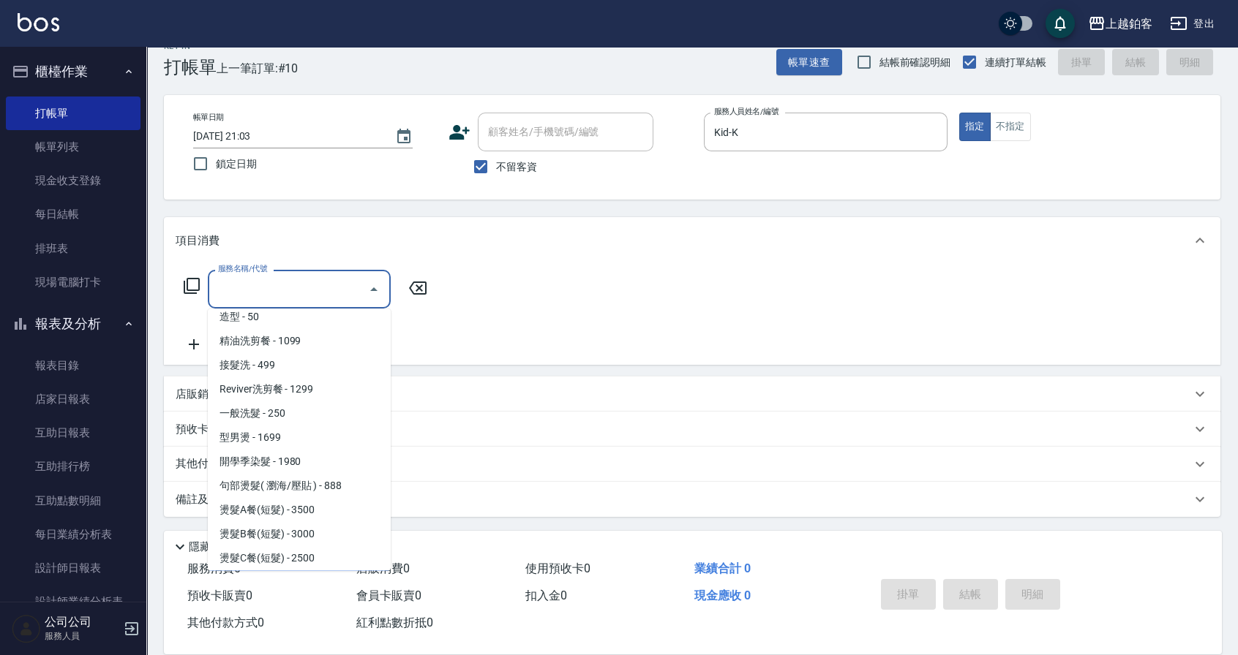
scroll to position [444, 0]
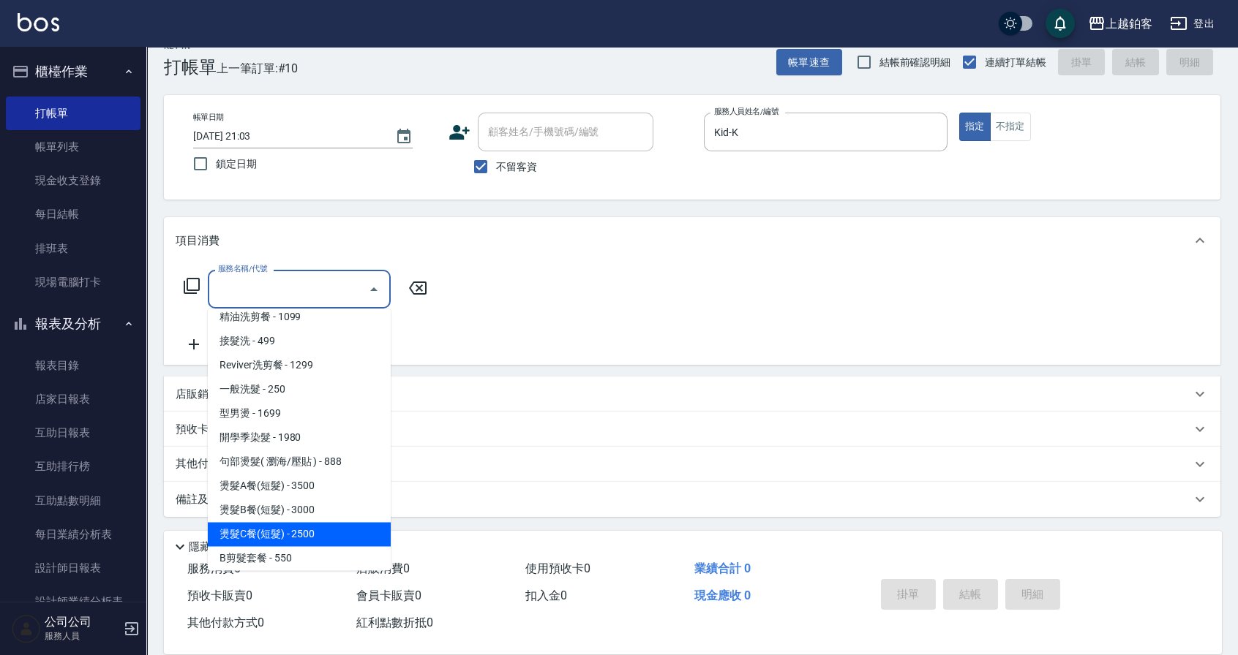
type input "燙髮C餐(短髮)(2203)"
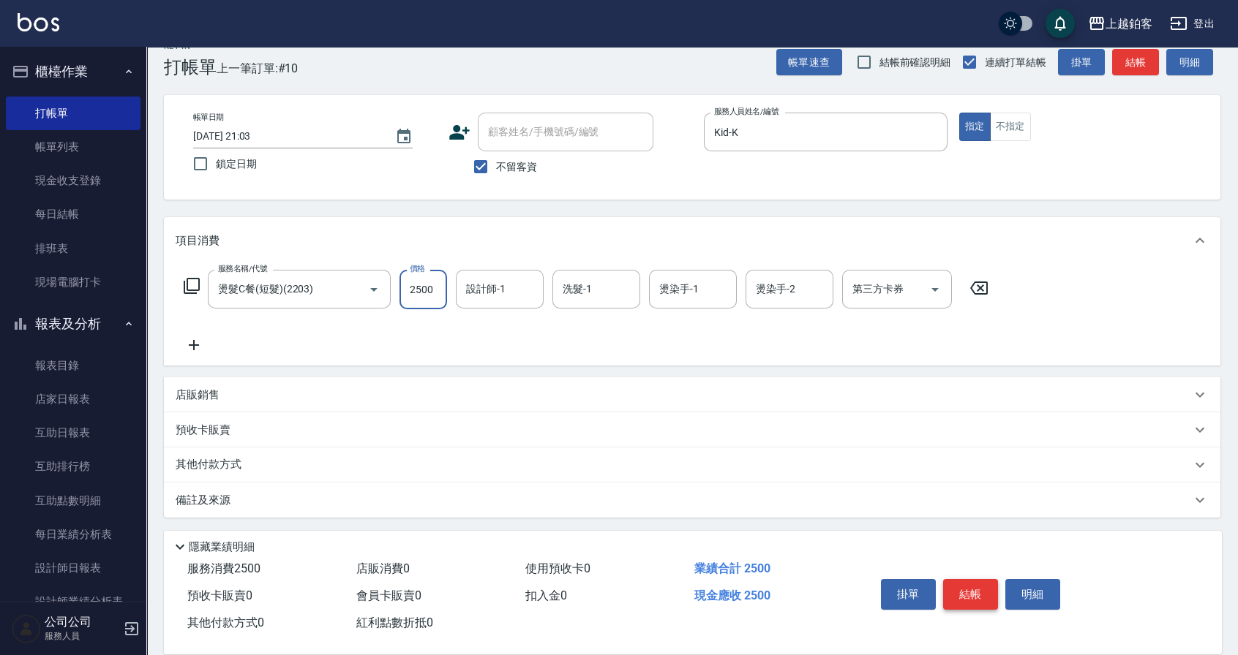
scroll to position [23, 0]
click at [882, 285] on div "第三方卡券 第三方卡券" at bounding box center [897, 288] width 110 height 39
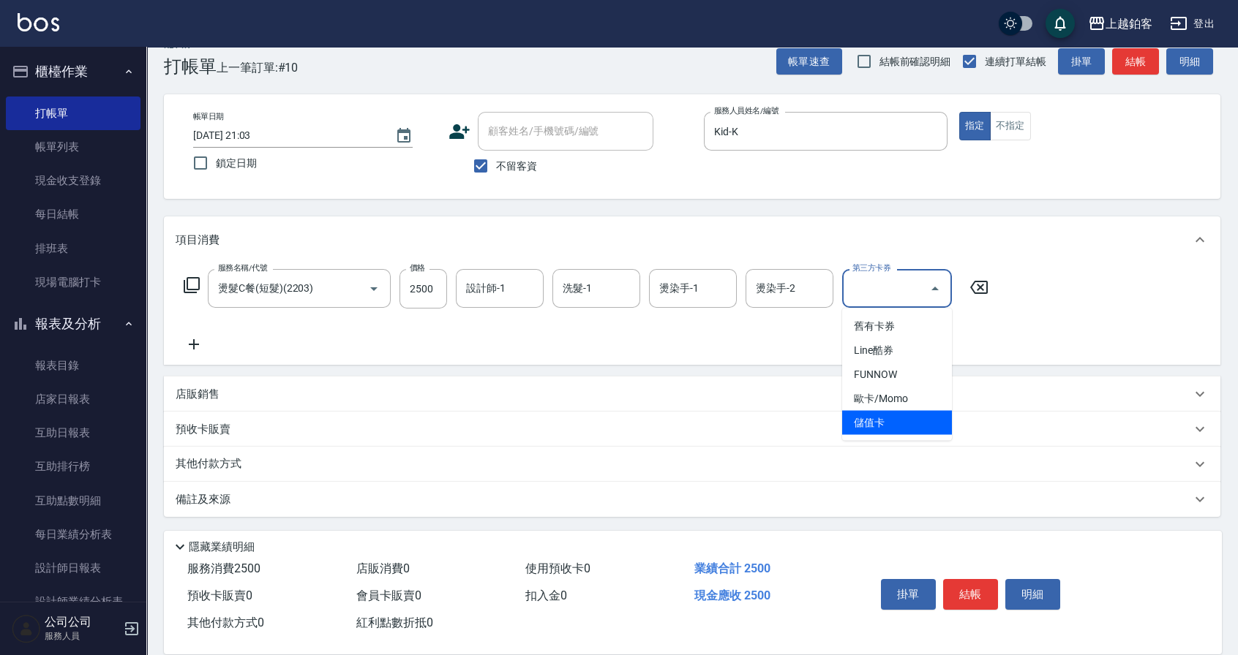
click at [869, 418] on span "儲值卡" at bounding box center [897, 423] width 110 height 24
type input "儲值卡"
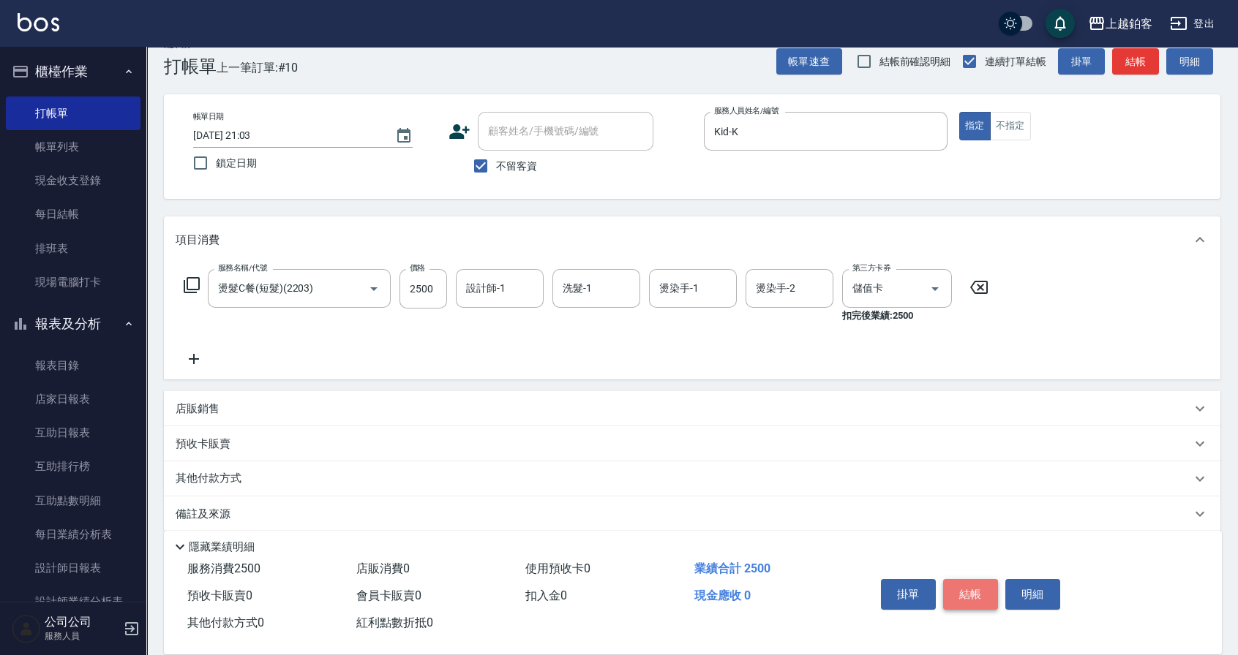
click at [960, 593] on button "結帳" at bounding box center [970, 594] width 55 height 31
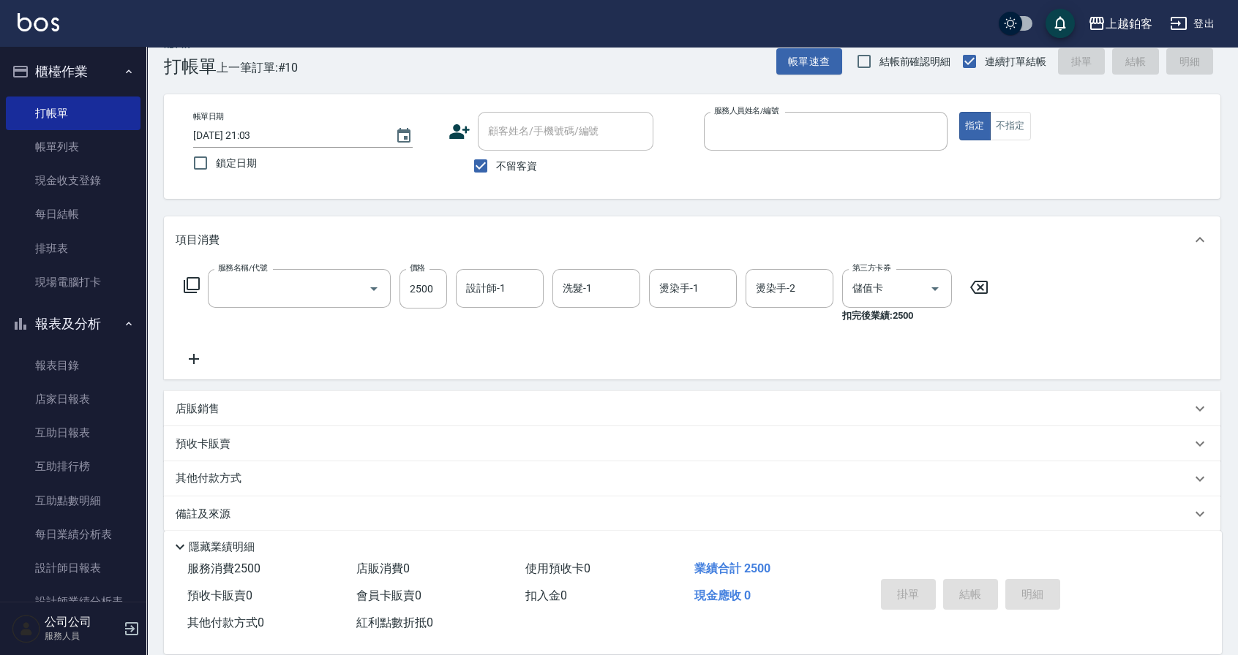
scroll to position [23, 0]
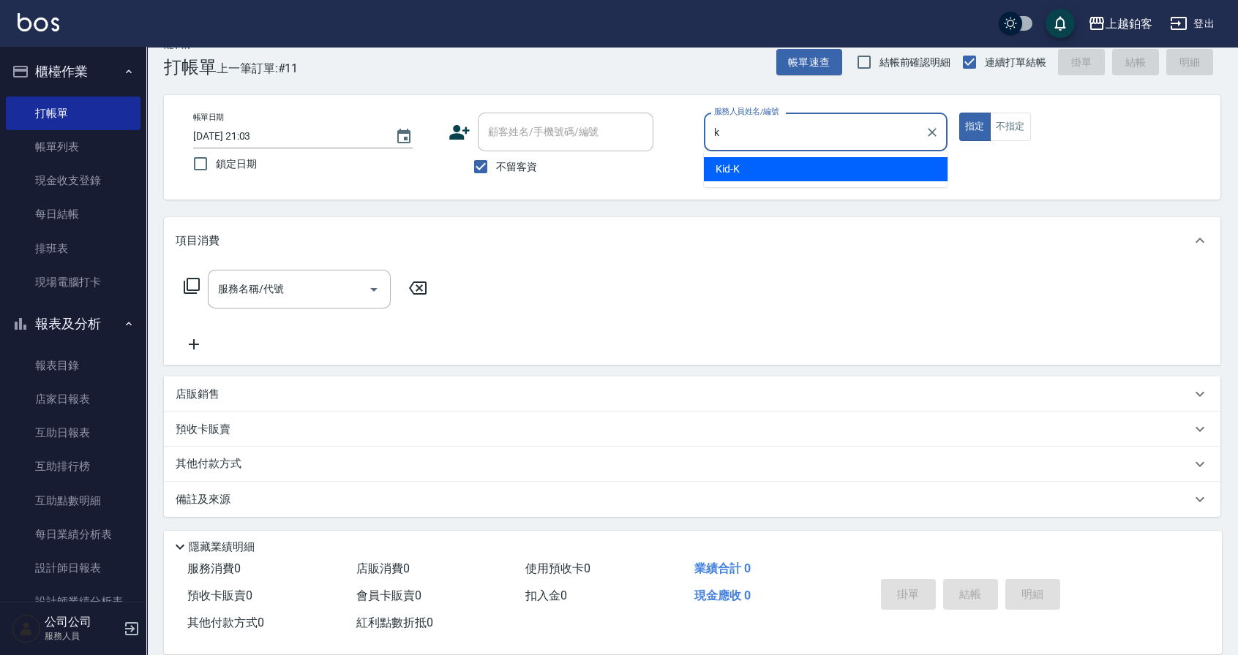
type input "Kid-K"
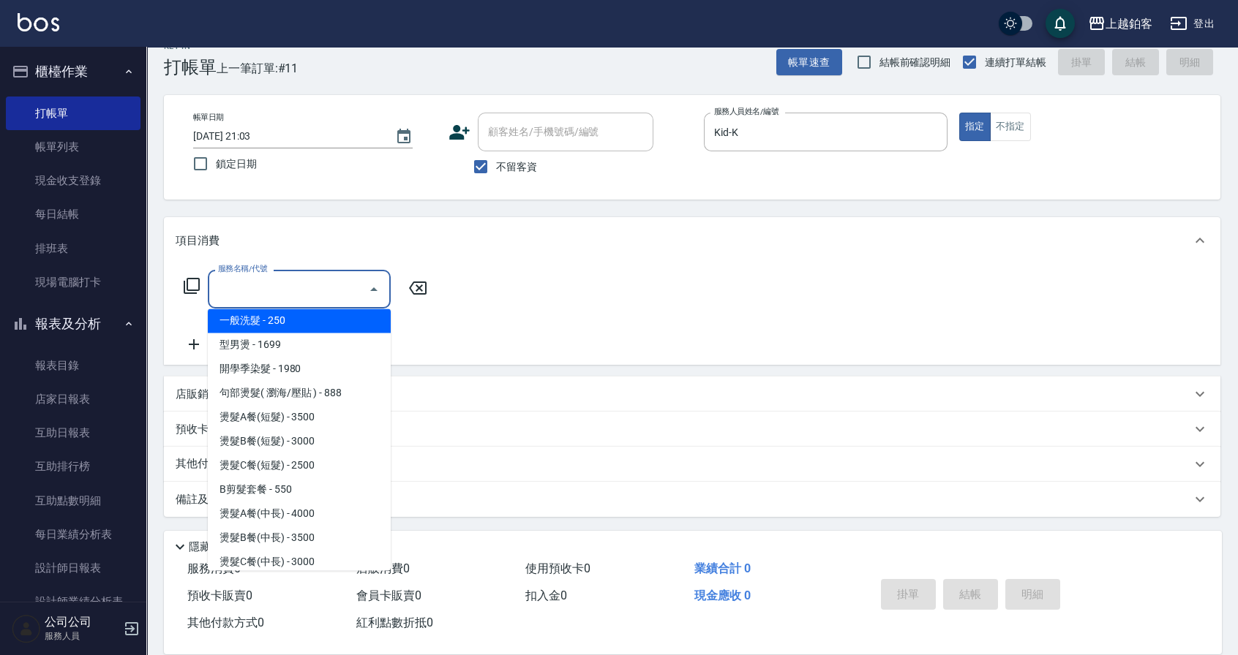
scroll to position [489, 0]
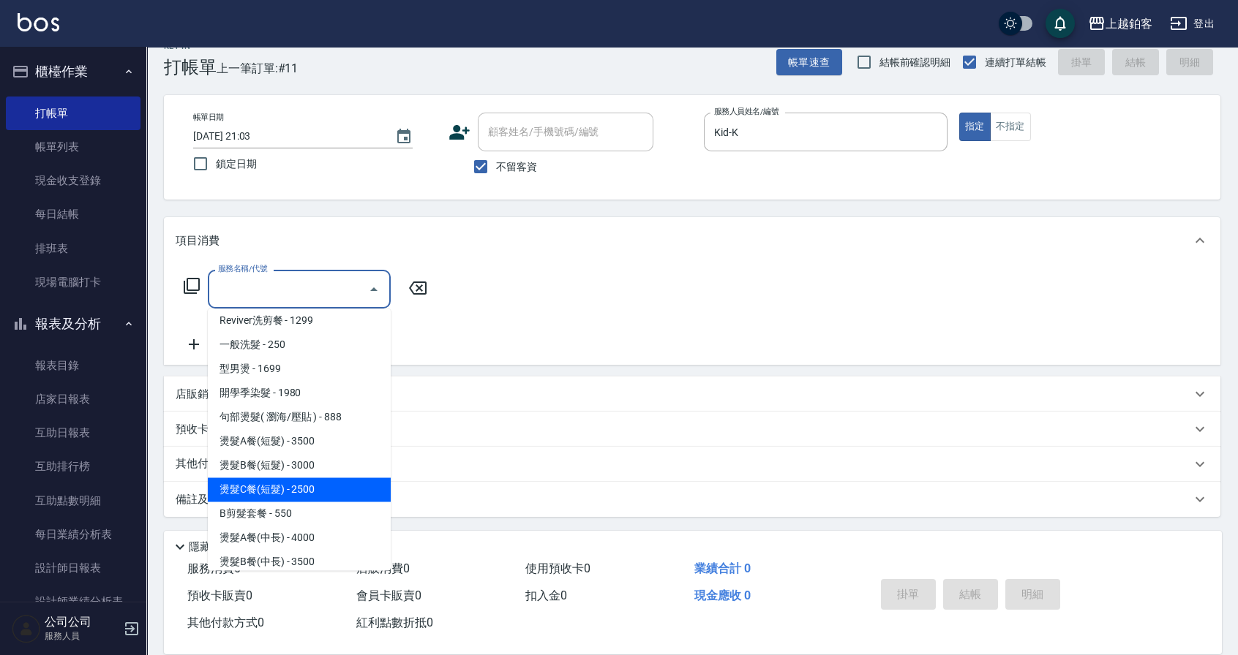
type input "燙髮C餐(短髮)(2203)"
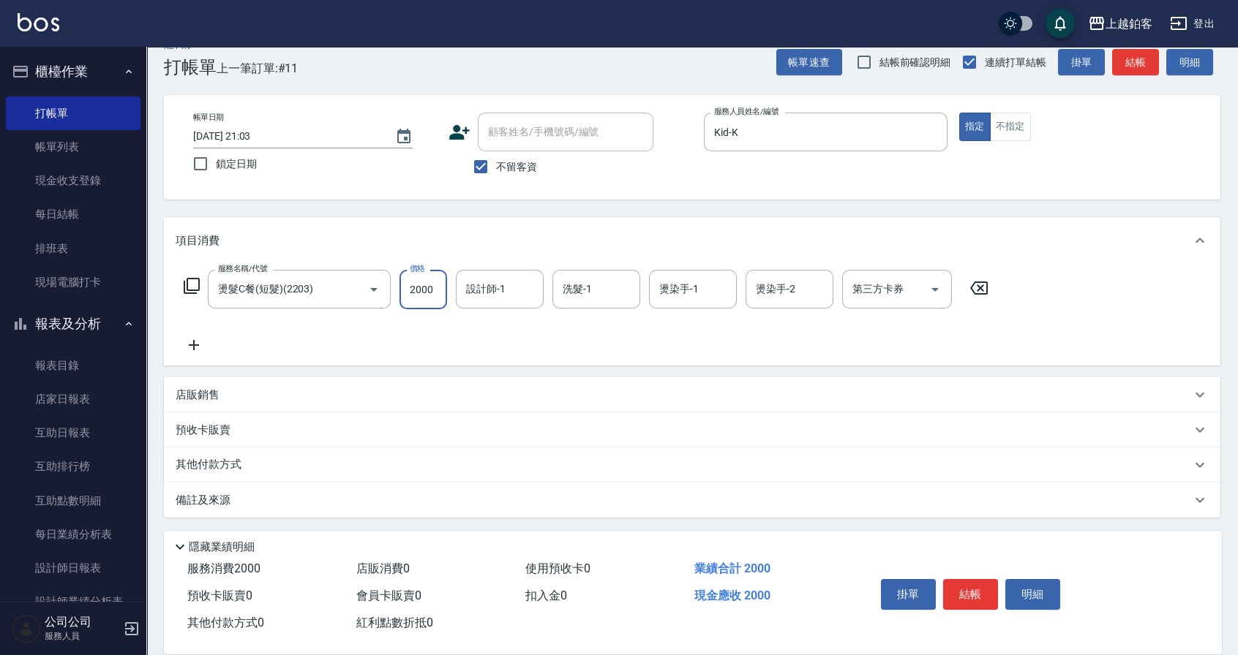
type input "2000"
type input "Kid-K"
type input "芯如-50"
type input "Kid-K"
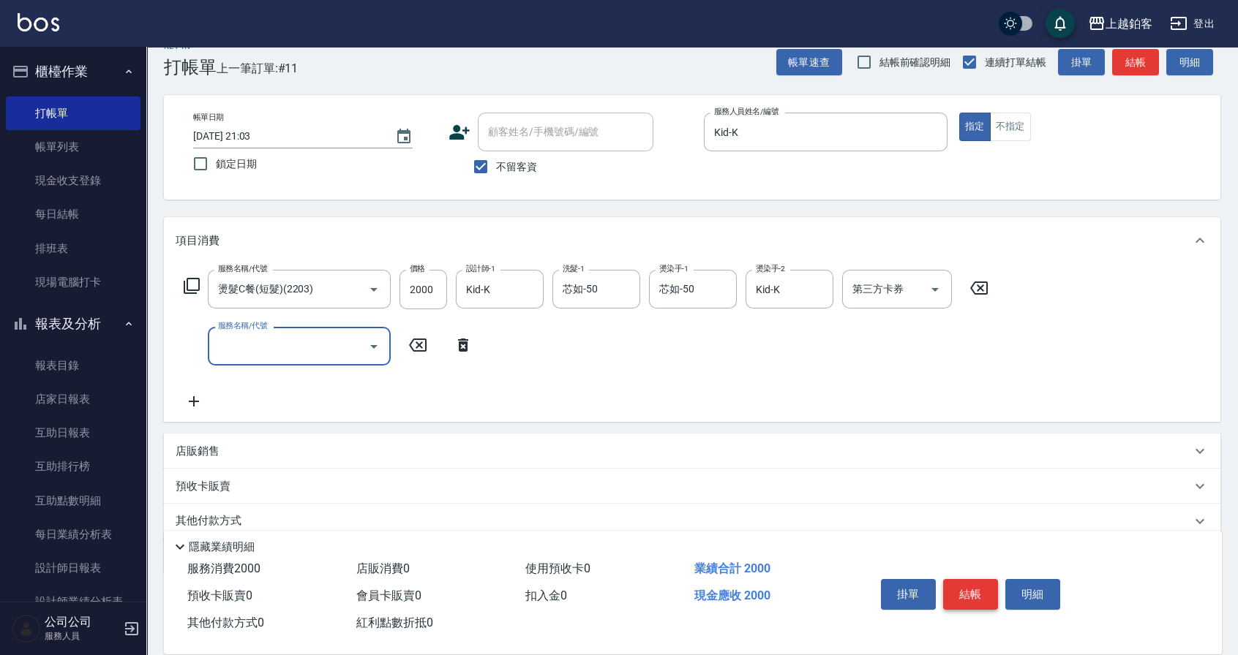
click at [959, 595] on button "結帳" at bounding box center [970, 594] width 55 height 31
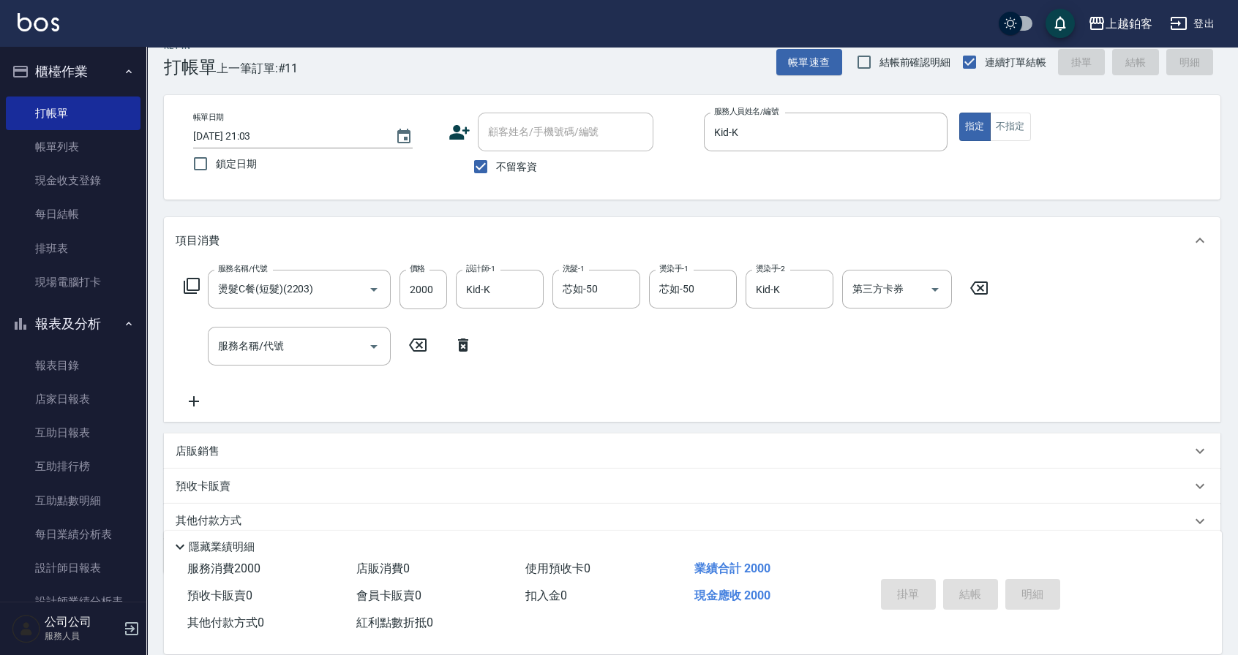
type input "[DATE] 21:04"
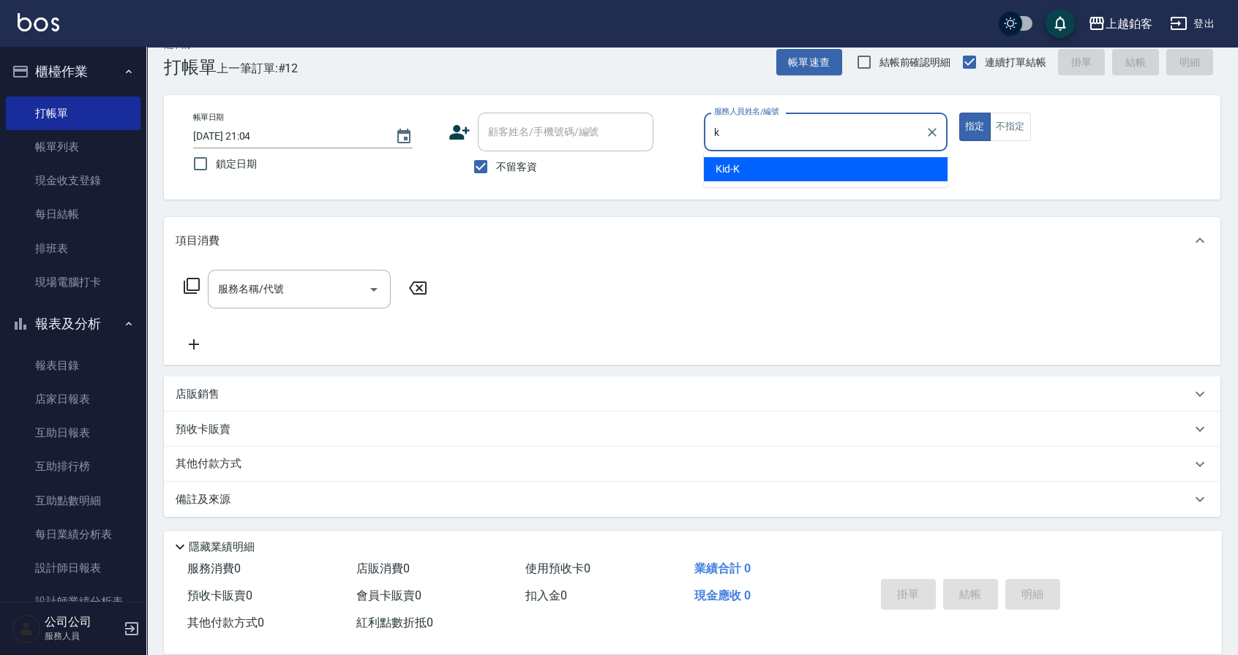
type input "Kid-K"
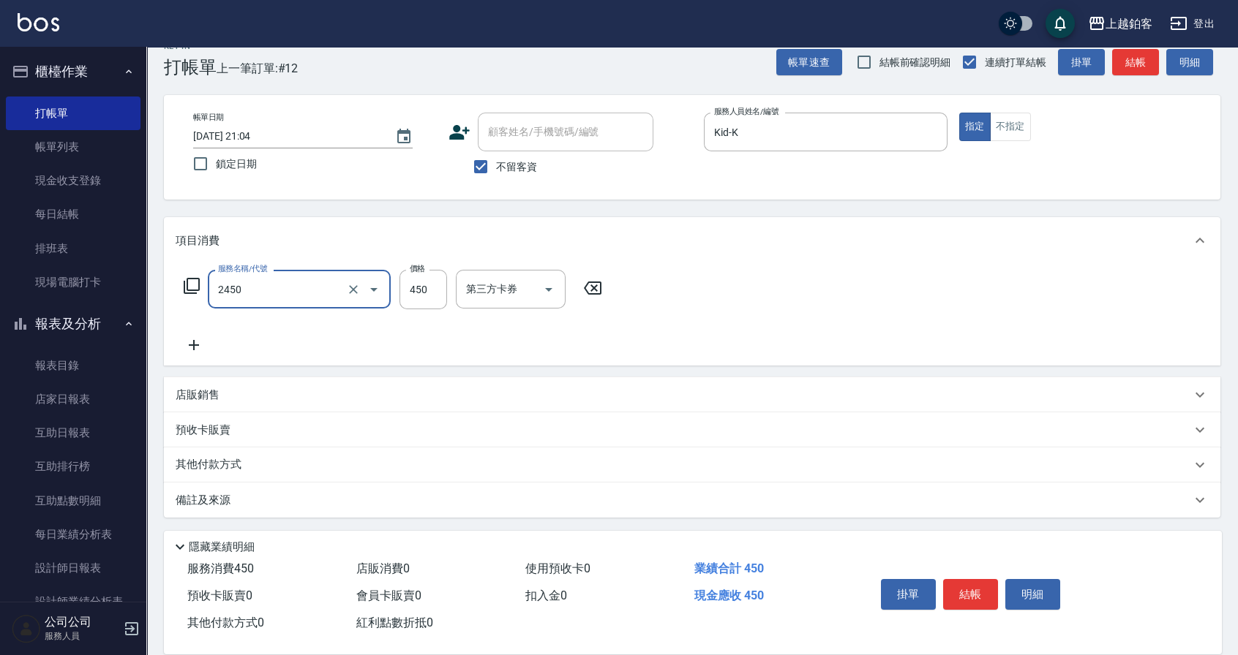
type input "C剪髮套餐(2450)"
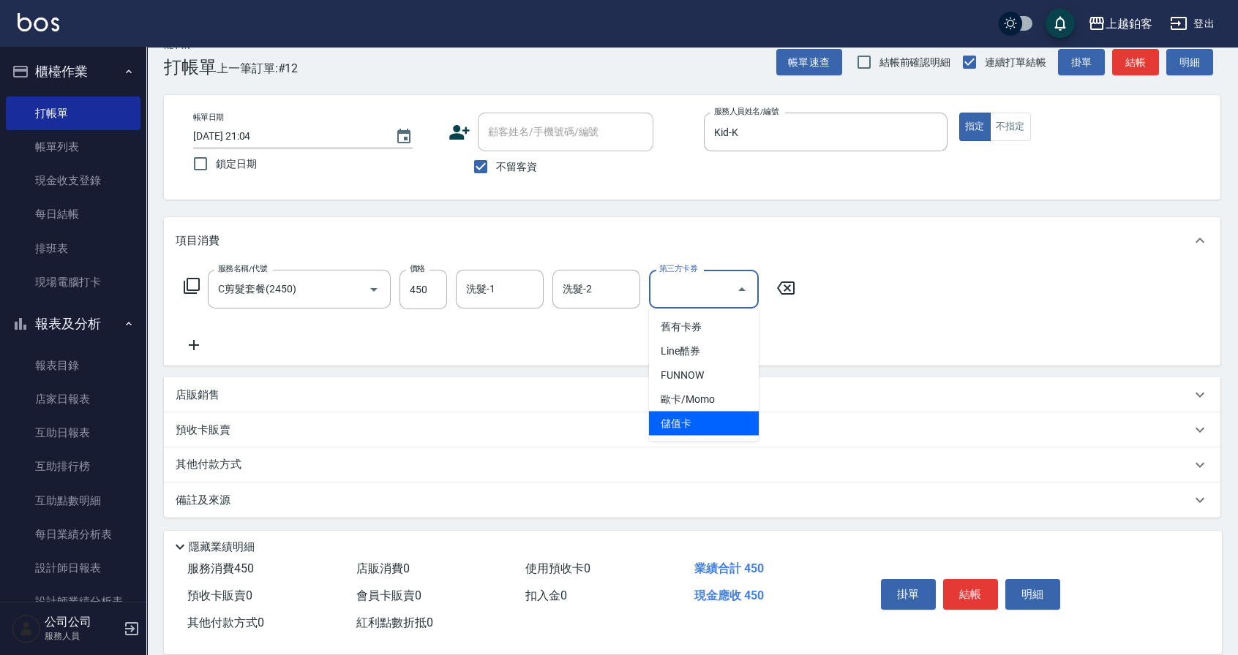
type input "儲值卡"
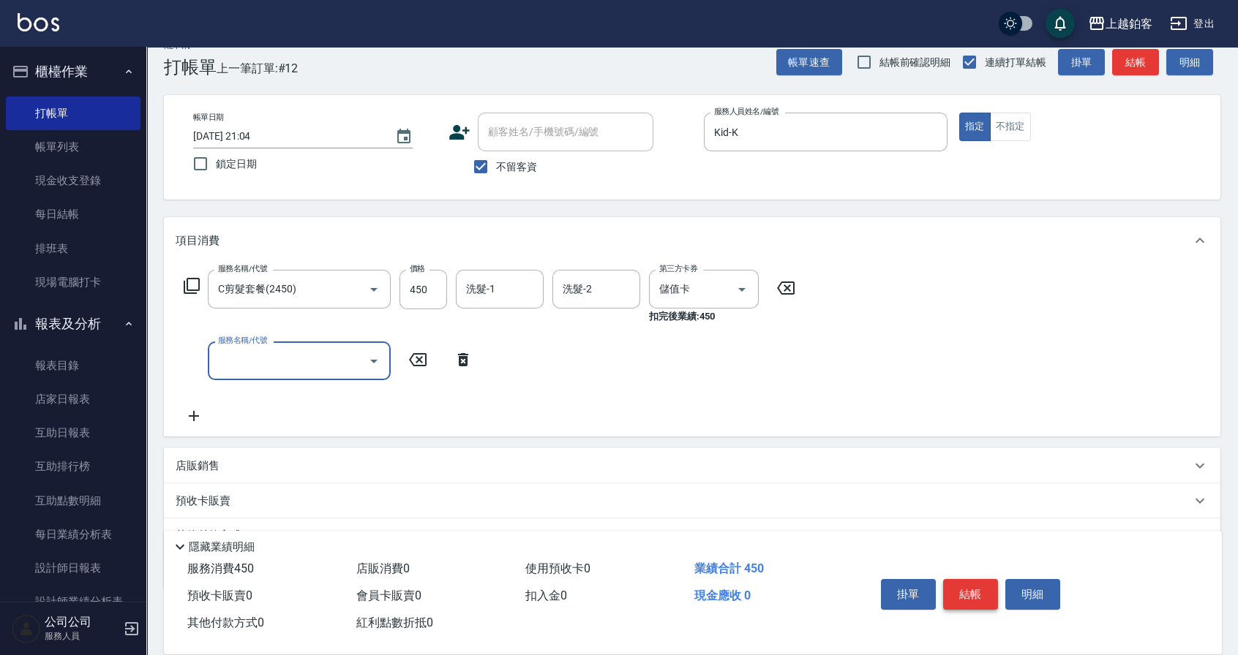
click at [966, 586] on button "結帳" at bounding box center [970, 594] width 55 height 31
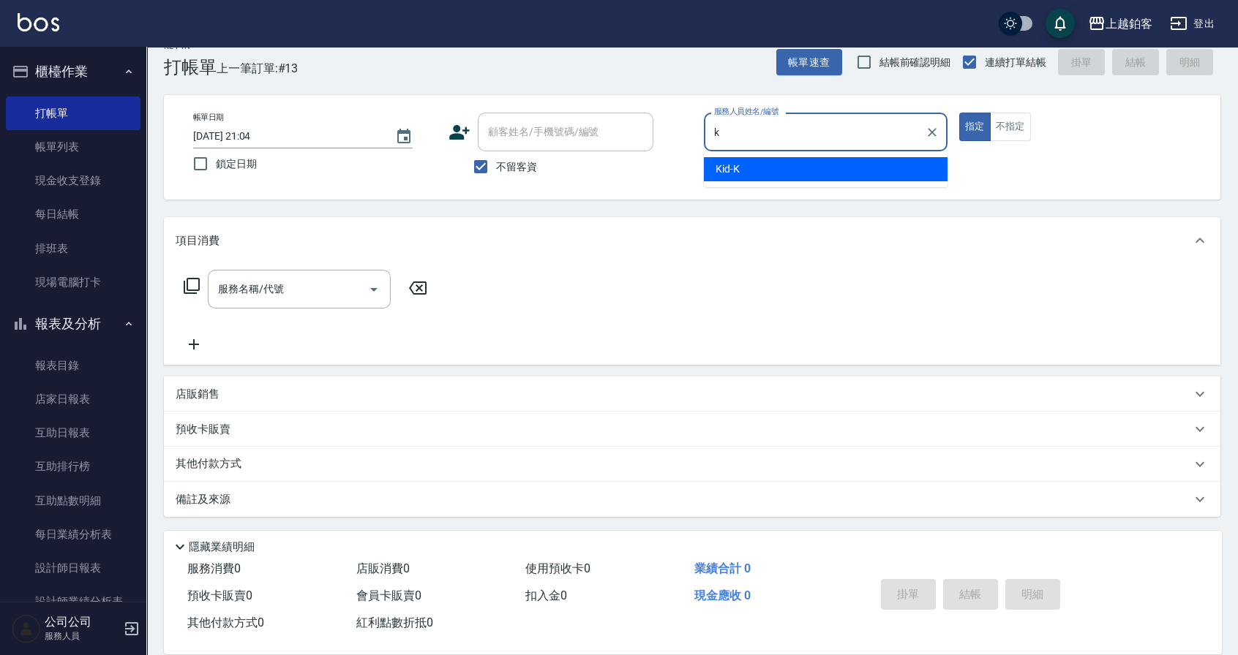
type input "Kid-K"
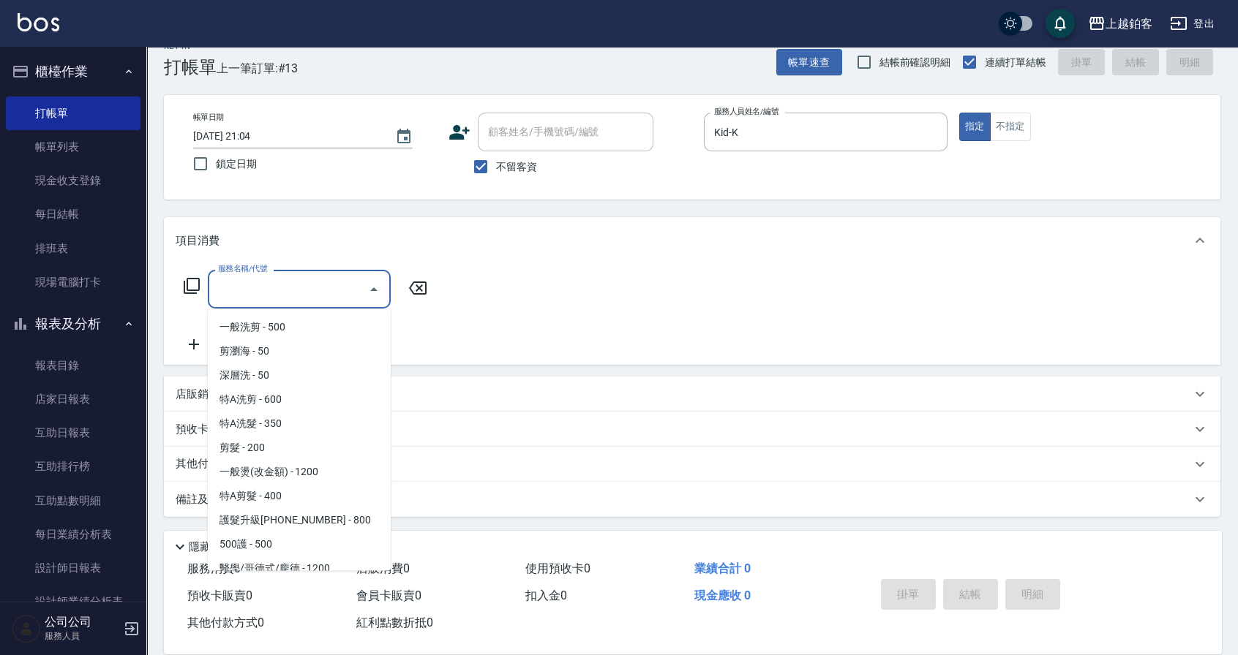
scroll to position [1699, 0]
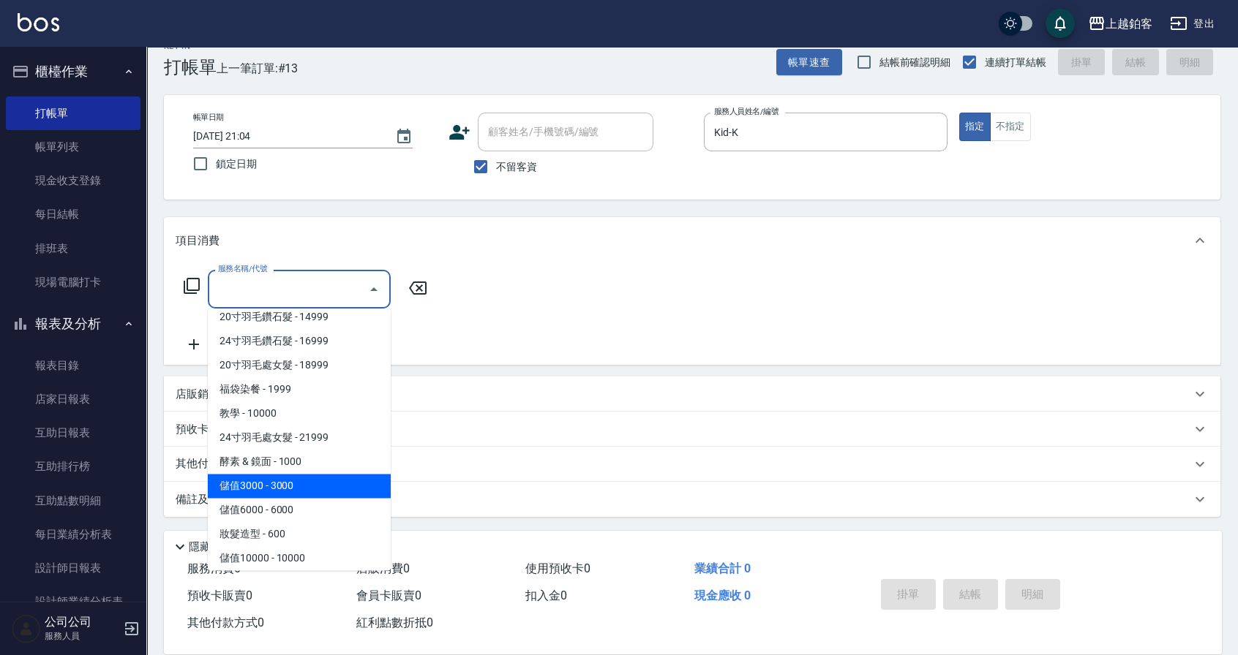
type input "儲值3000(83000)"
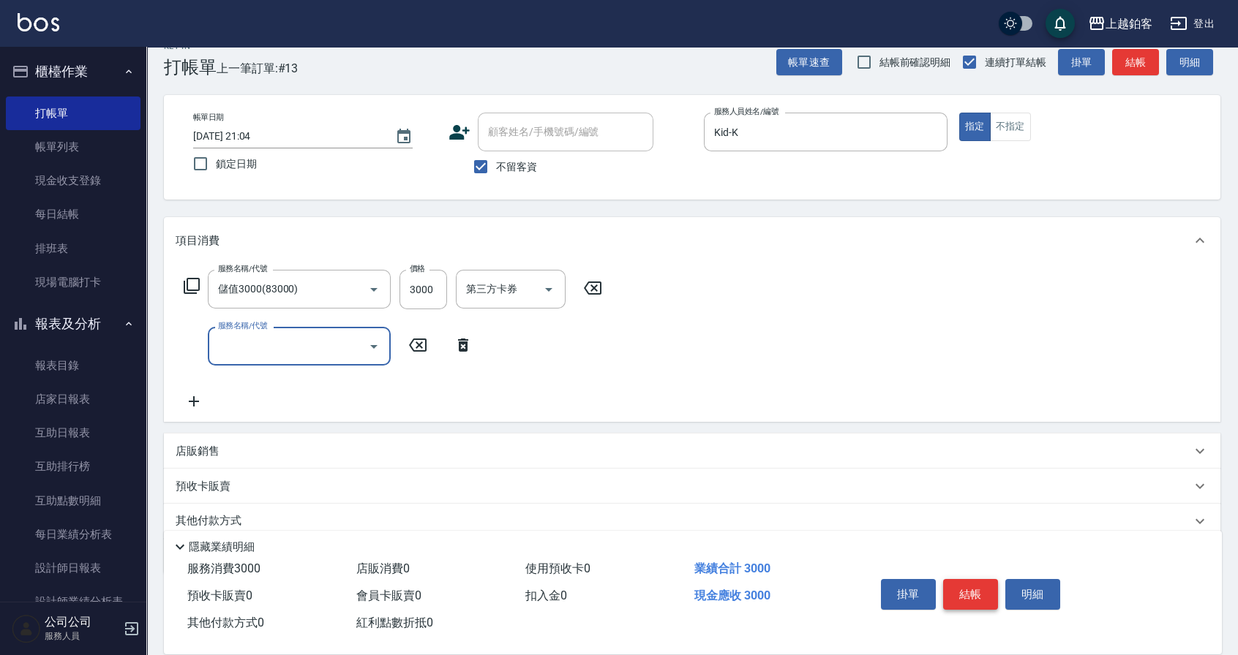
click at [969, 579] on button "結帳" at bounding box center [970, 594] width 55 height 31
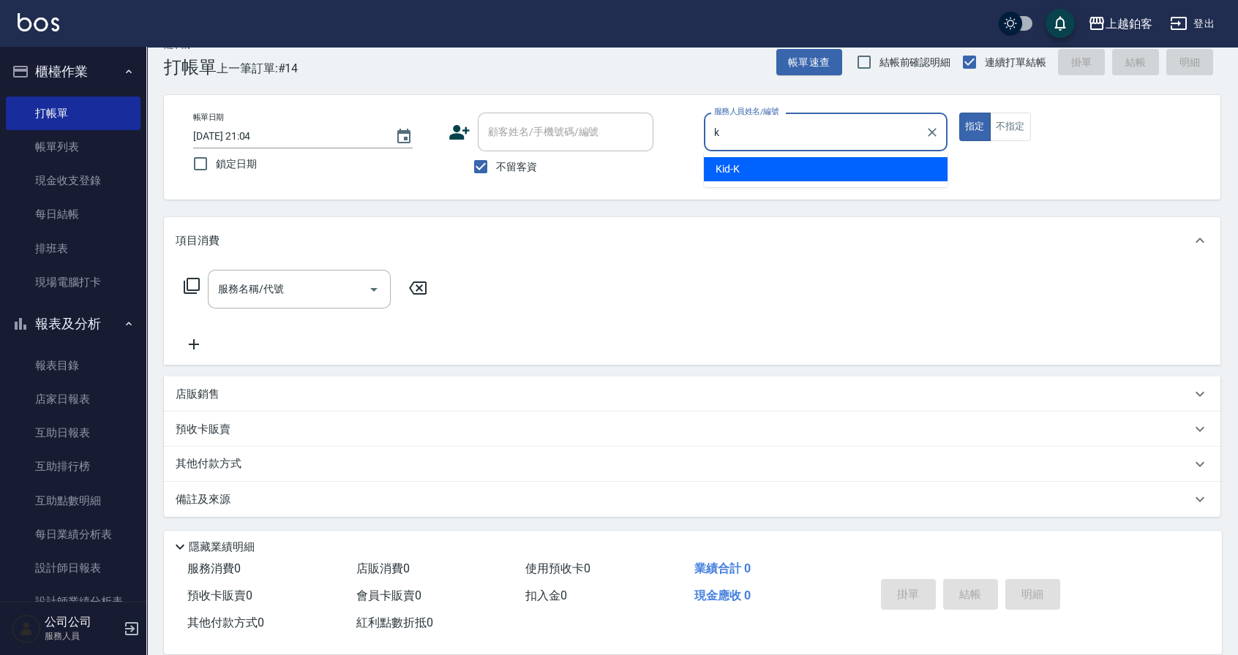
type input "Kid-K"
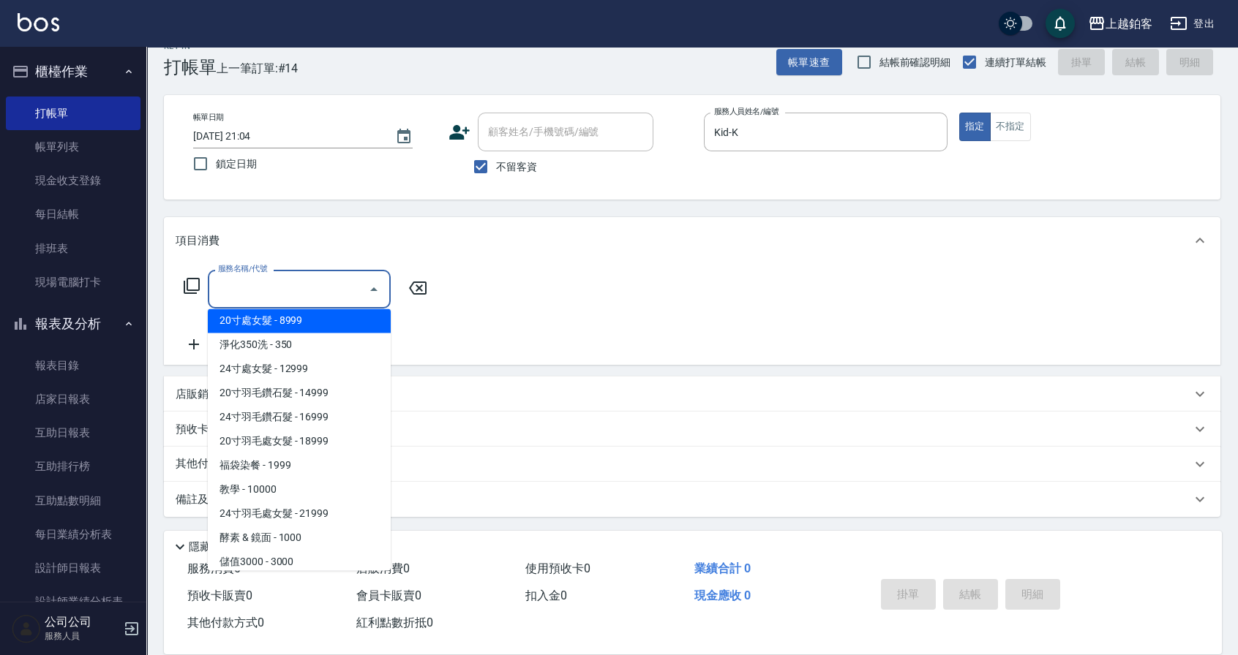
scroll to position [1599, 0]
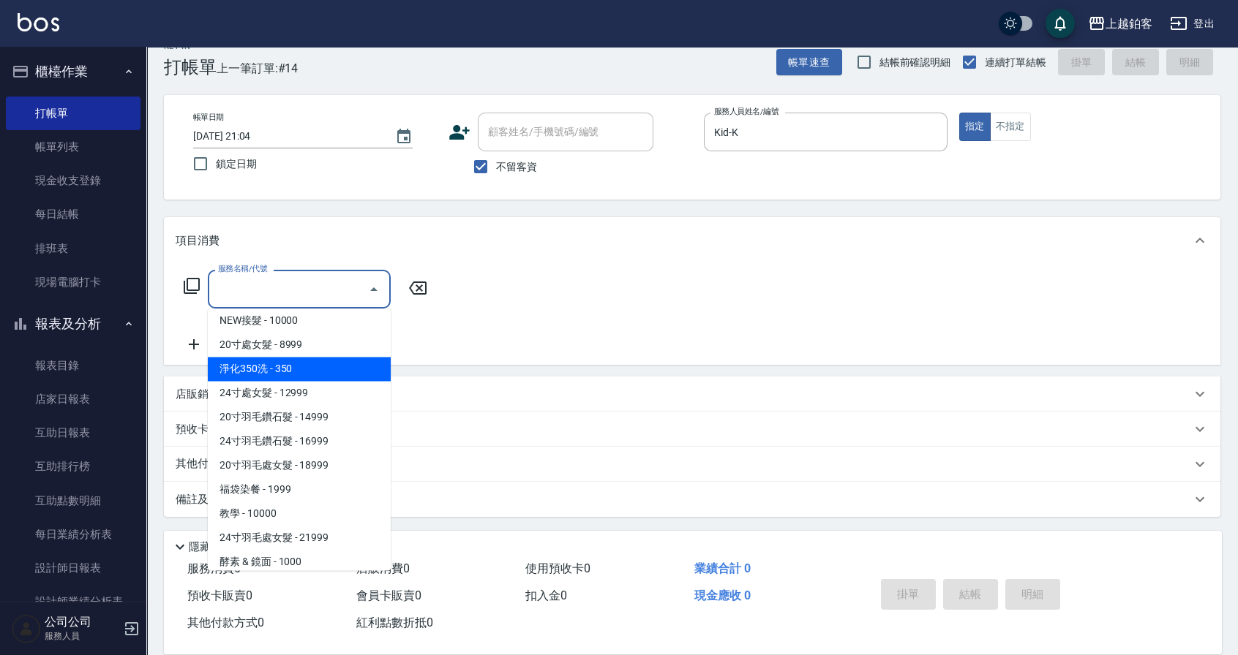
type input "淨化350洗(10020)"
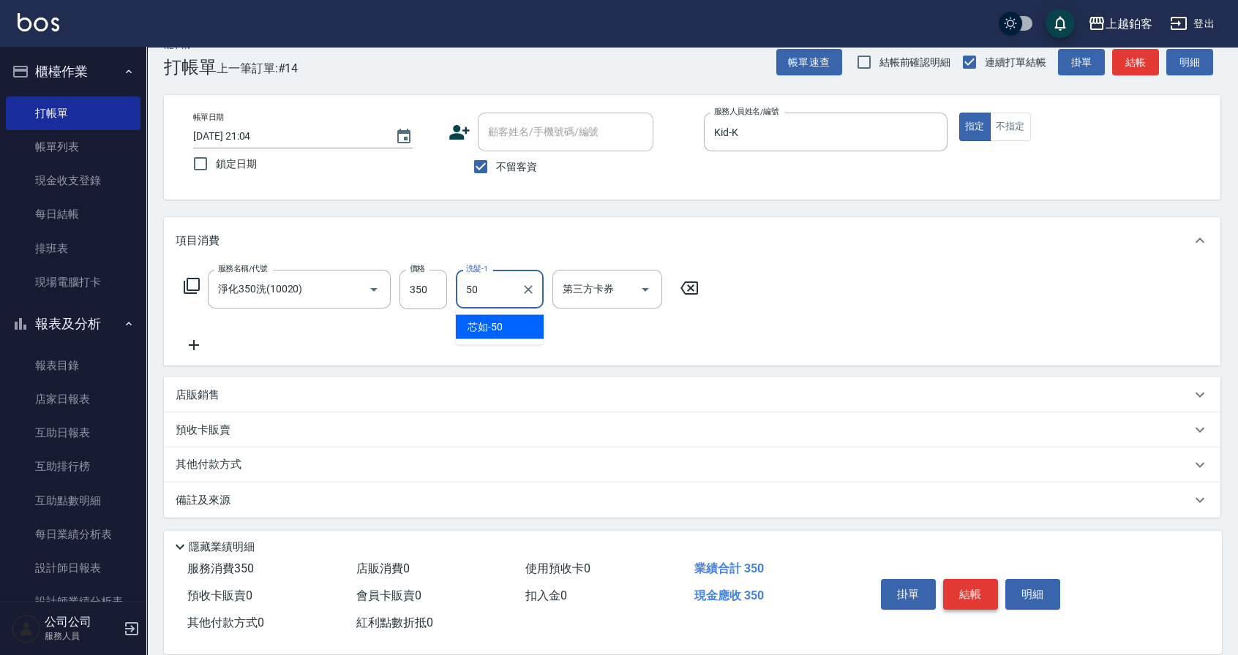
type input "芯如-50"
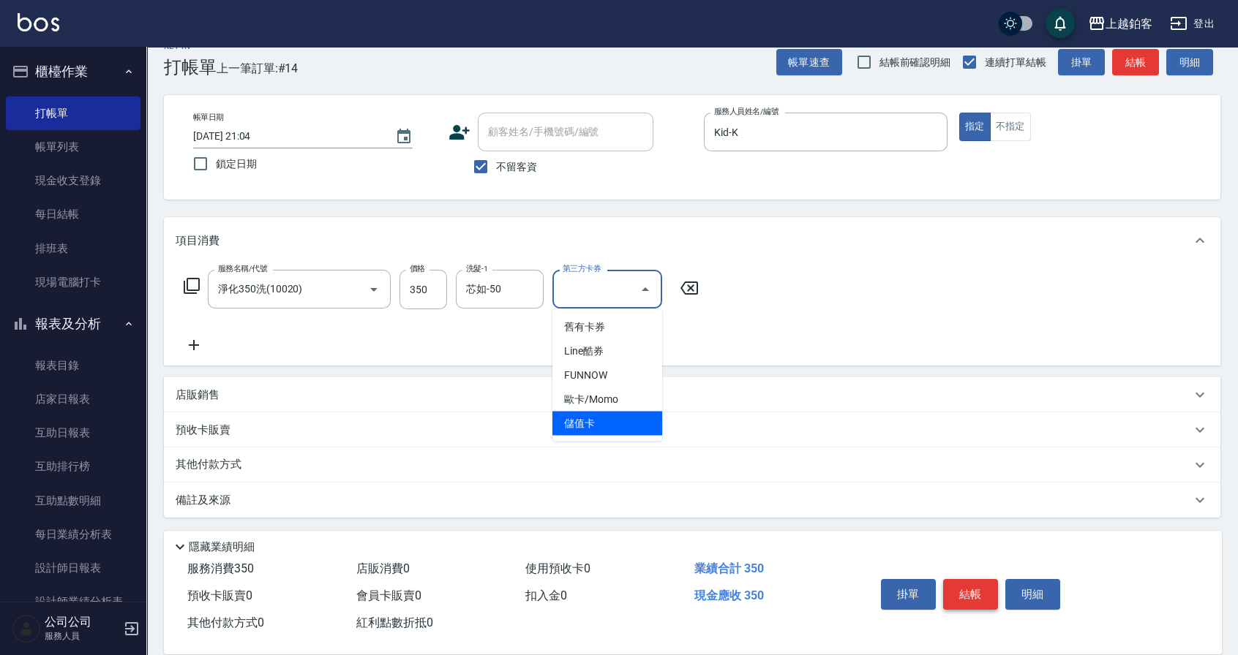
type input "儲值卡"
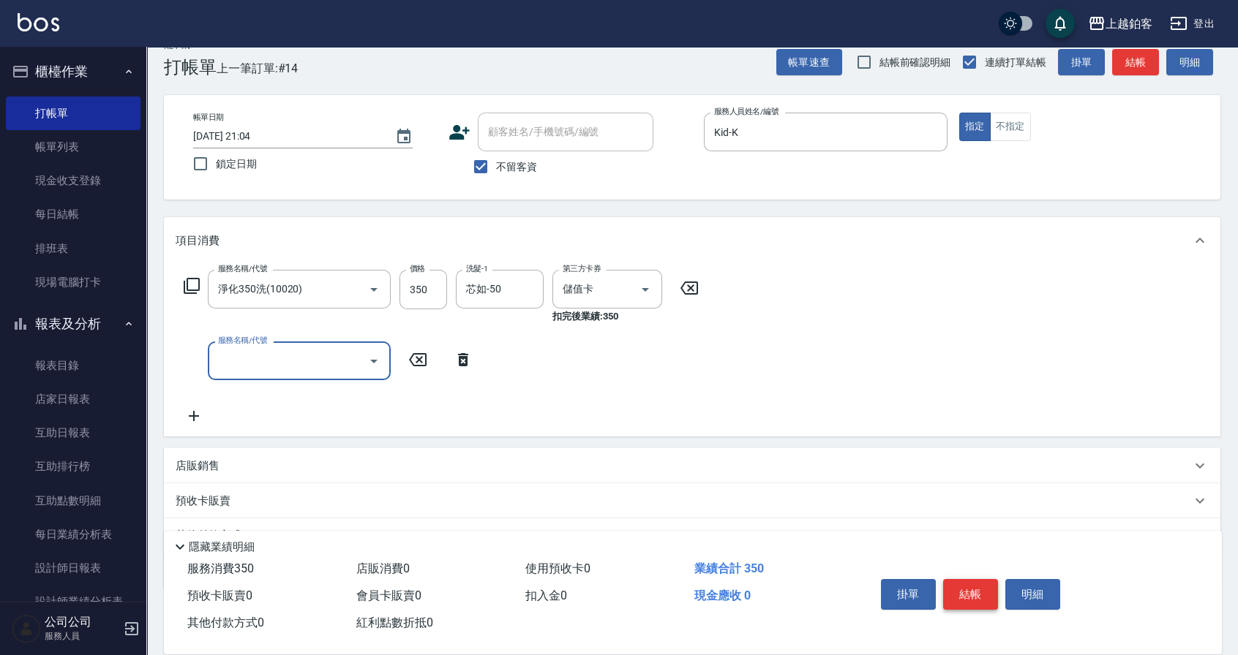
click at [983, 593] on button "結帳" at bounding box center [970, 594] width 55 height 31
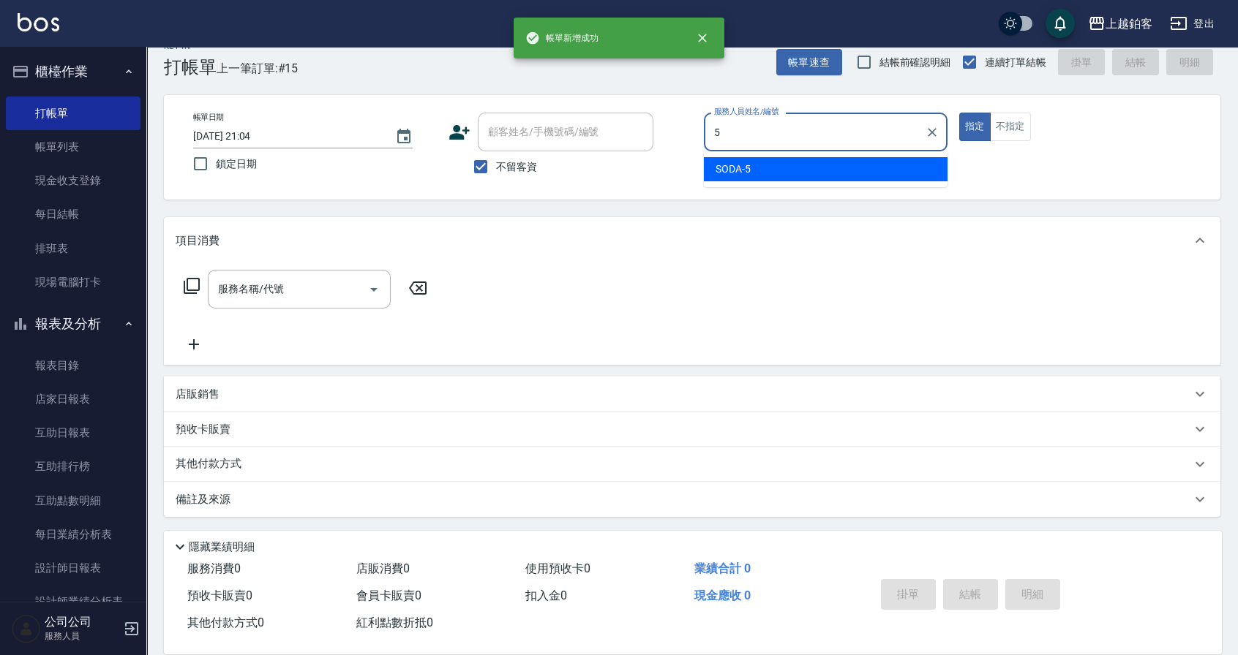
type input "SODA-5"
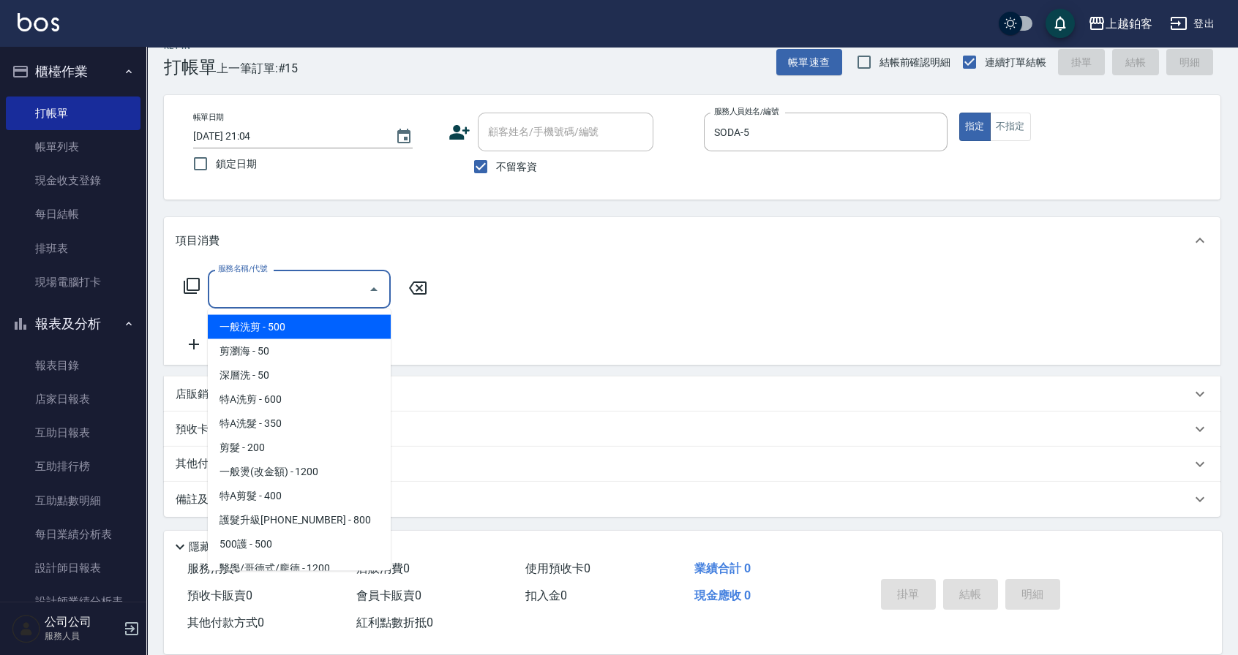
type input "一般洗剪(5)"
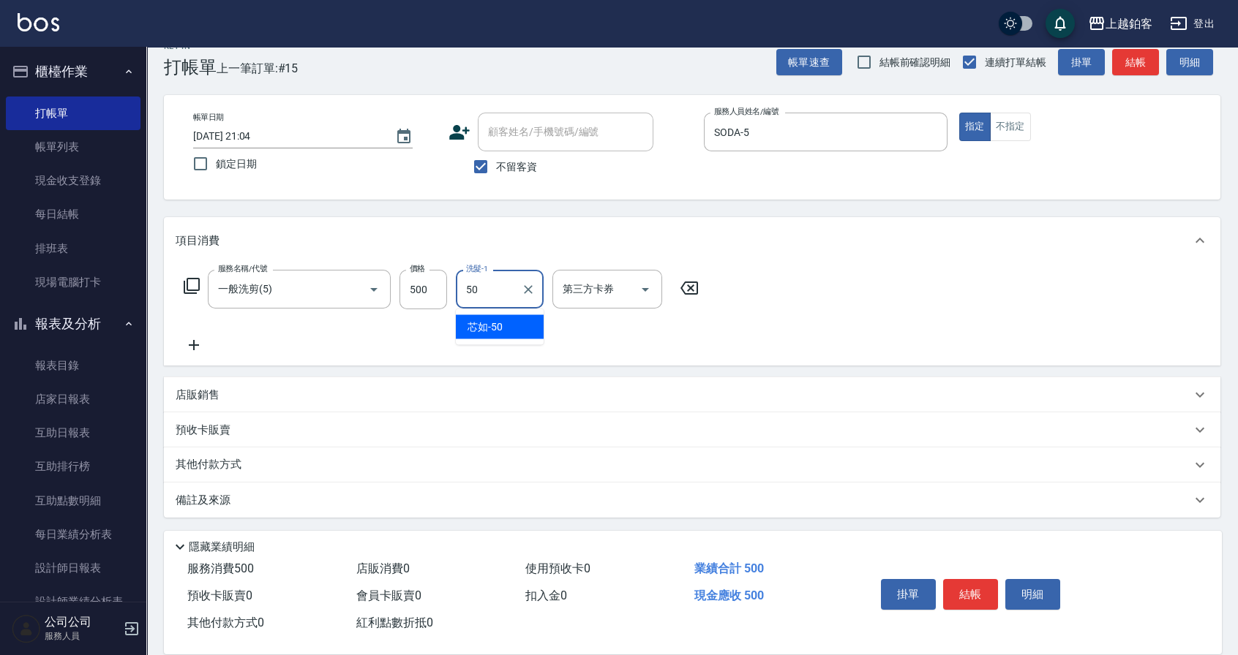
type input "芯如-50"
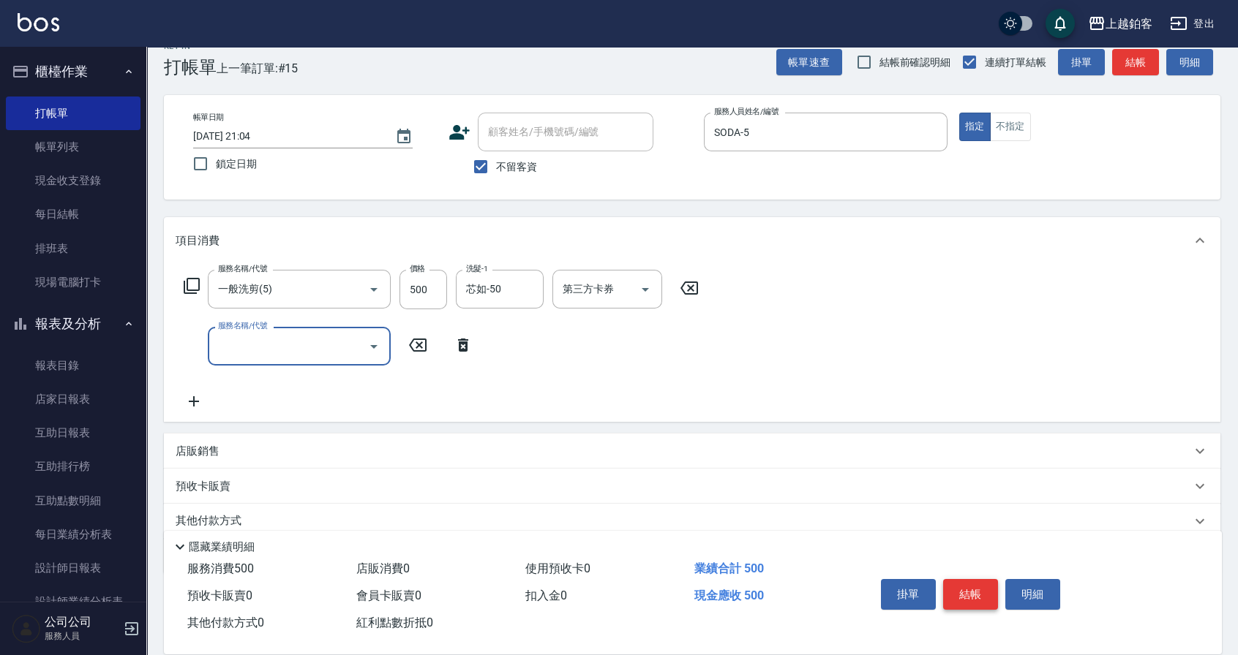
click at [961, 593] on button "結帳" at bounding box center [970, 594] width 55 height 31
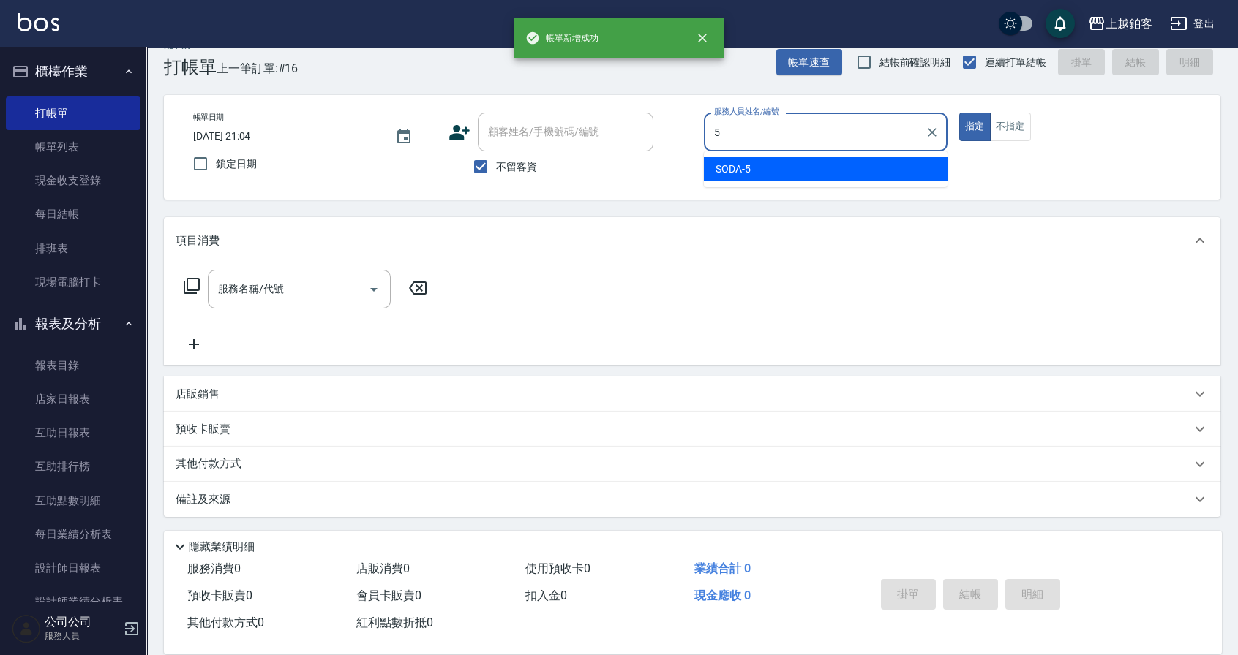
type input "SODA-5"
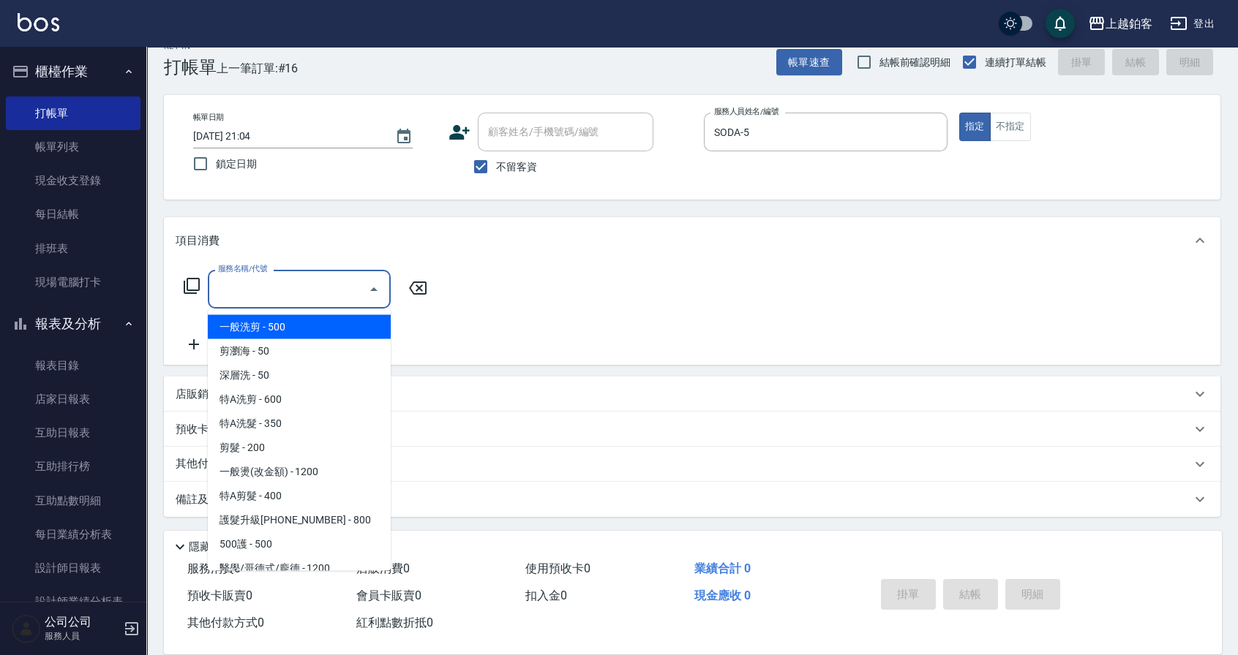
type input "一般洗剪(5)"
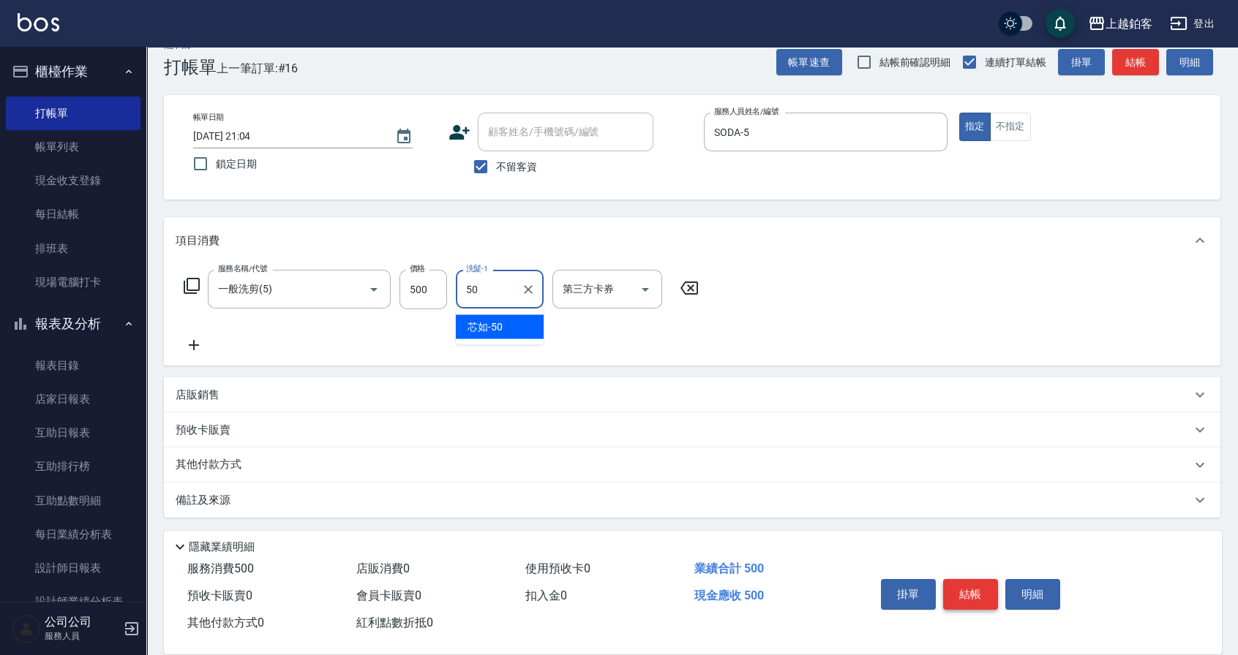
type input "芯如-50"
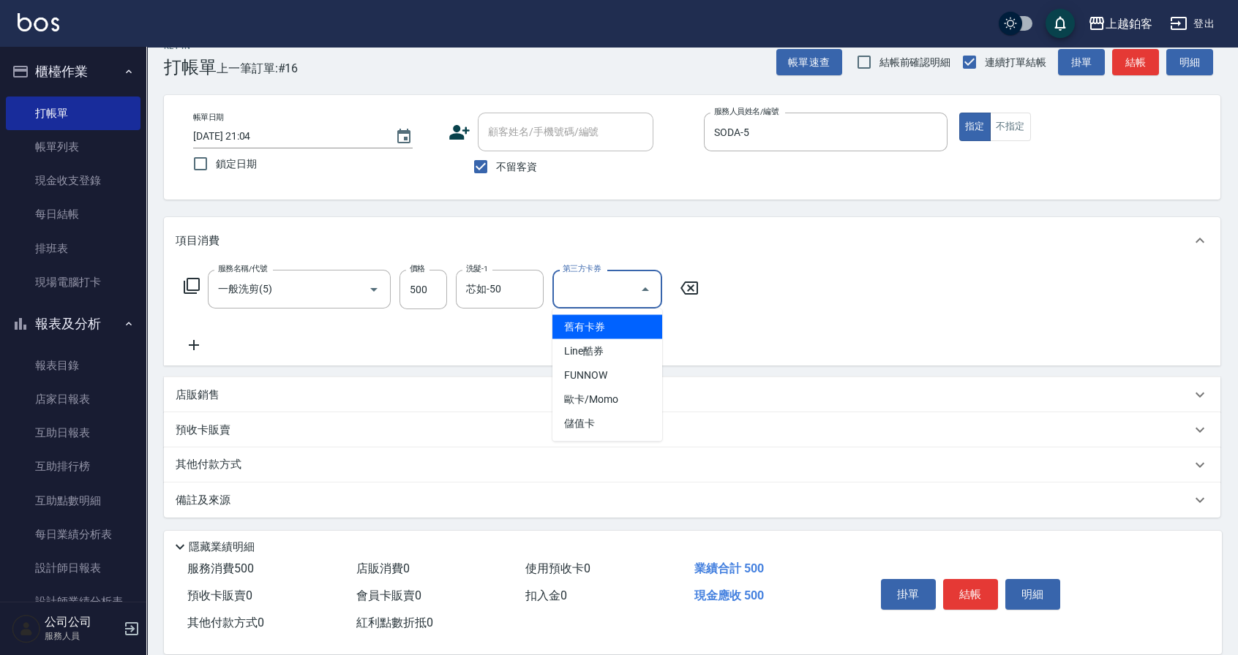
click at [824, 279] on div "服務名稱/代號 一般洗剪(5) 服務名稱/代號 價格 500 價格 洗髮-1 芯如-50 洗髮-1 第三方卡券 第三方卡券" at bounding box center [692, 315] width 1056 height 102
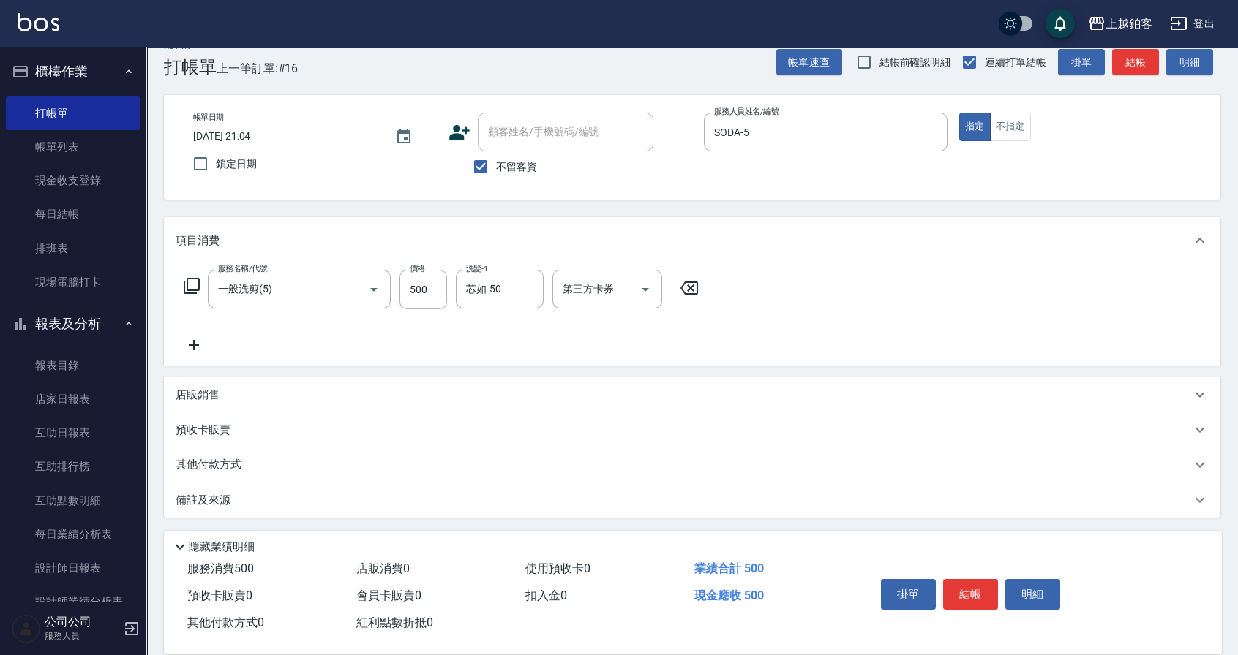
click at [961, 593] on button "結帳" at bounding box center [970, 594] width 55 height 31
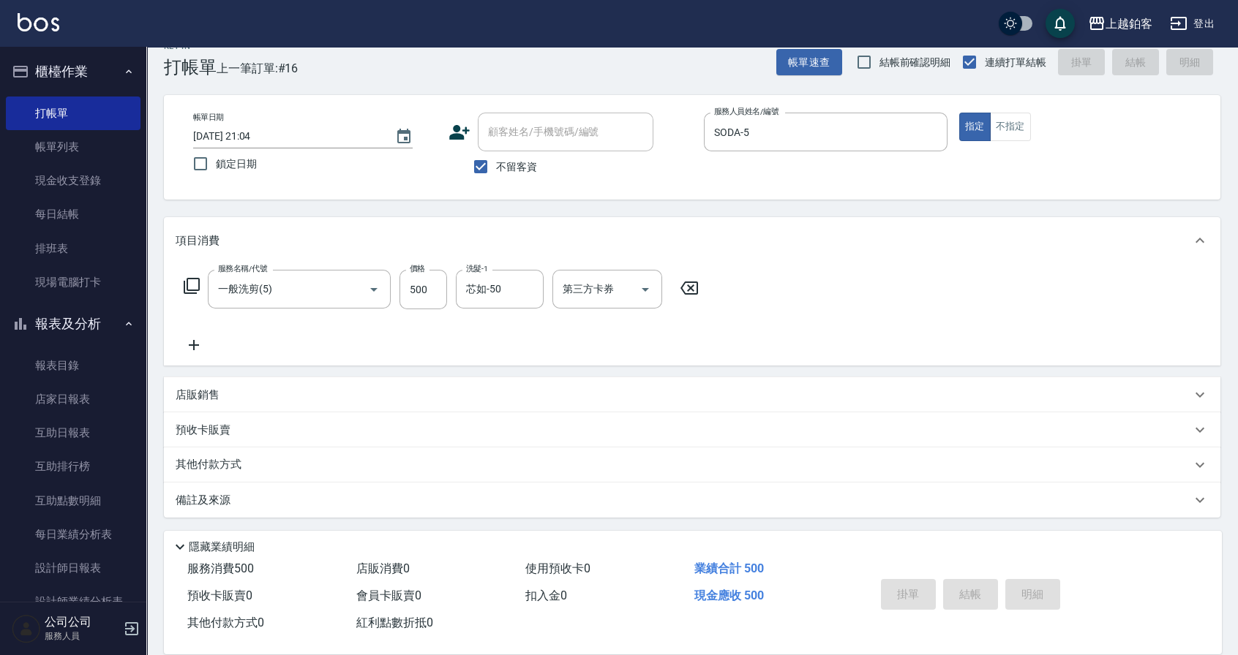
type input "[DATE] 21:05"
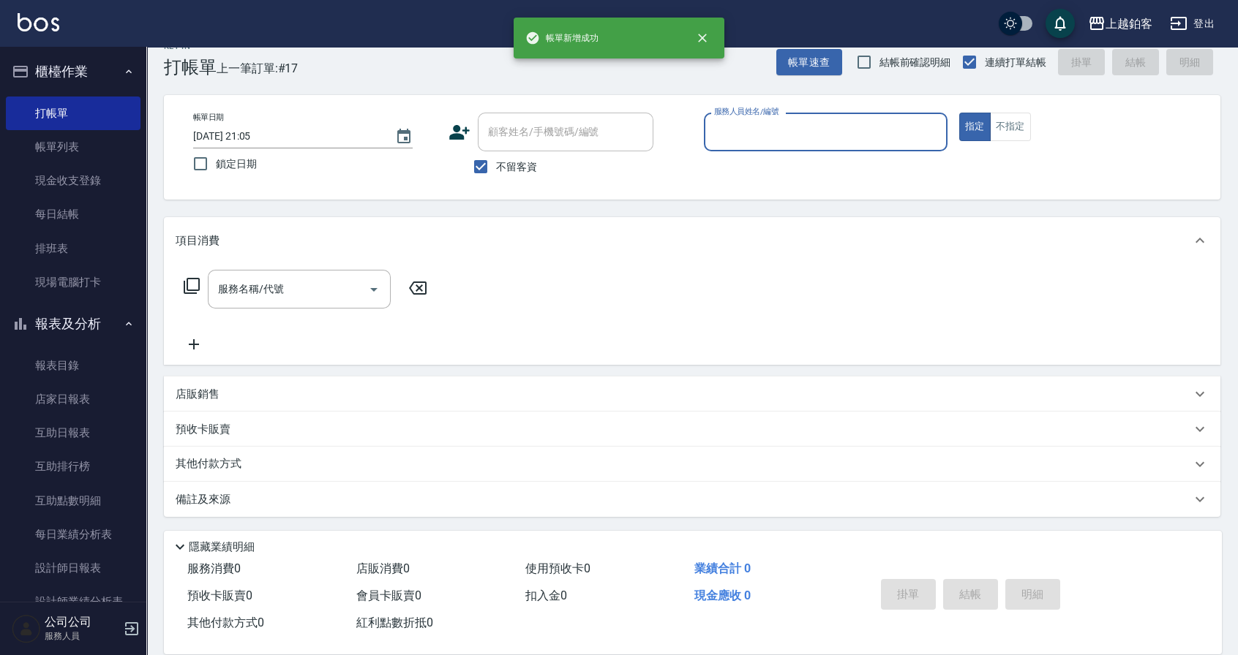
type input "5"
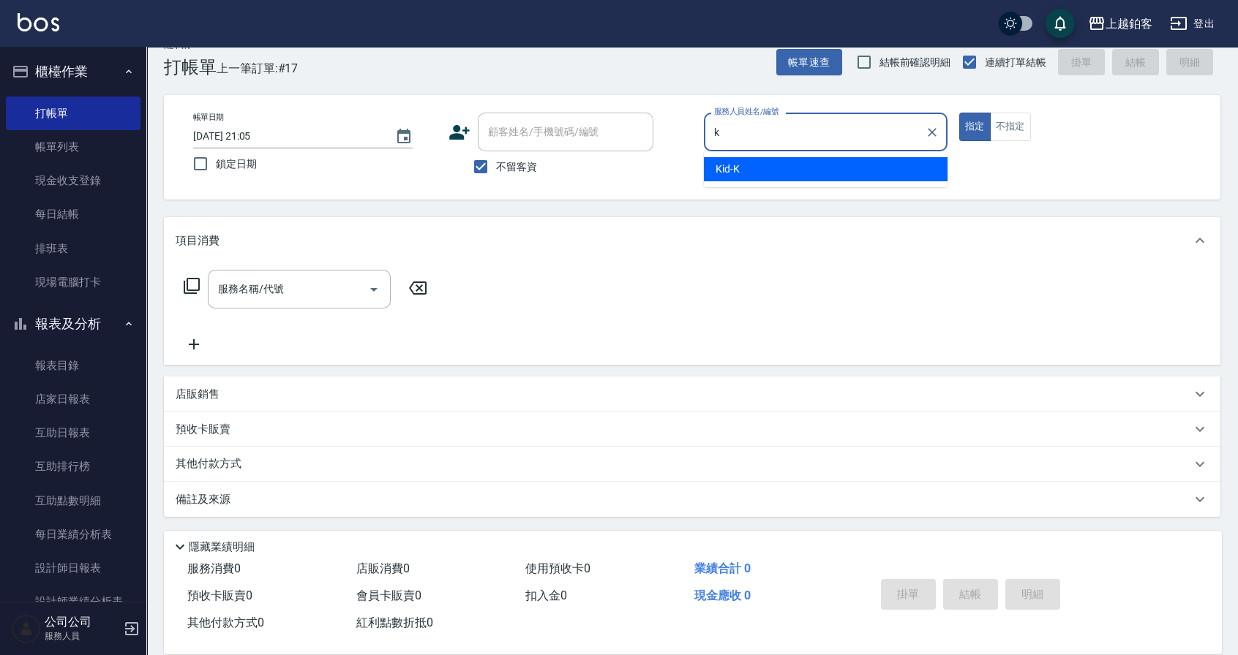
type input "Kid-K"
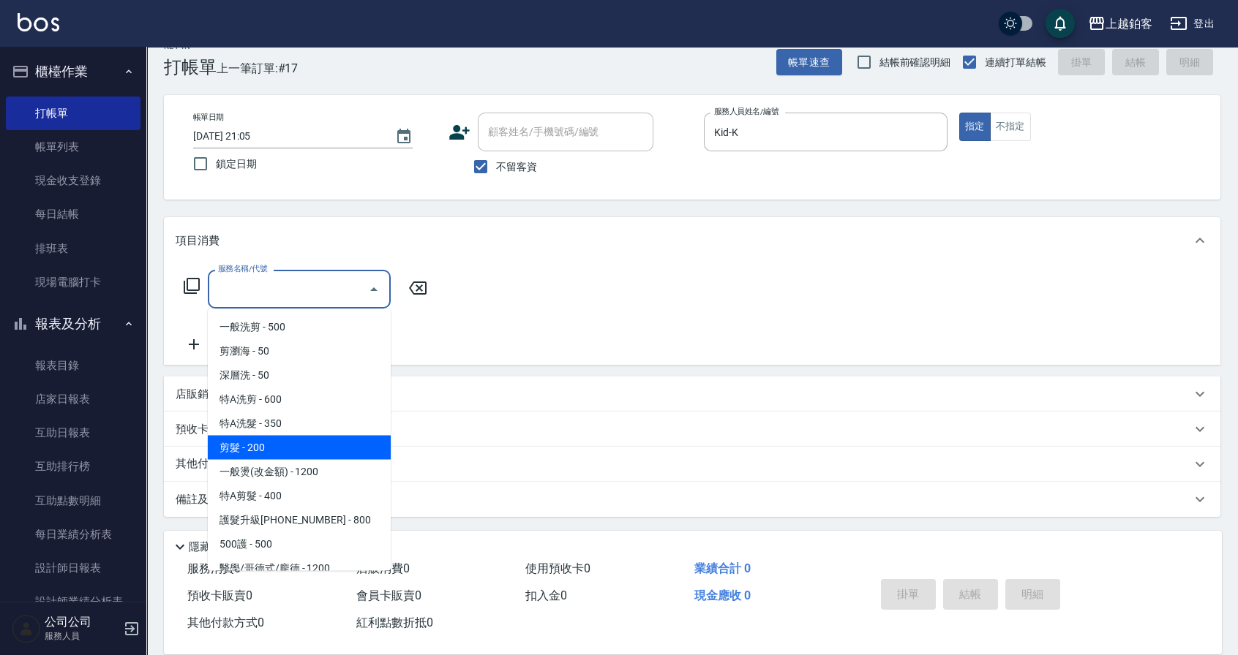
type input "剪髮(200)"
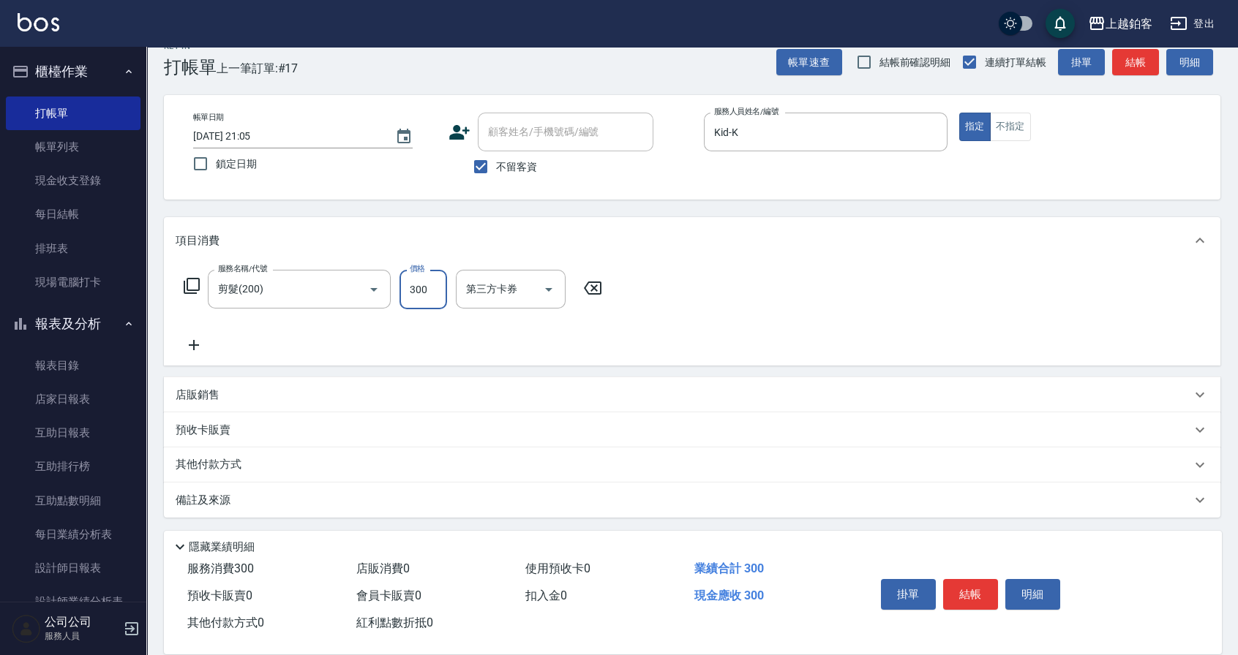
type input "300"
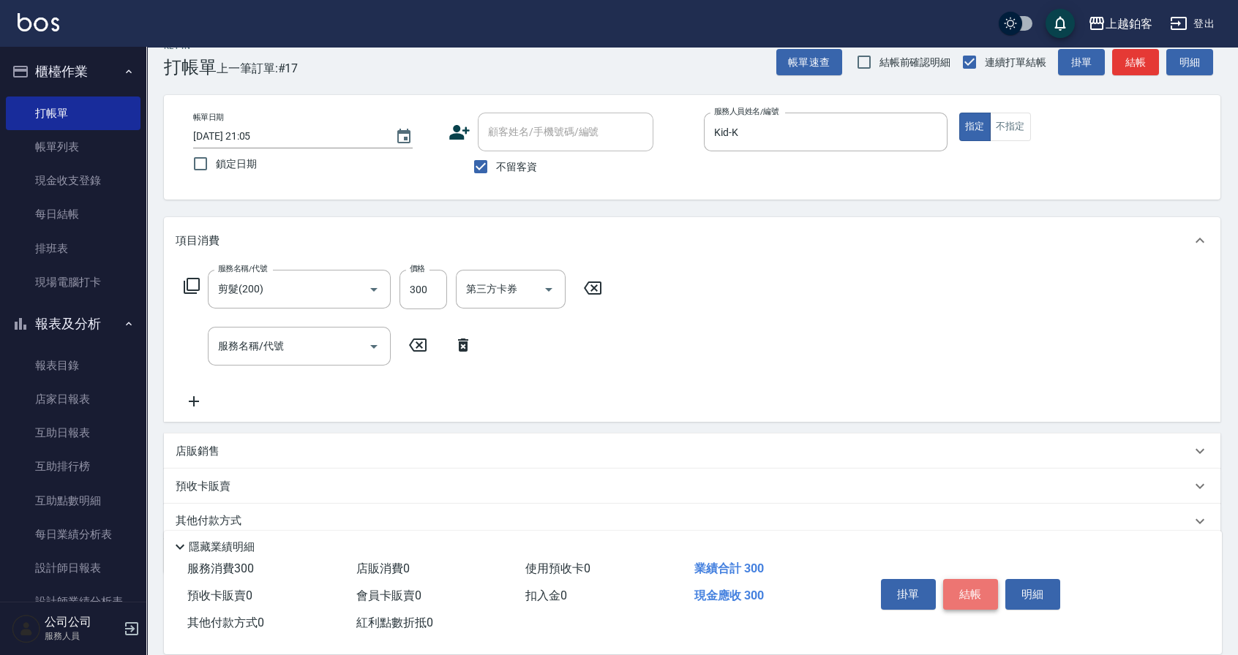
click at [967, 586] on button "結帳" at bounding box center [970, 594] width 55 height 31
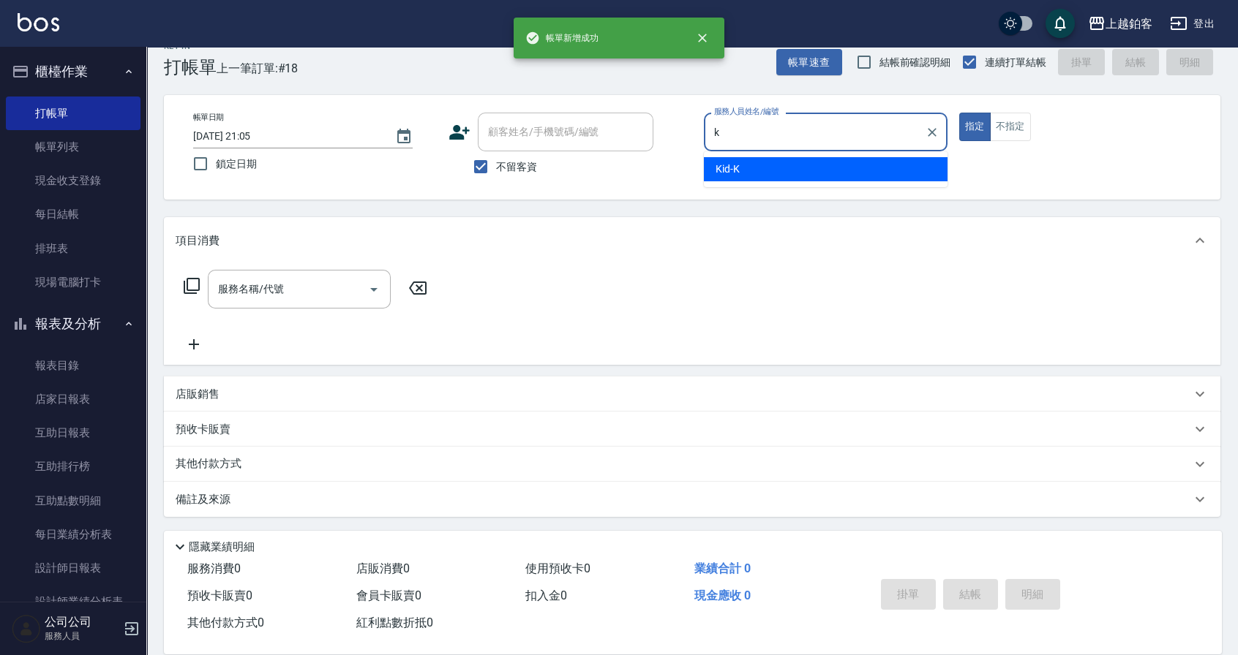
type input "Kid-K"
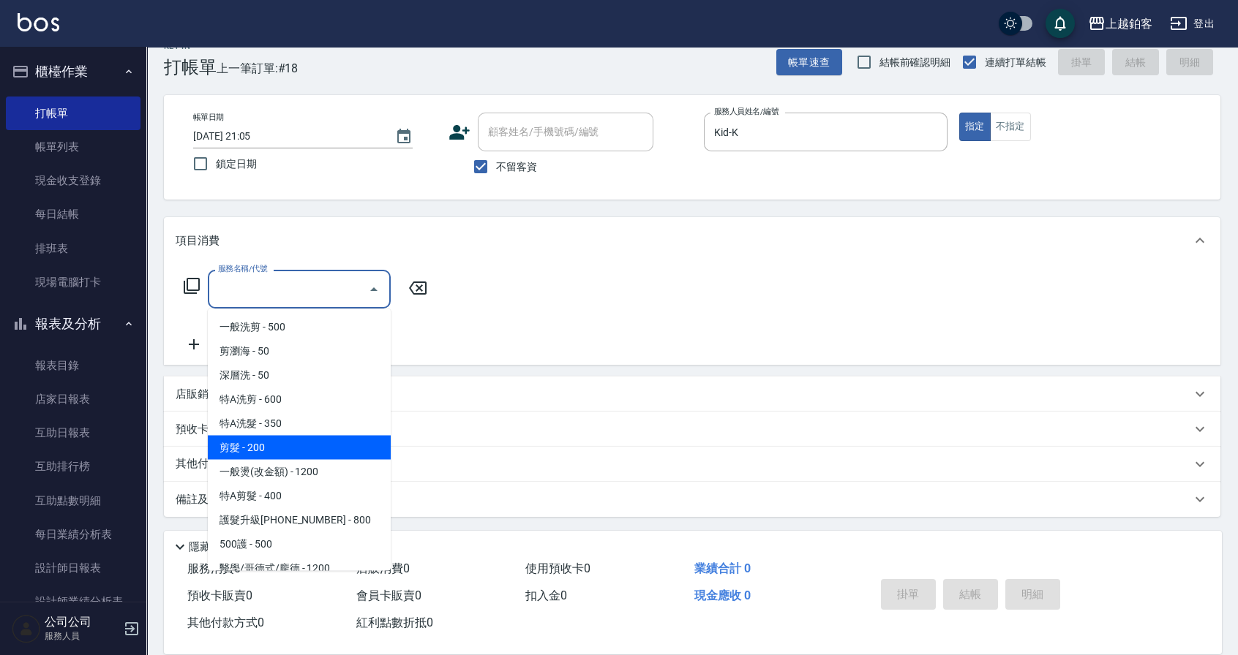
type input "剪髮(200)"
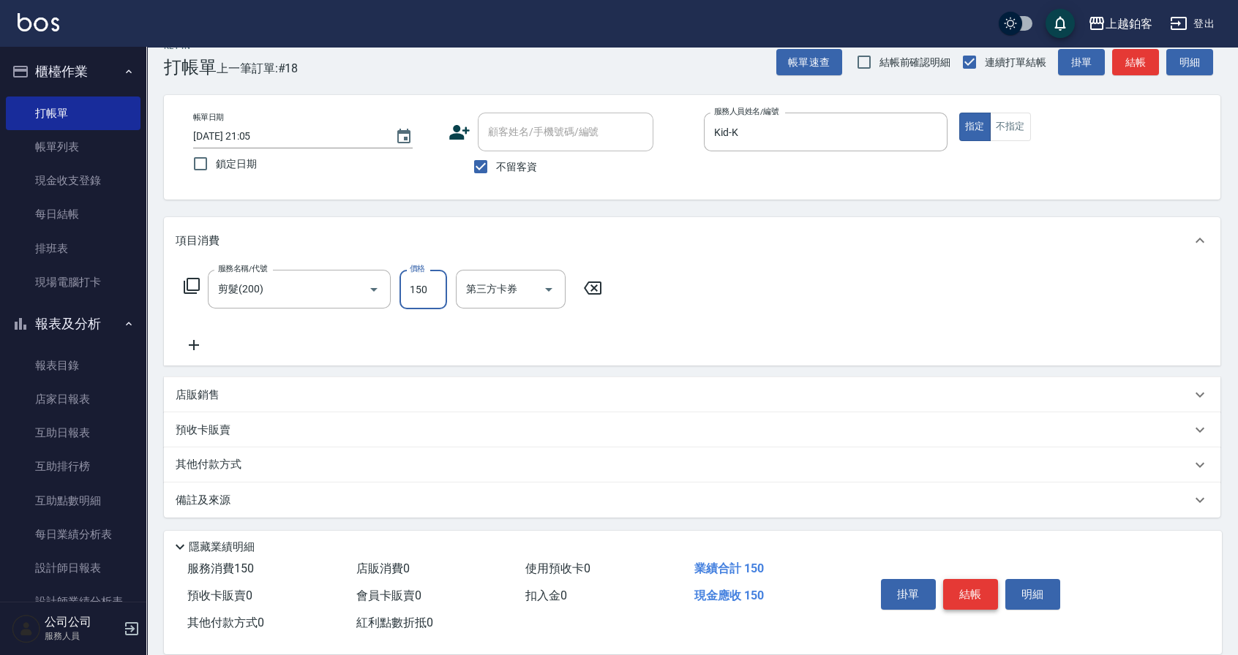
type input "150"
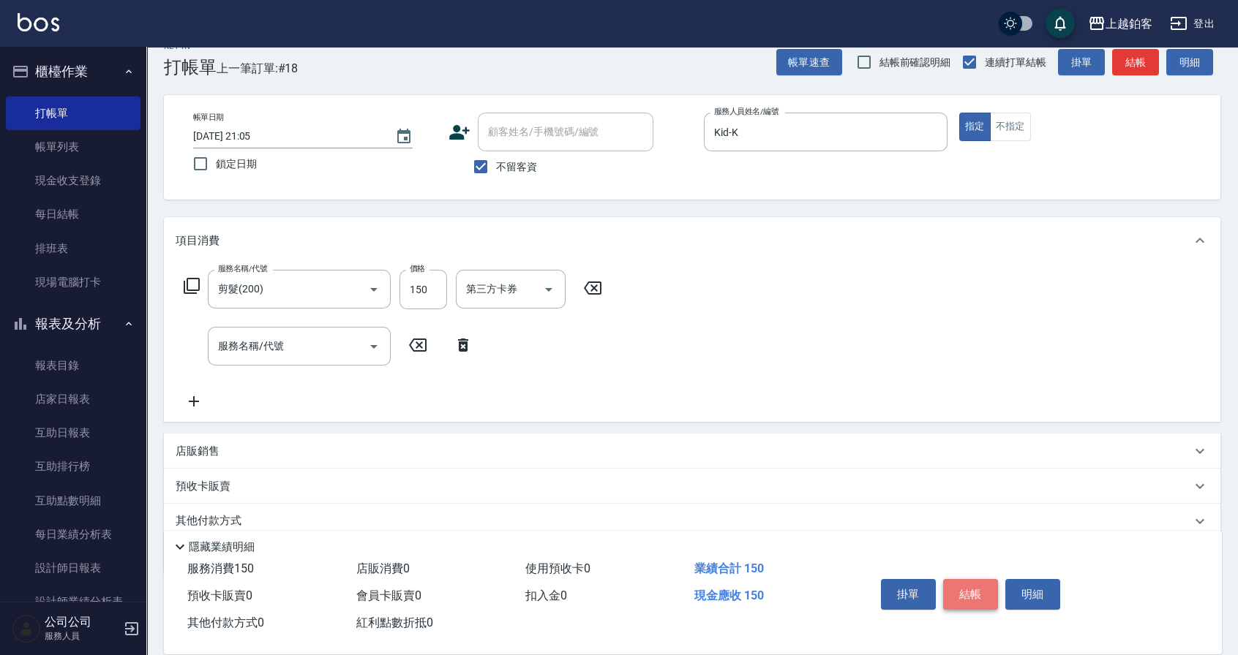
click at [972, 586] on button "結帳" at bounding box center [970, 594] width 55 height 31
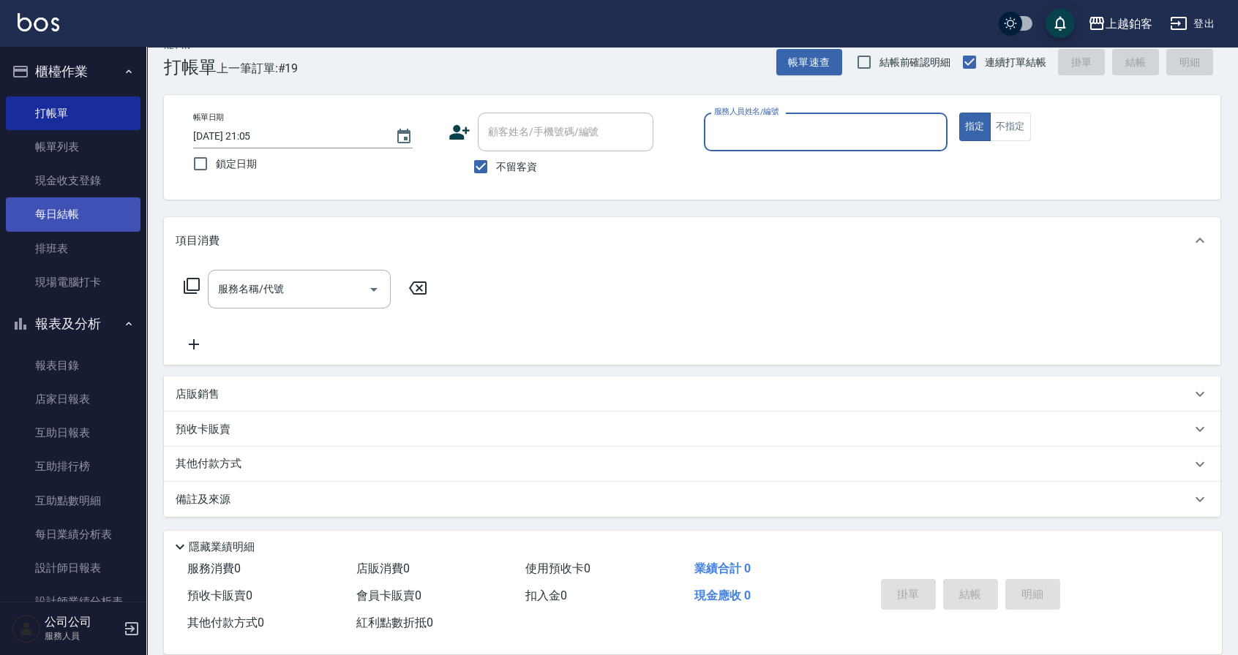
click at [86, 227] on link "每日結帳" at bounding box center [73, 215] width 135 height 34
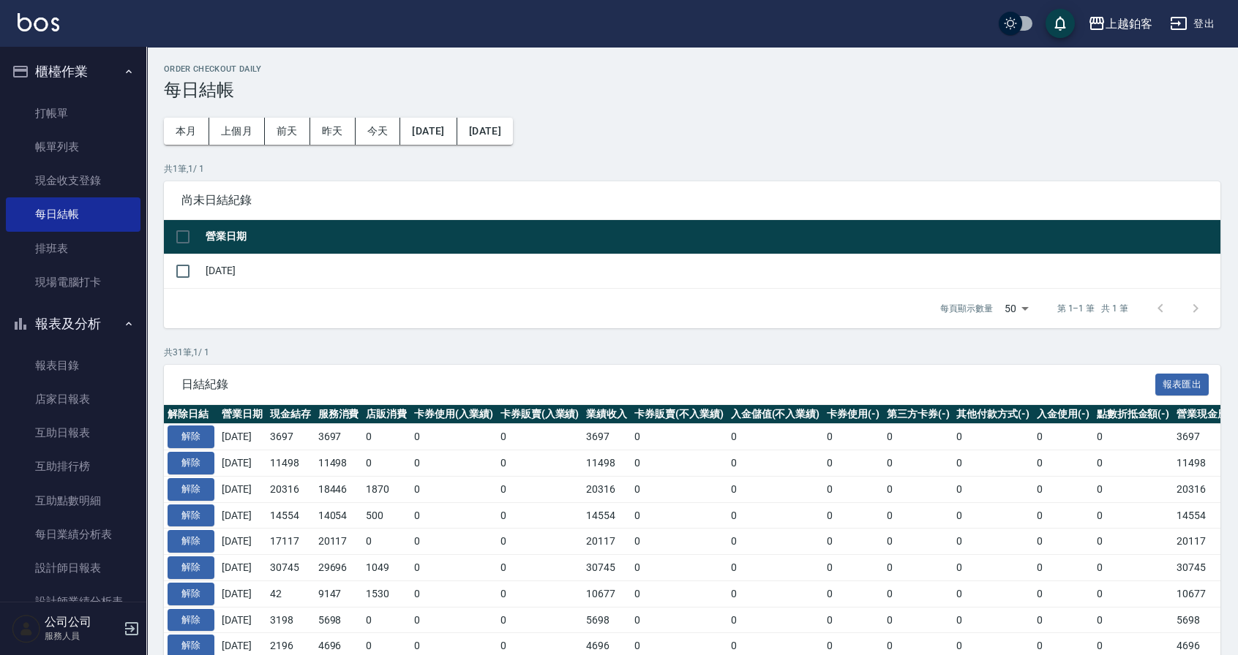
click at [200, 266] on td at bounding box center [183, 271] width 38 height 34
click at [191, 273] on input "checkbox" at bounding box center [183, 271] width 31 height 31
checkbox input "true"
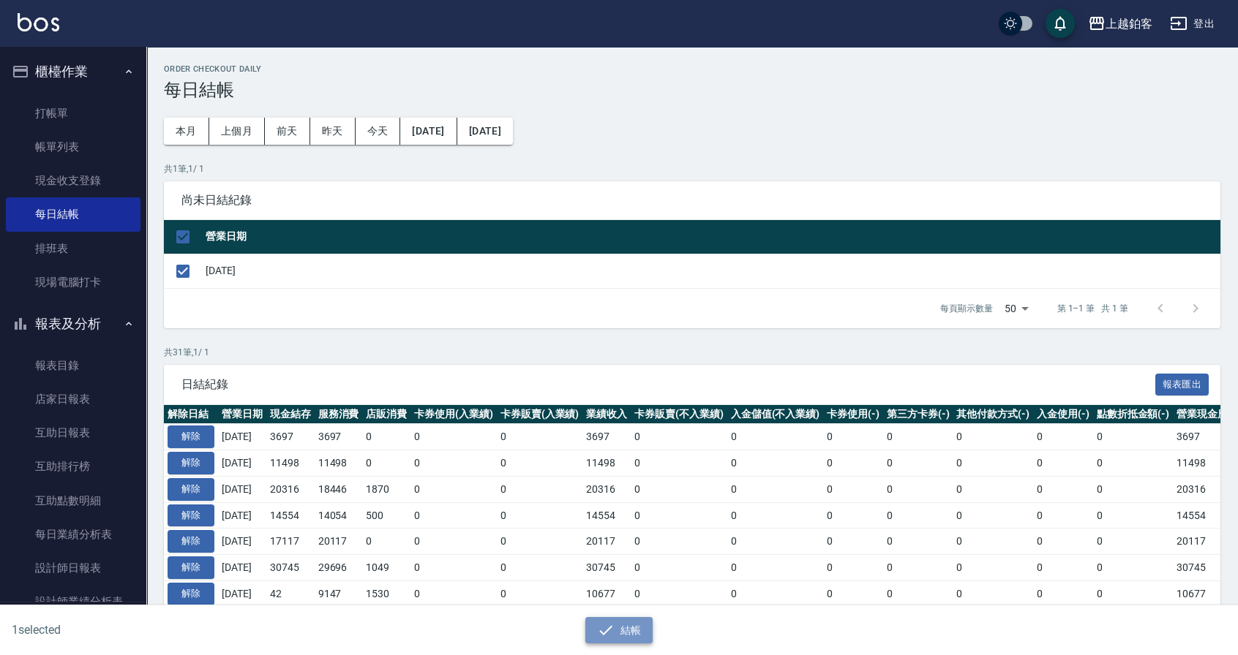
click at [648, 626] on button "結帳" at bounding box center [619, 630] width 68 height 27
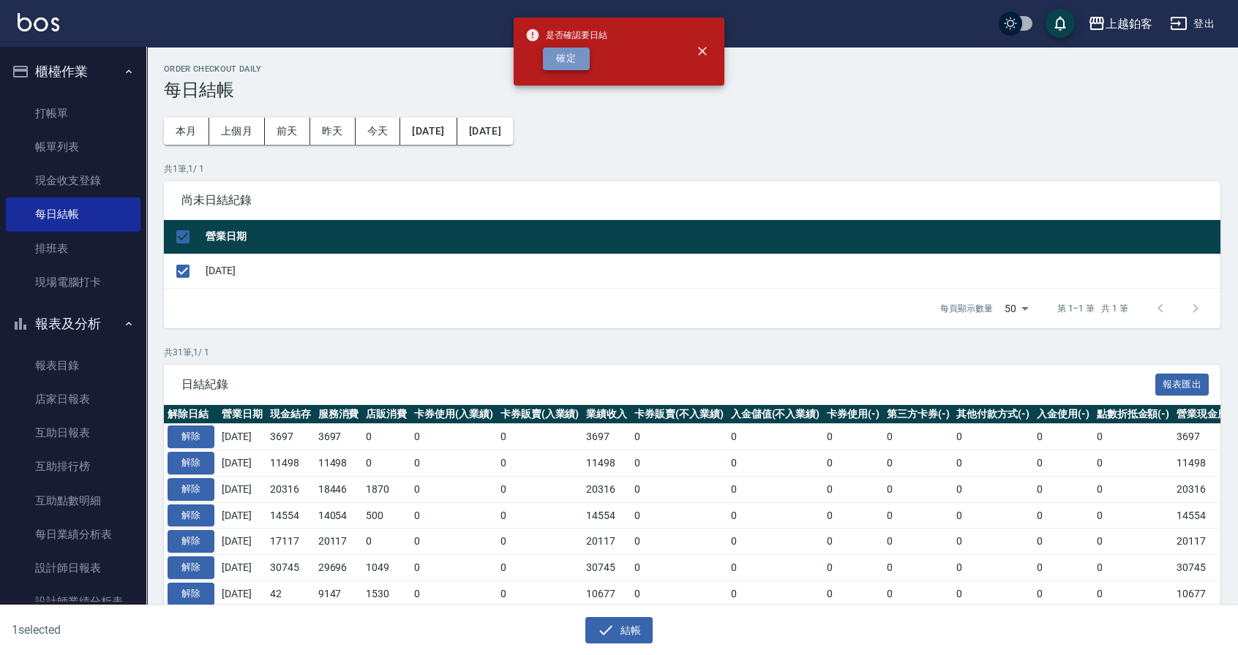
click at [563, 64] on button "確定" at bounding box center [566, 59] width 47 height 23
checkbox input "false"
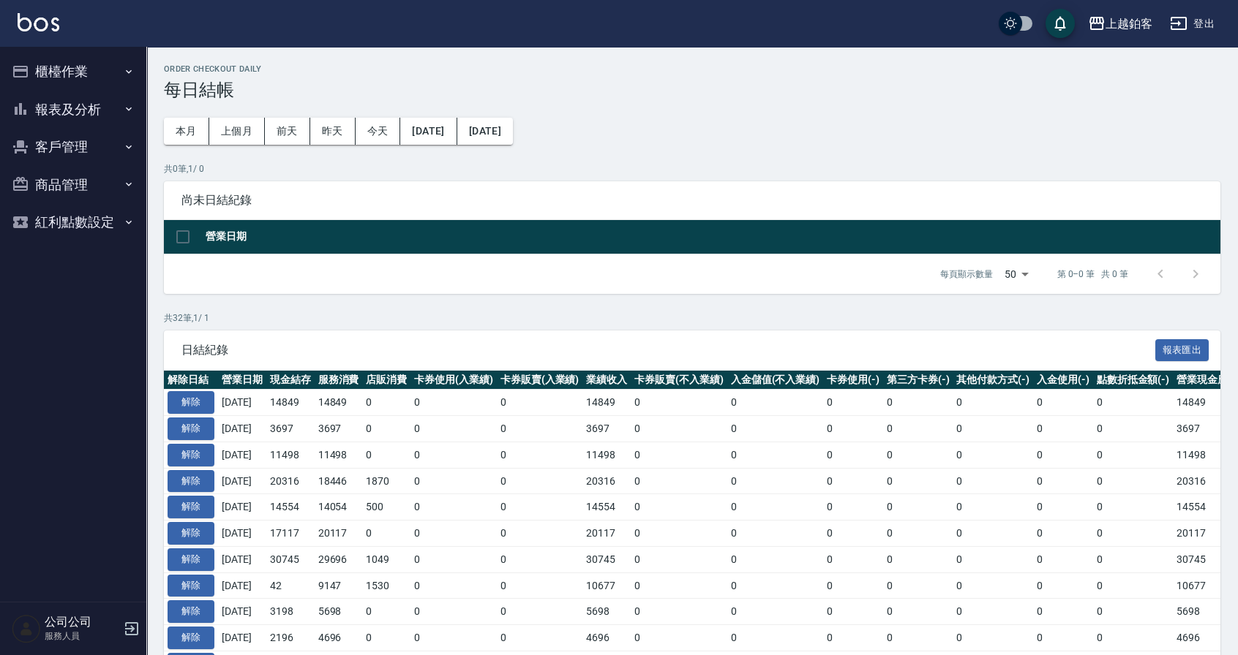
scroll to position [1, 0]
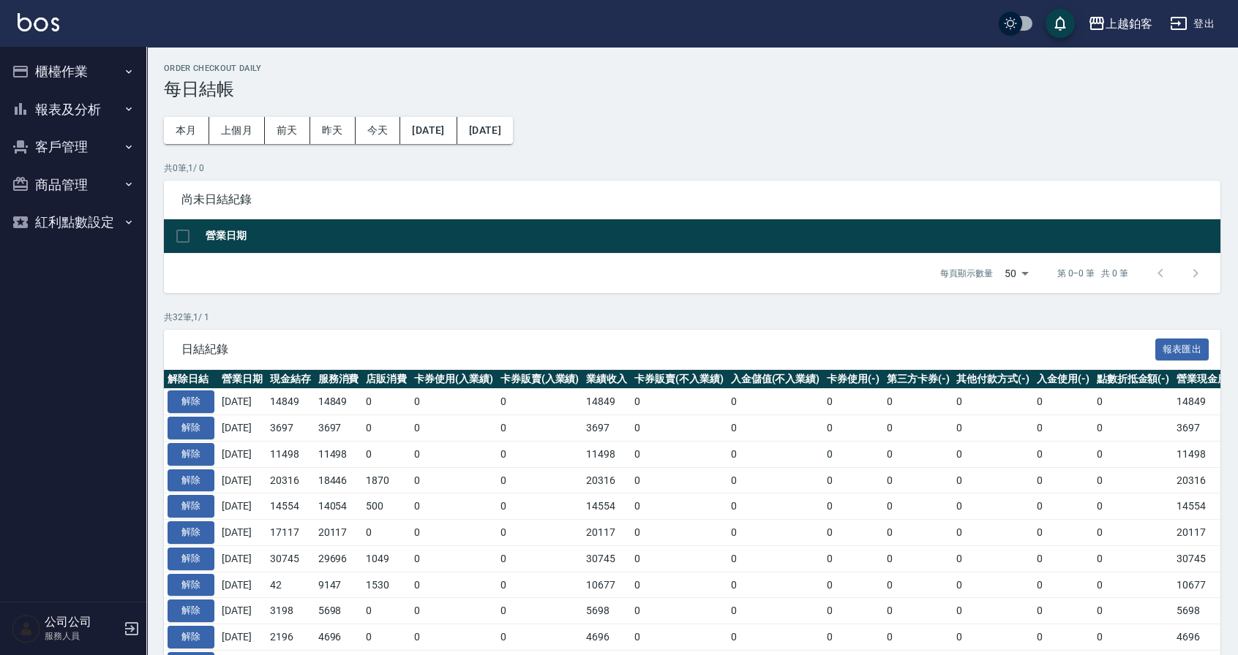
click at [80, 74] on button "櫃檯作業" at bounding box center [73, 72] width 135 height 38
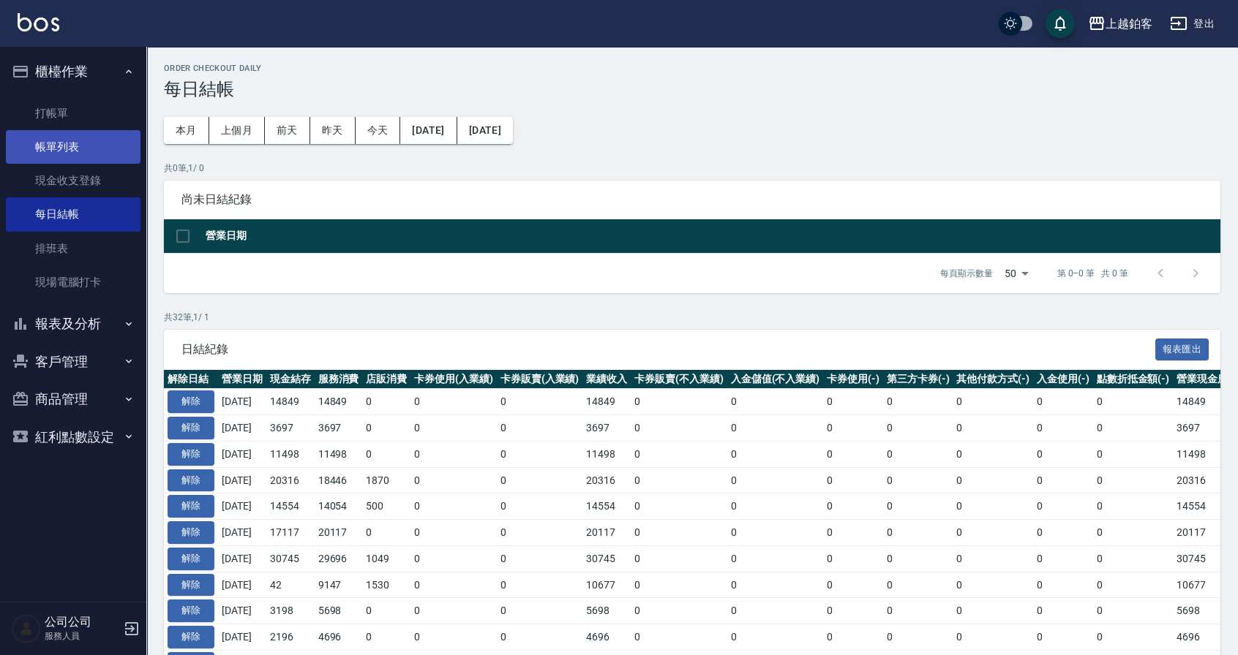
click at [82, 145] on link "帳單列表" at bounding box center [73, 147] width 135 height 34
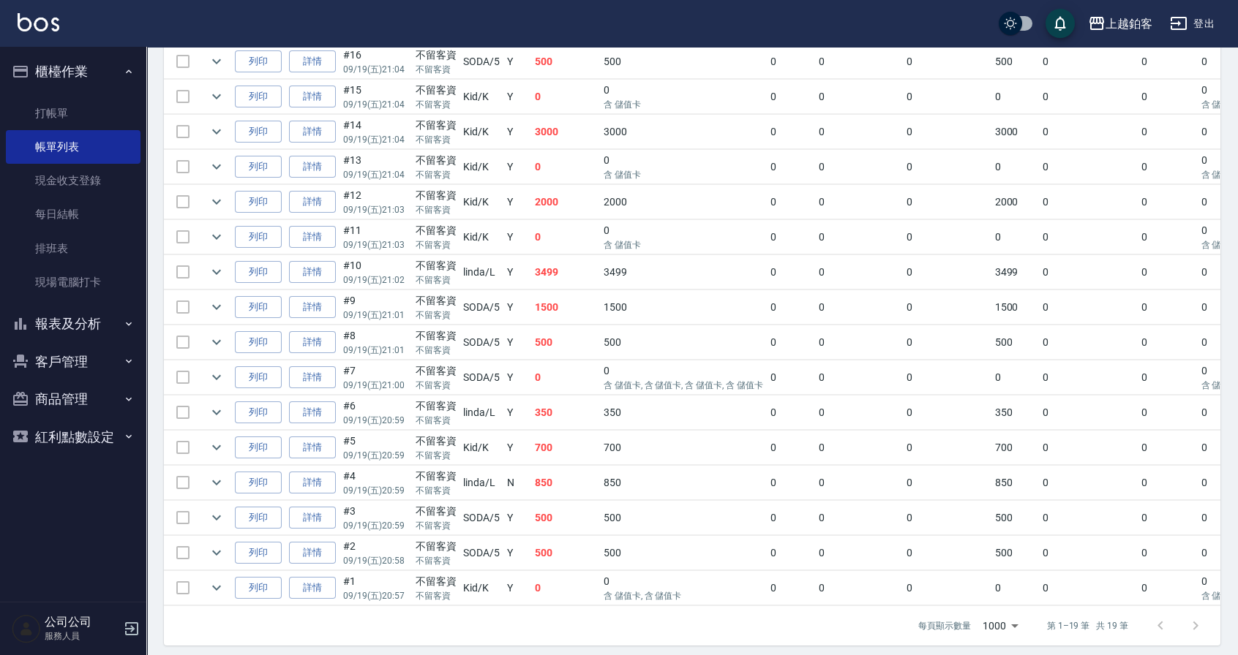
scroll to position [505, 0]
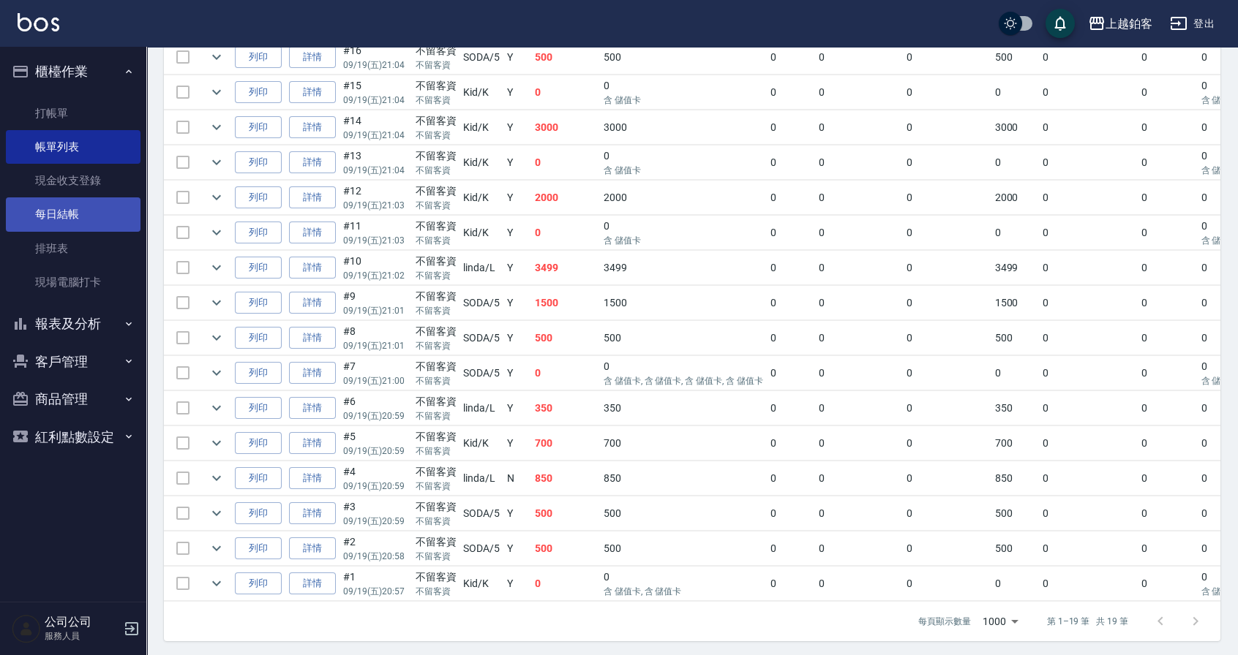
click at [61, 217] on link "每日結帳" at bounding box center [73, 215] width 135 height 34
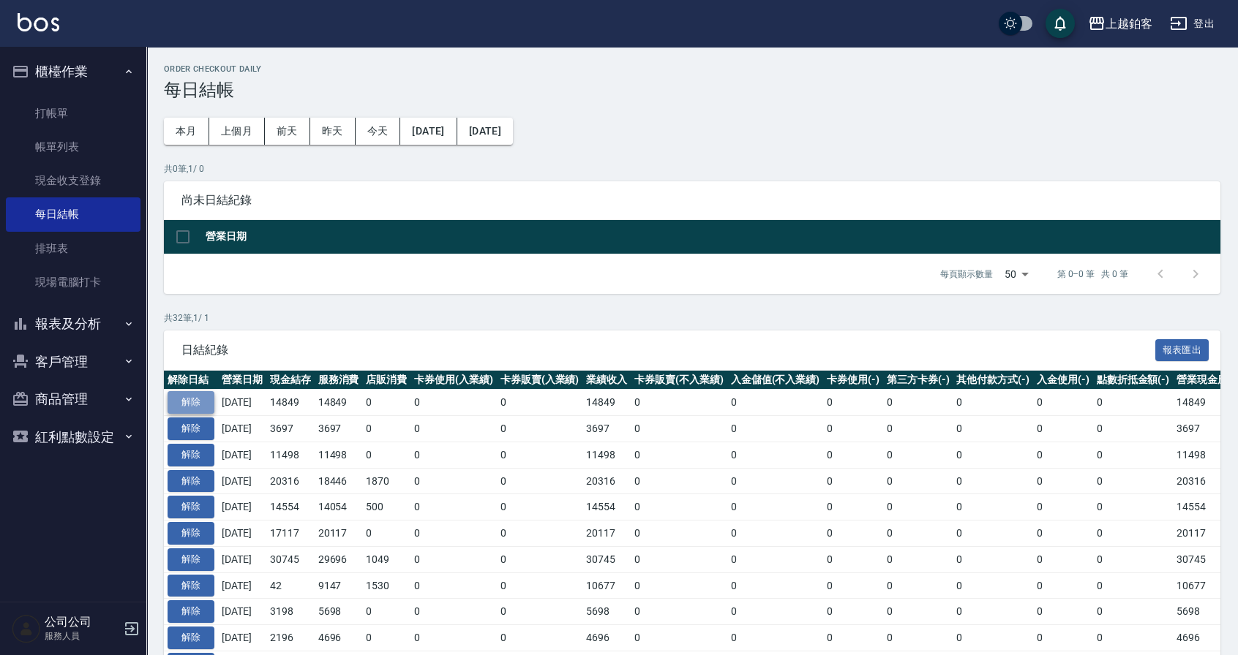
click at [192, 394] on button "解除" at bounding box center [191, 402] width 47 height 23
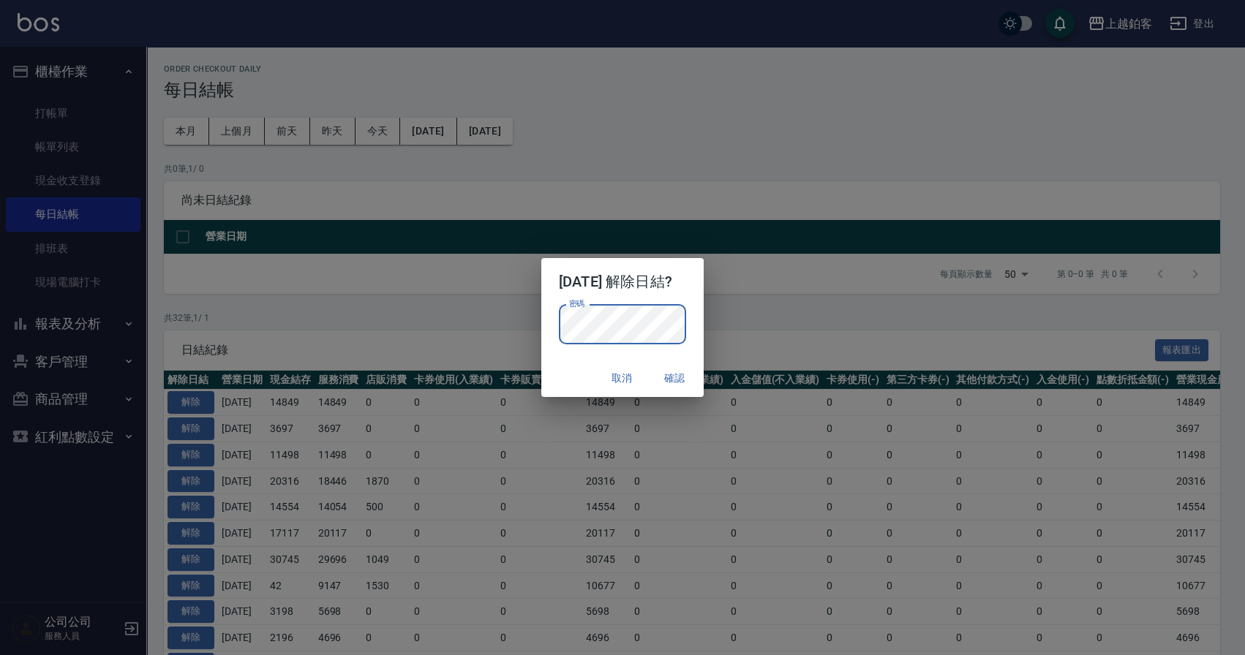
click at [687, 380] on button "確認" at bounding box center [674, 378] width 47 height 27
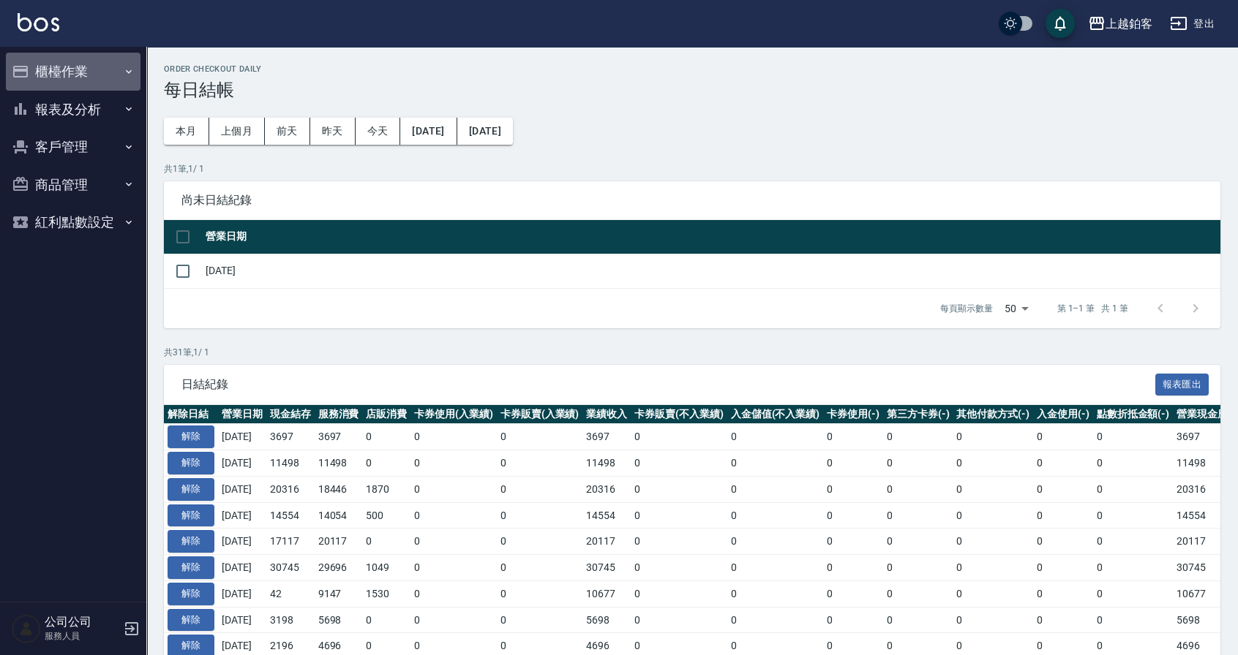
click at [68, 76] on button "櫃檯作業" at bounding box center [73, 72] width 135 height 38
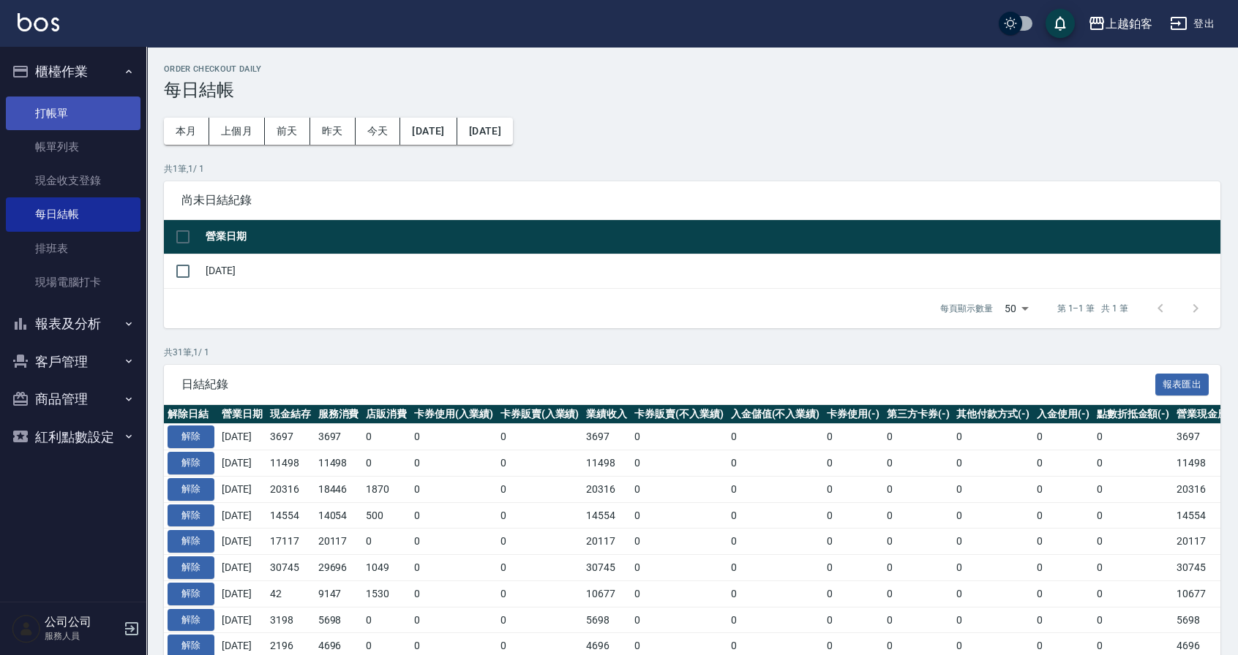
click at [67, 108] on link "打帳單" at bounding box center [73, 114] width 135 height 34
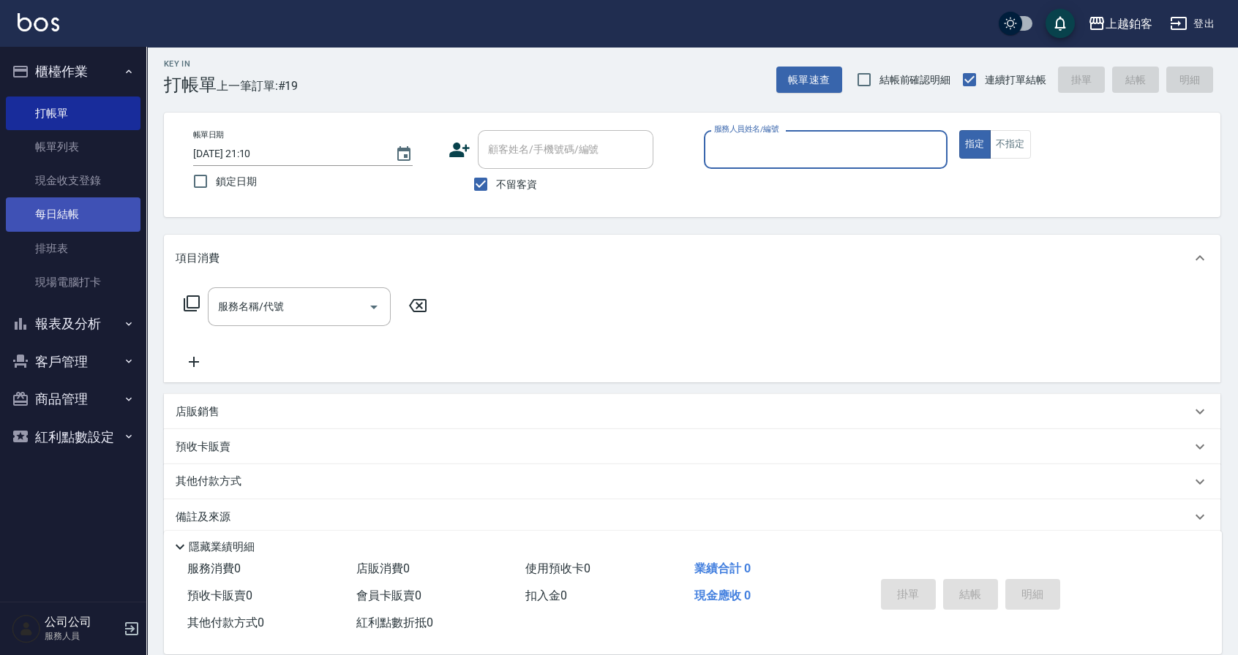
scroll to position [23, 0]
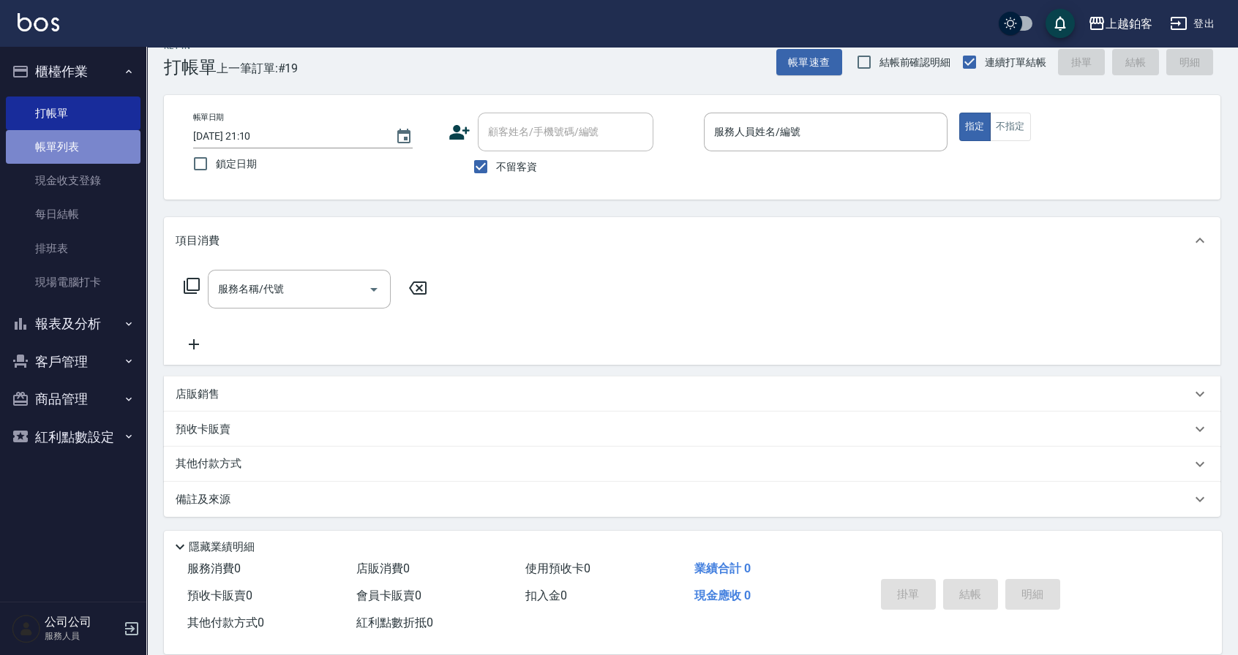
click at [69, 151] on link "帳單列表" at bounding box center [73, 147] width 135 height 34
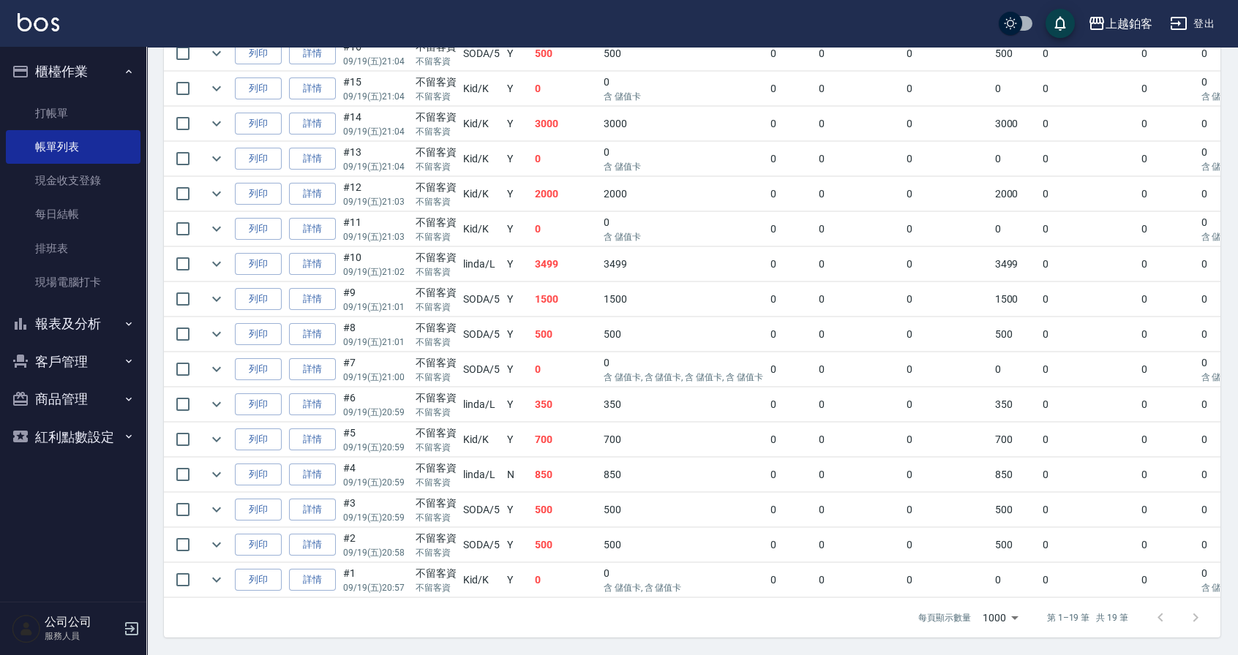
scroll to position [521, 0]
click at [312, 323] on link "詳情" at bounding box center [312, 334] width 47 height 23
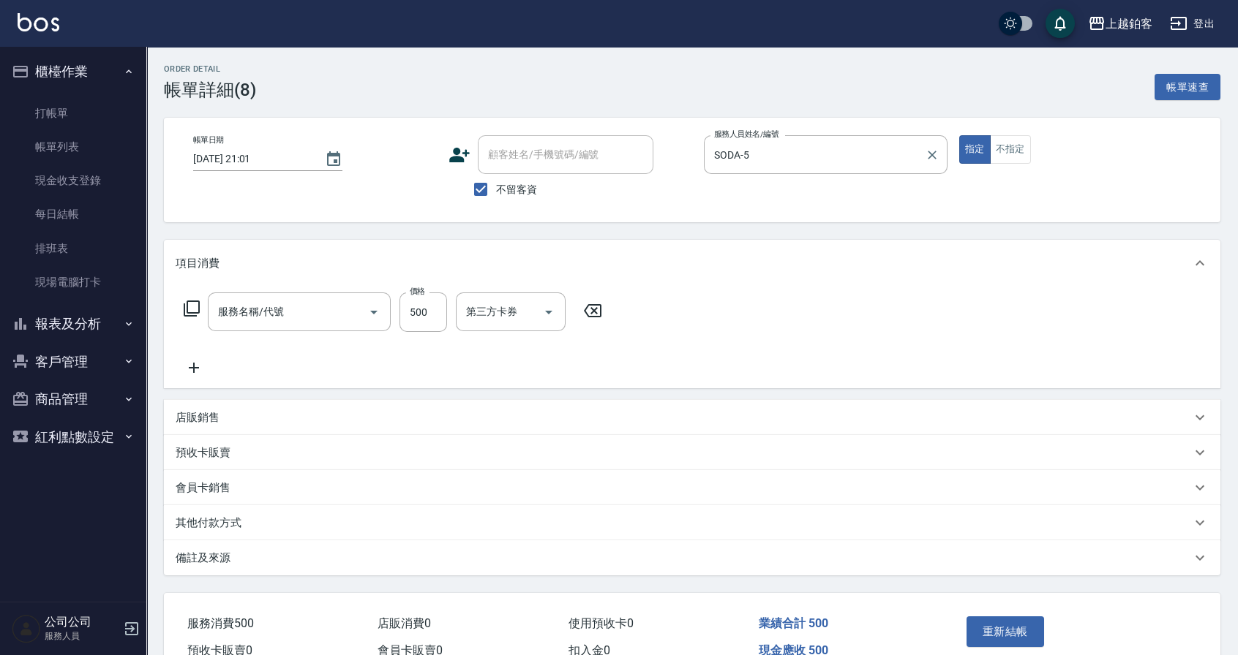
type input "[DATE] 21:01"
checkbox input "true"
type input "SODA-5"
type input "一般洗剪(5)"
click at [641, 312] on icon "Open" at bounding box center [645, 313] width 18 height 18
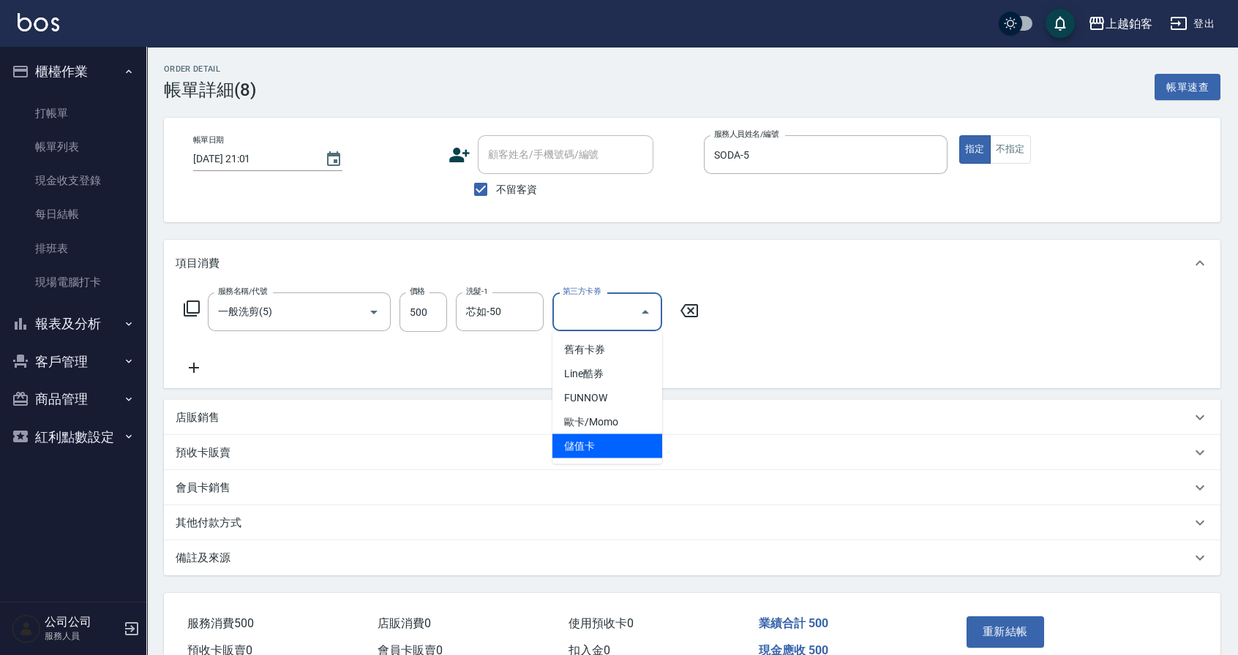
click at [633, 437] on span "儲值卡" at bounding box center [607, 447] width 110 height 24
type input "儲值卡"
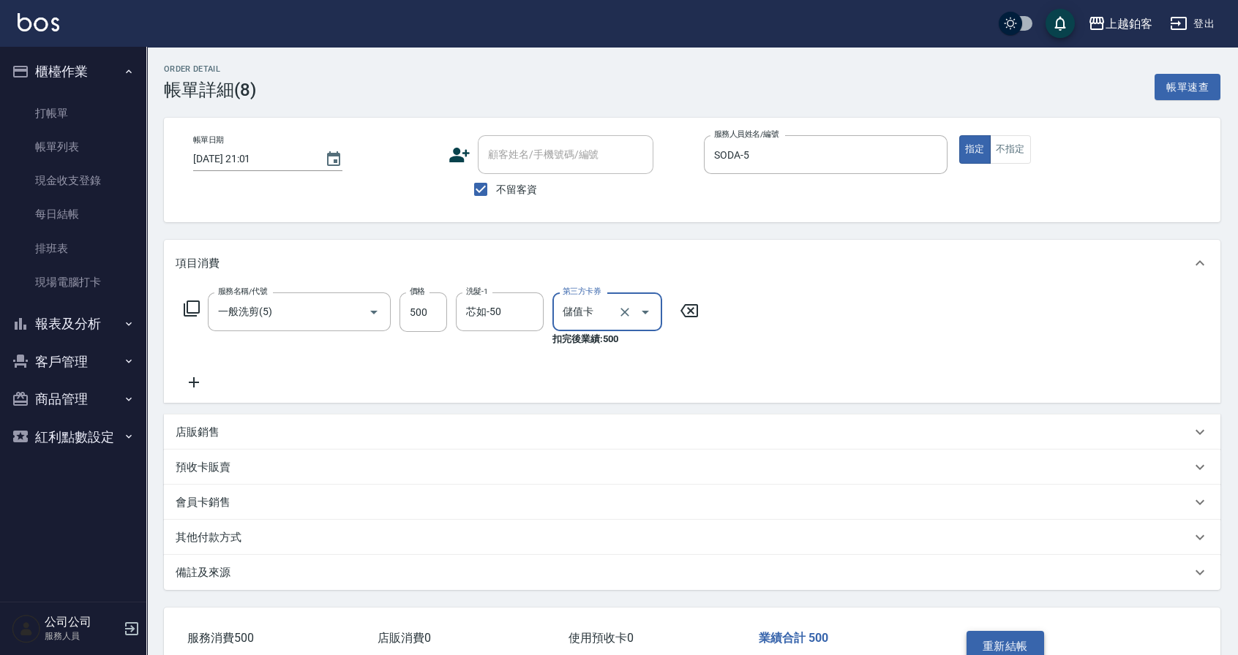
click at [997, 639] on button "重新結帳" at bounding box center [1005, 646] width 78 height 31
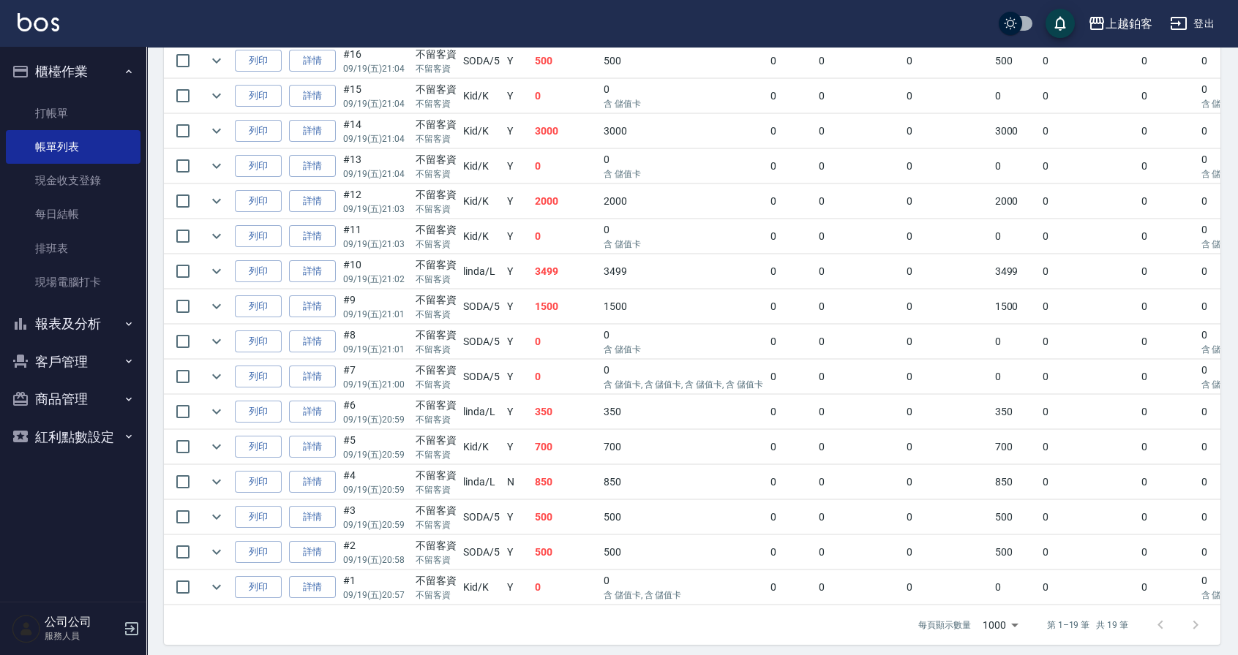
scroll to position [505, 0]
click at [83, 214] on link "每日結帳" at bounding box center [73, 215] width 135 height 34
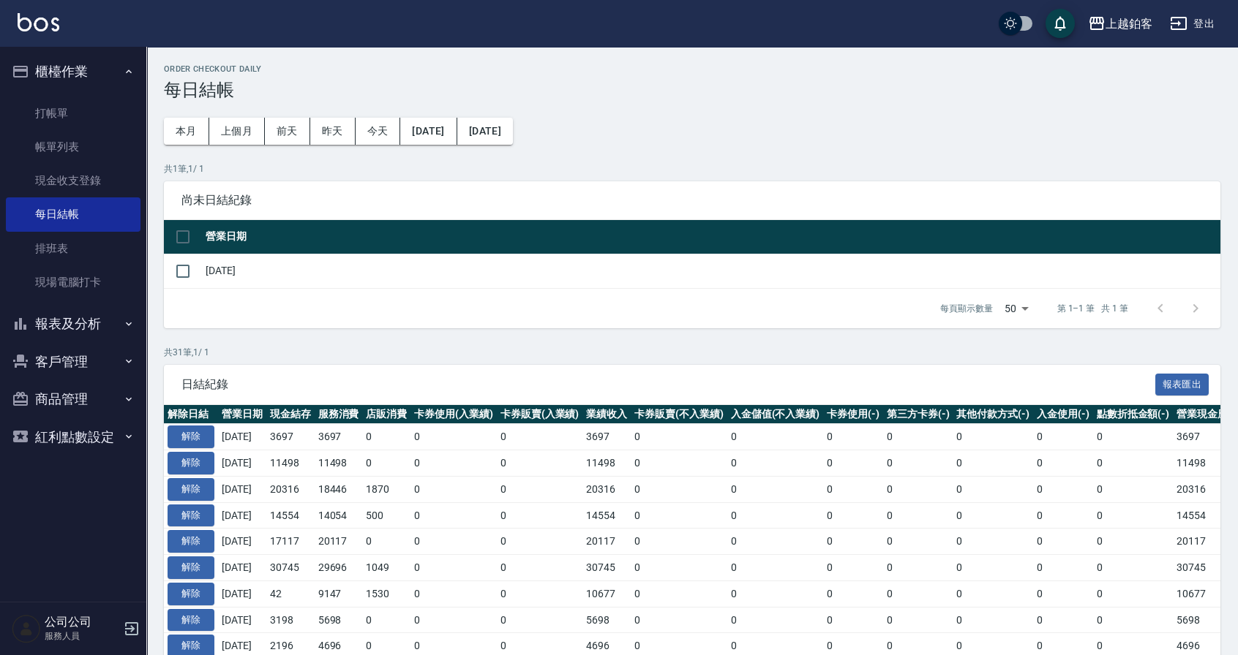
click at [203, 277] on td "[DATE]" at bounding box center [711, 271] width 1018 height 34
click at [173, 268] on input "checkbox" at bounding box center [183, 271] width 31 height 31
checkbox input "true"
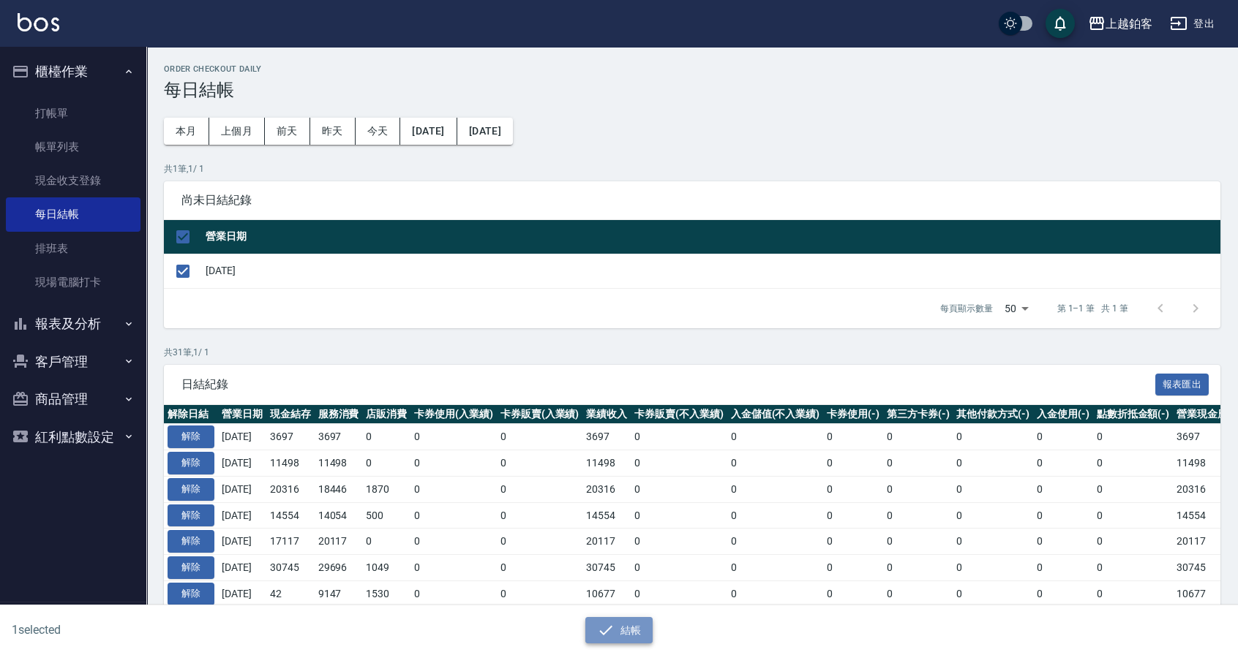
click at [638, 633] on button "結帳" at bounding box center [619, 630] width 68 height 27
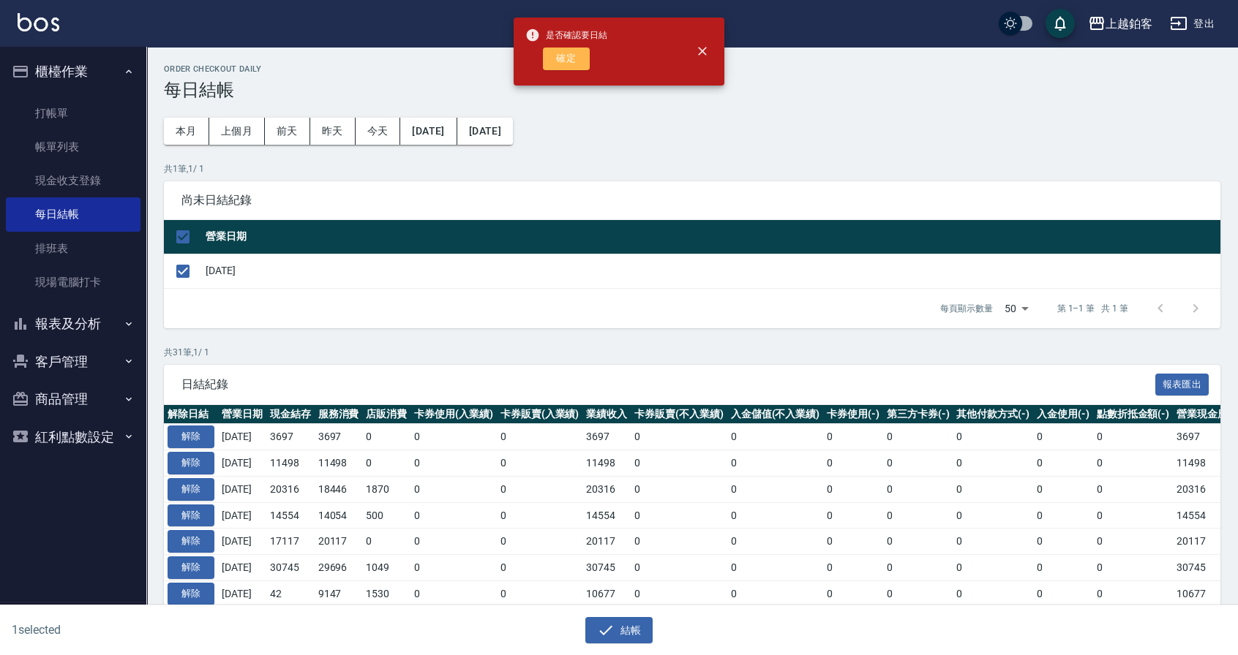
click at [579, 59] on button "確定" at bounding box center [566, 59] width 47 height 23
checkbox input "false"
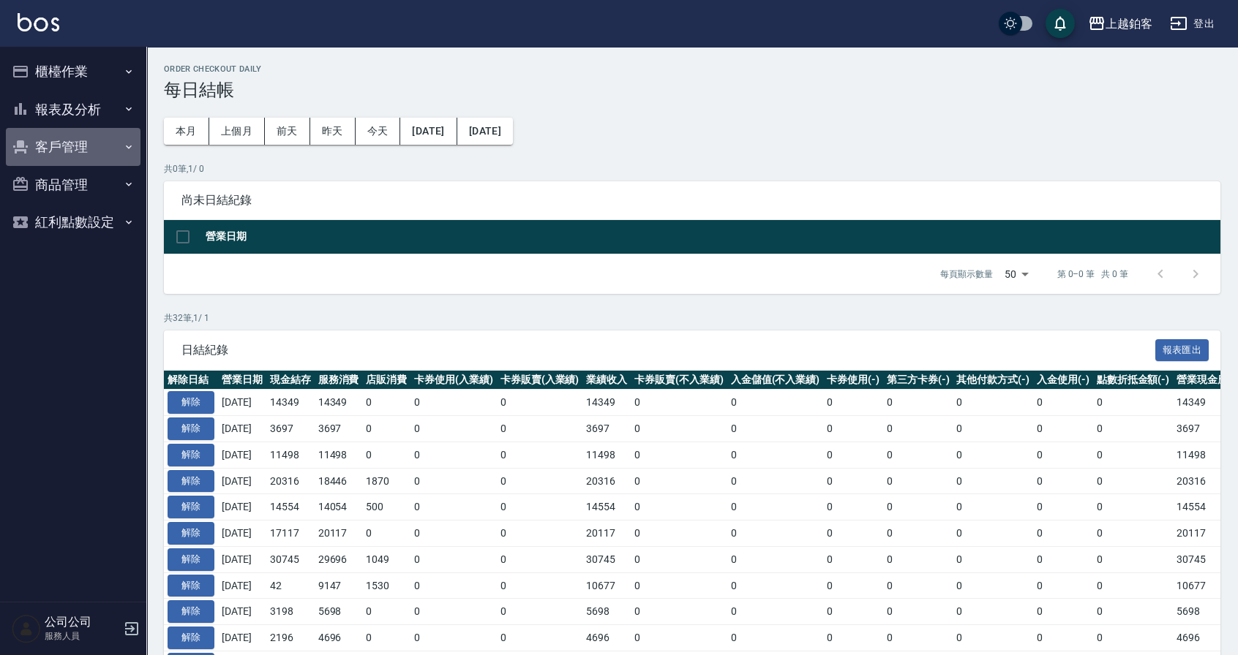
click at [69, 138] on button "客戶管理" at bounding box center [73, 147] width 135 height 38
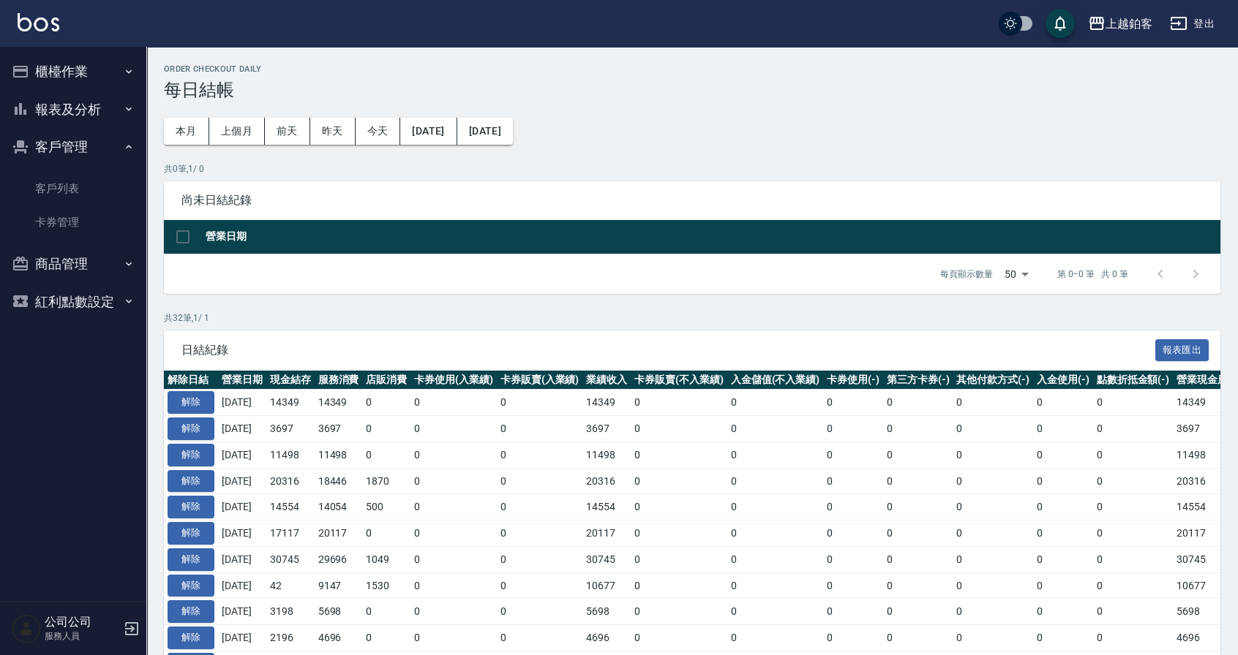
click at [83, 123] on button "報表及分析" at bounding box center [73, 110] width 135 height 38
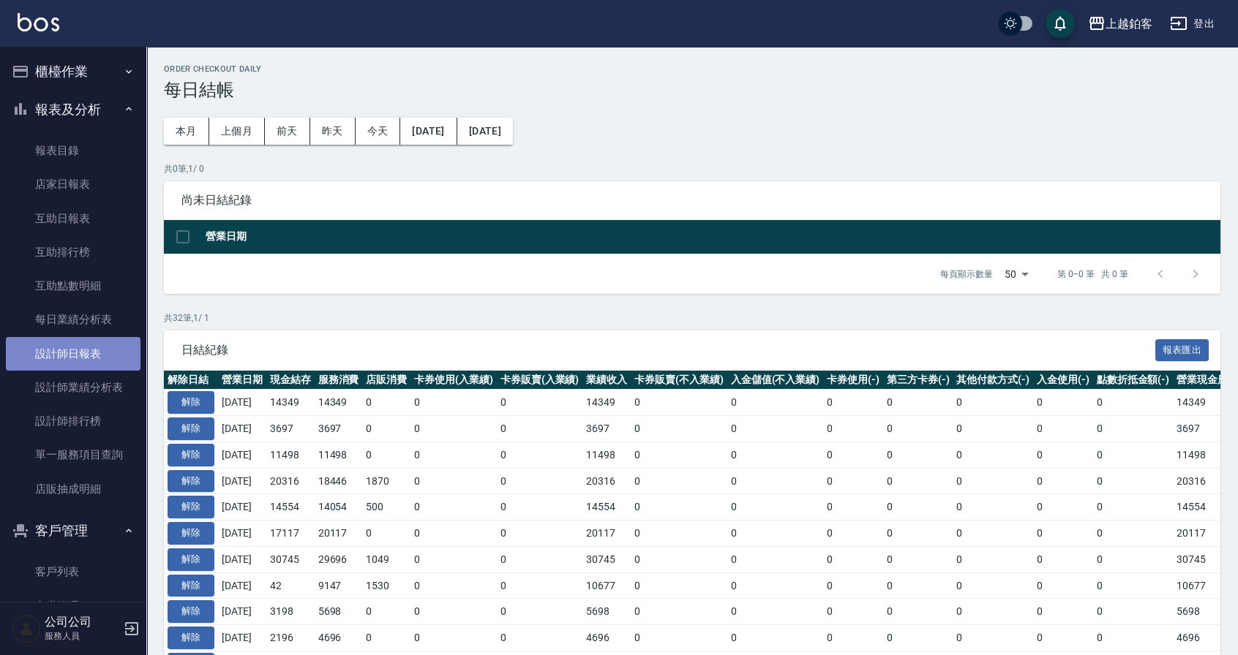
click at [78, 362] on link "設計師日報表" at bounding box center [73, 354] width 135 height 34
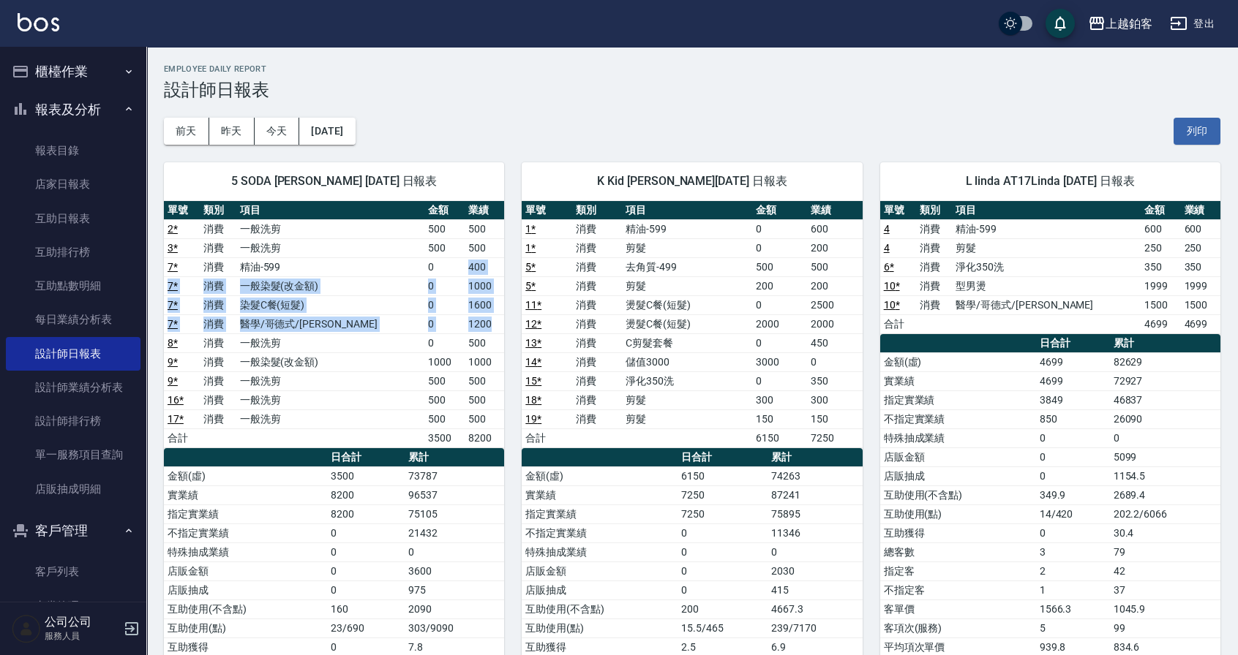
drag, startPoint x: 410, startPoint y: 267, endPoint x: 491, endPoint y: 328, distance: 101.8
click at [491, 328] on tbody "2 * 消費 一般洗剪 500 500 3 * 消費 一般洗剪 500 500 7 * 消費 精油-599 0 400 7 * 消費 一般染髮(改金額) 0 …" at bounding box center [334, 333] width 340 height 228
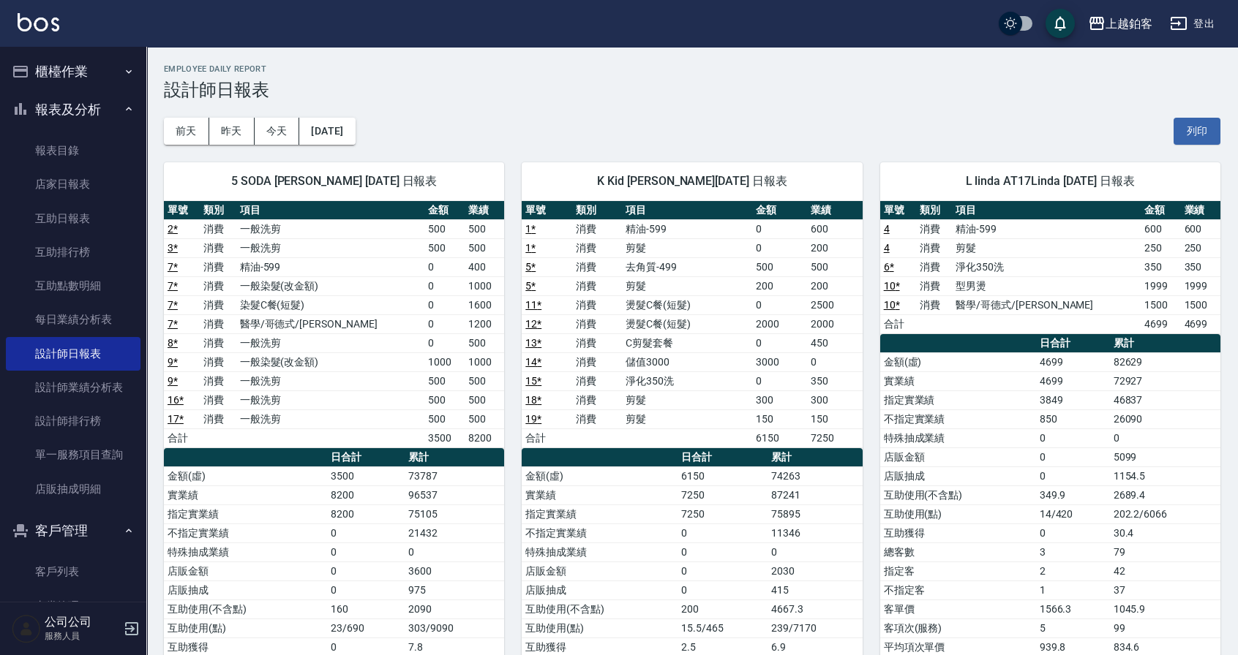
click at [504, 275] on div "K Kid 張育勝 09/19/2025 日報表 單號 類別 項目 金額 業績 1 * 消費 精油-599 0 600 1 * 消費 剪髮 0 200 5 *…" at bounding box center [683, 467] width 358 height 644
click at [64, 218] on link "互助日報表" at bounding box center [73, 219] width 135 height 34
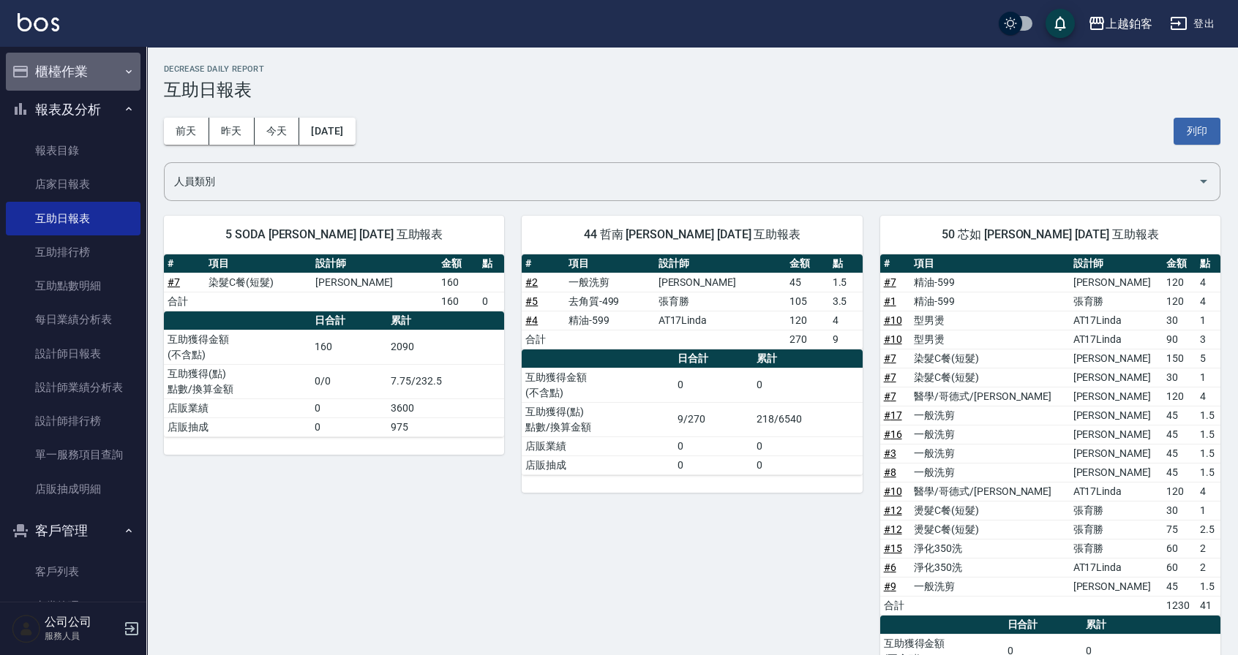
click at [80, 75] on button "櫃檯作業" at bounding box center [73, 72] width 135 height 38
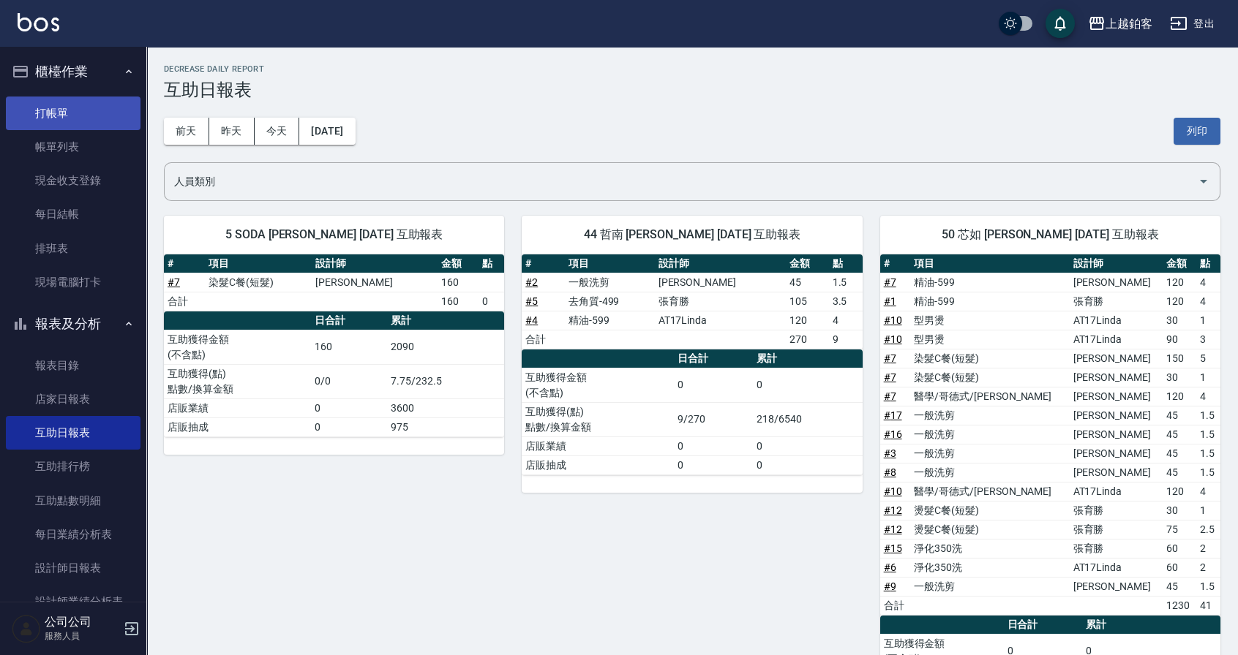
click at [74, 126] on link "打帳單" at bounding box center [73, 114] width 135 height 34
